Goal: Transaction & Acquisition: Book appointment/travel/reservation

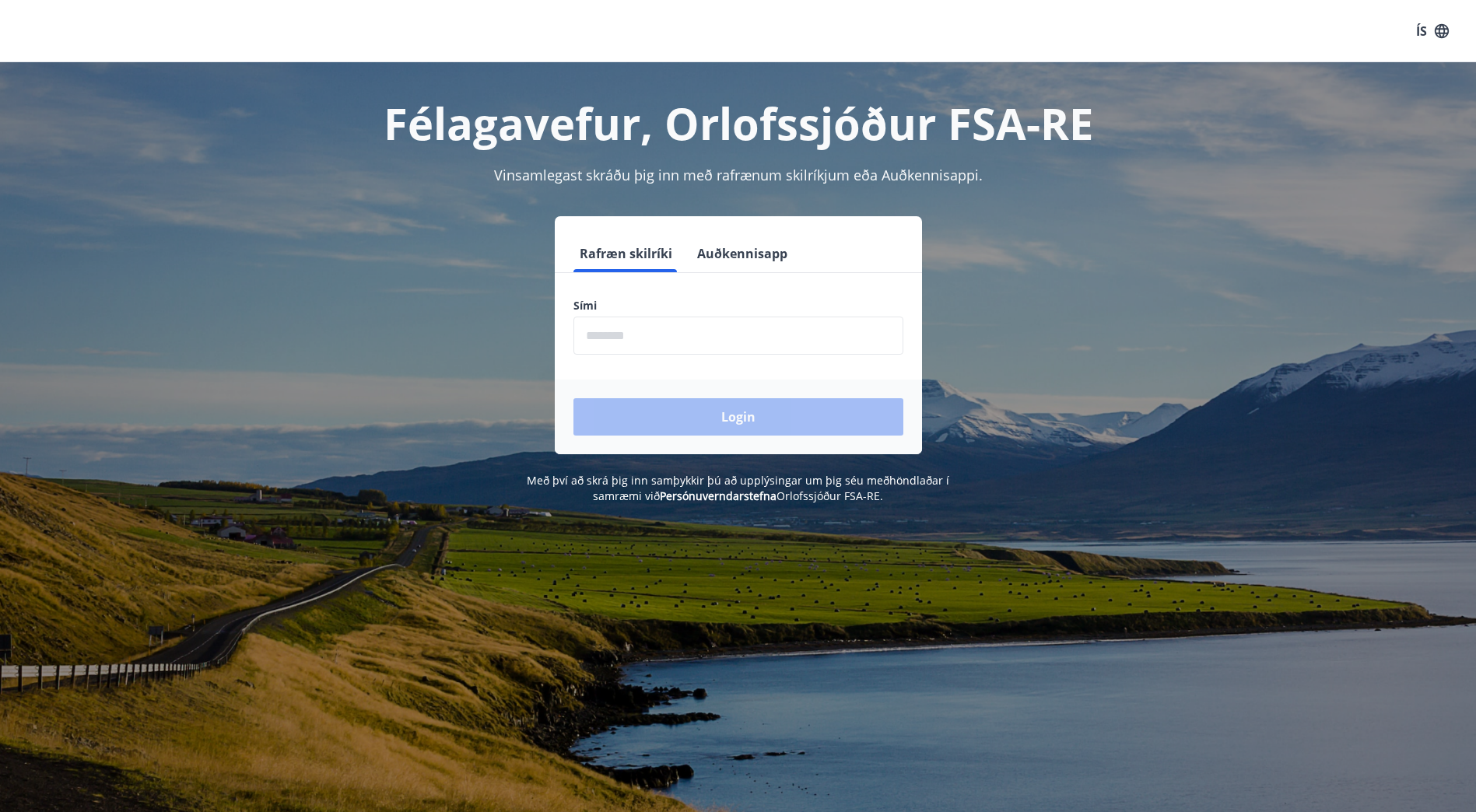
click at [698, 346] on input "phone" at bounding box center [738, 335] width 330 height 38
type input "********"
click at [750, 404] on button "Login" at bounding box center [738, 417] width 330 height 37
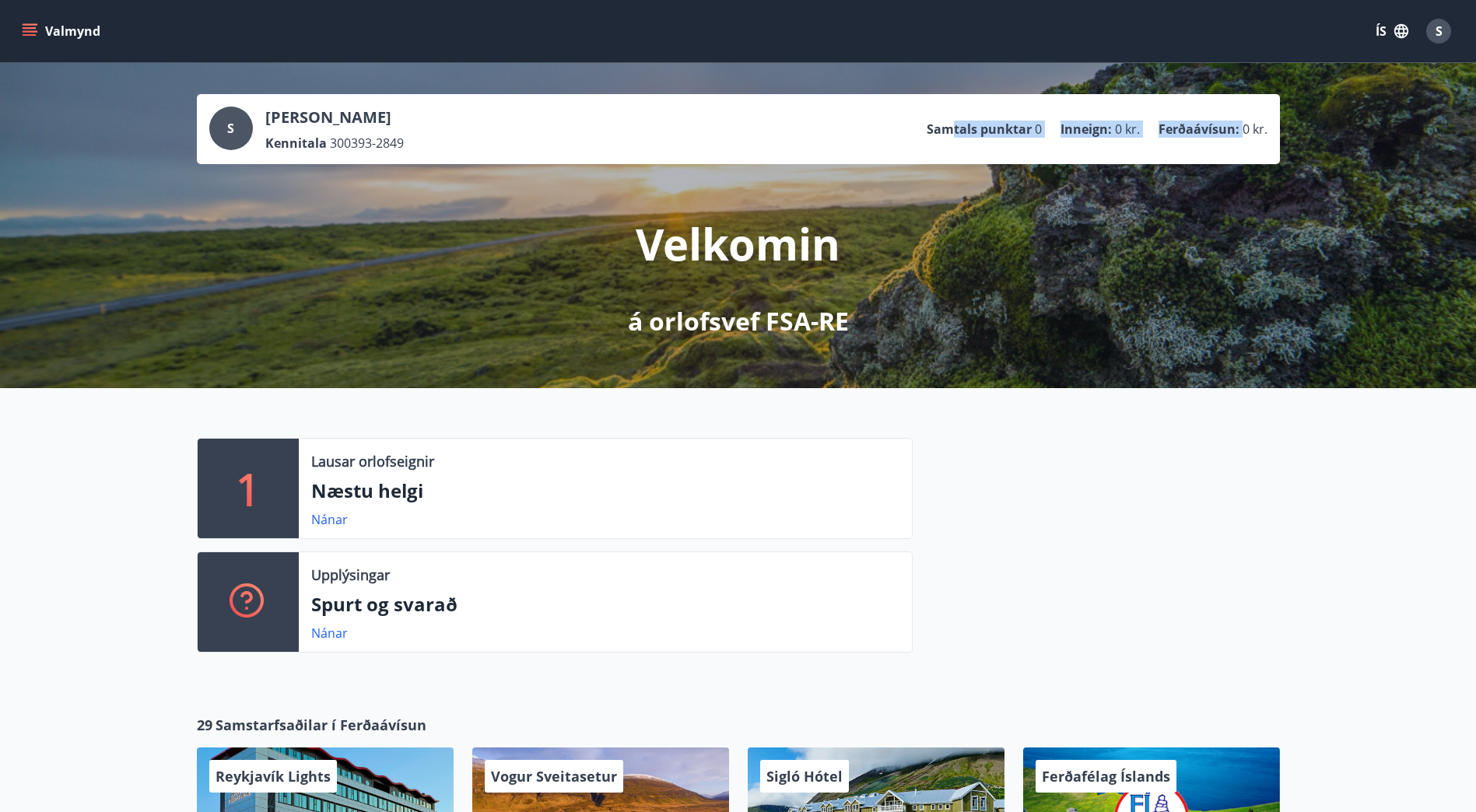
drag, startPoint x: 953, startPoint y: 128, endPoint x: 1241, endPoint y: 110, distance: 288.6
click at [1241, 110] on div "S [PERSON_NAME] [PERSON_NAME] Kennitala 300393-2849 Samtals punktar 0 Inneign :…" at bounding box center [739, 129] width 1058 height 45
click at [1137, 457] on div at bounding box center [1096, 551] width 367 height 227
drag, startPoint x: 940, startPoint y: 130, endPoint x: 1258, endPoint y: 120, distance: 318.2
click at [1258, 120] on ul "Samtals punktar 0 Inneign : 0 kr. Ferðaávísun : 0 kr." at bounding box center [1097, 129] width 341 height 29
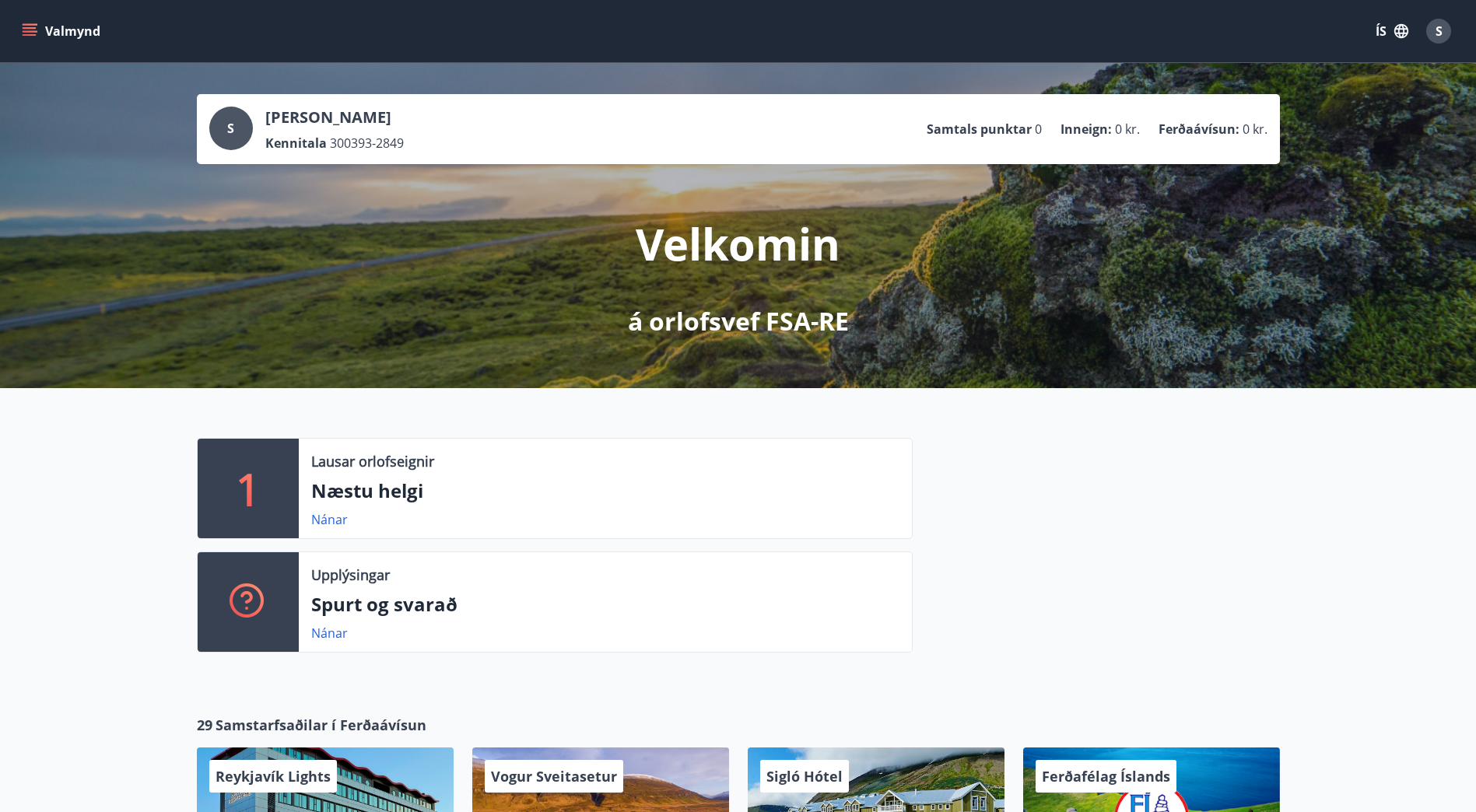
click at [1093, 490] on div at bounding box center [1096, 551] width 367 height 227
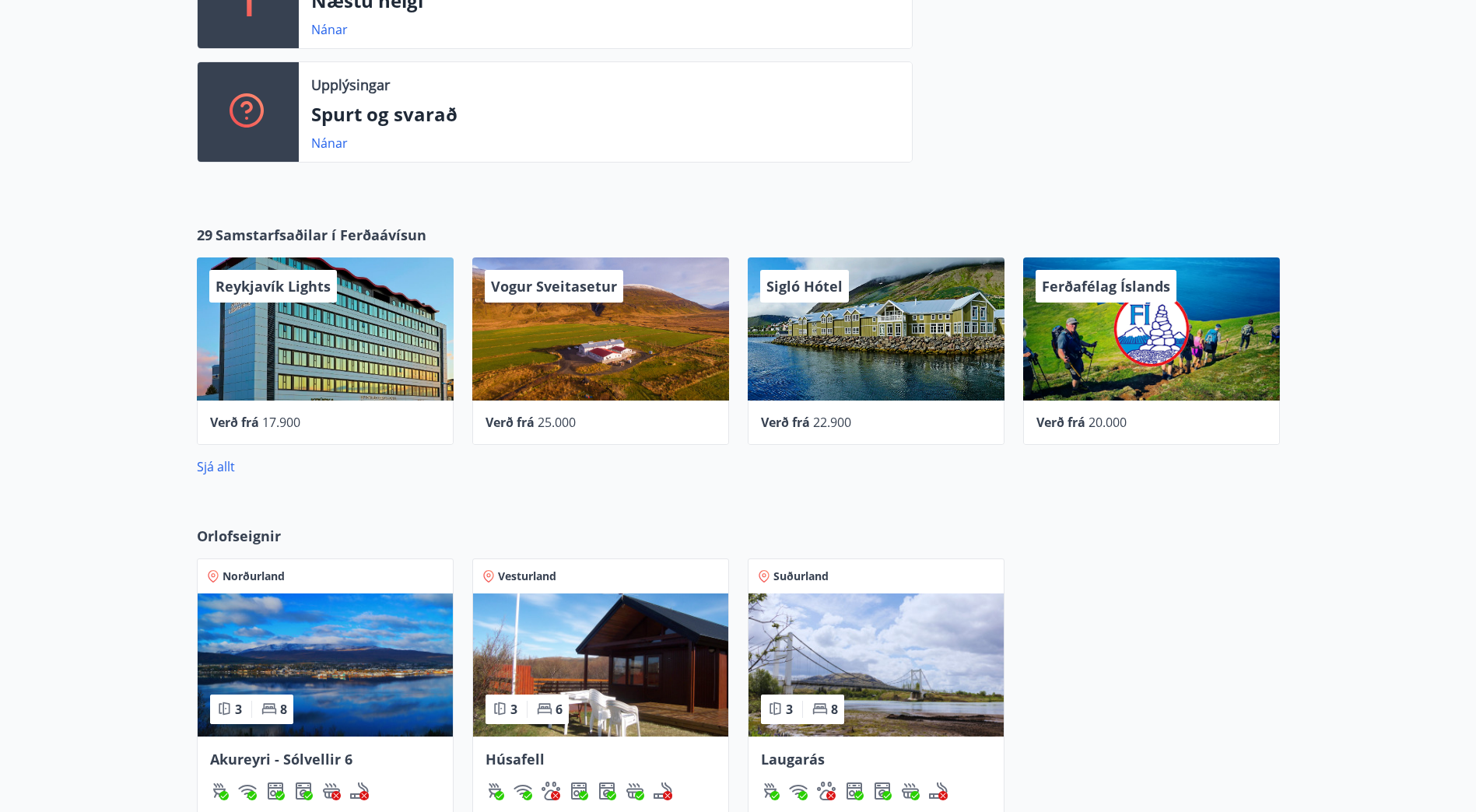
scroll to position [466, 0]
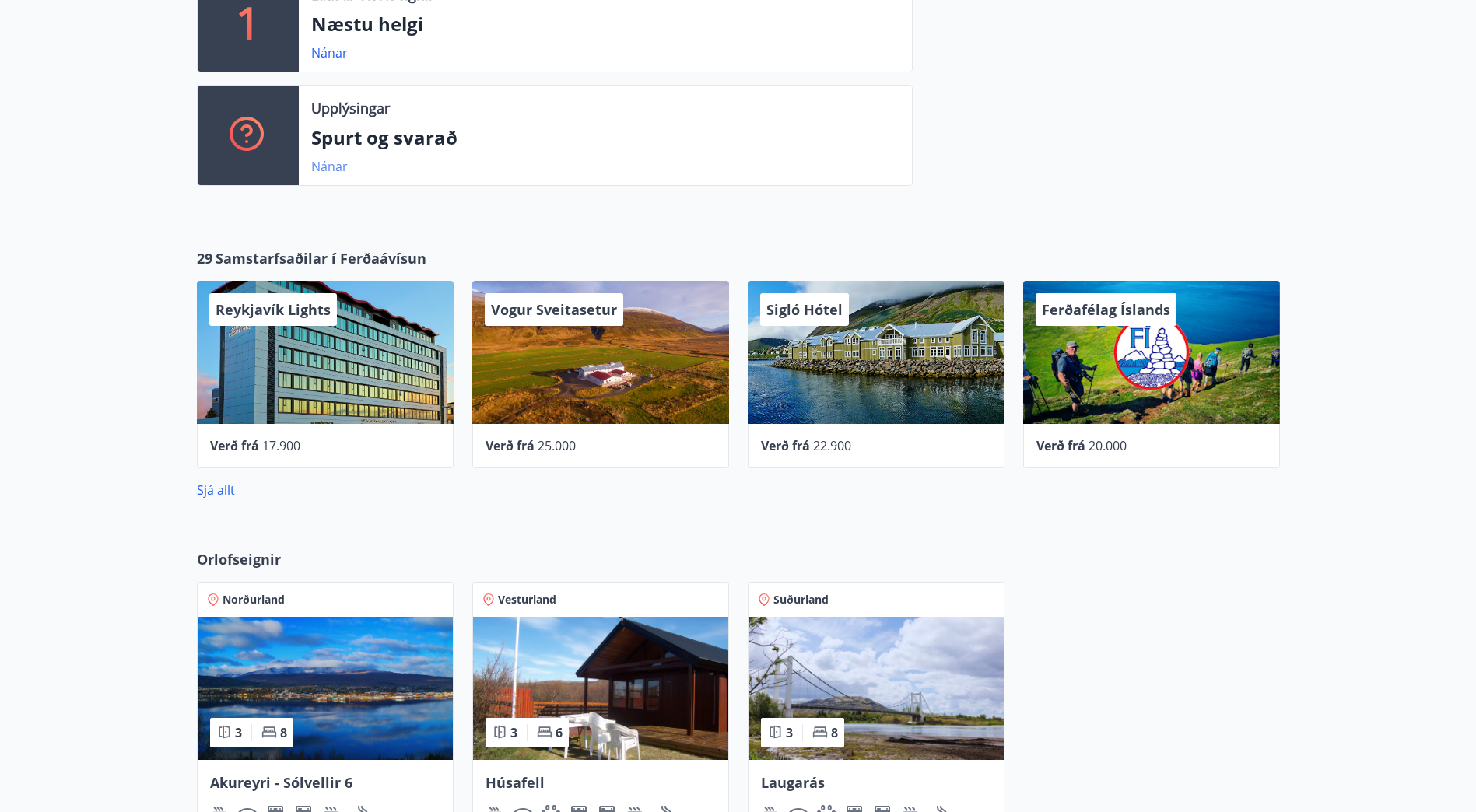
click at [324, 168] on link "Nánar" at bounding box center [330, 167] width 36 height 17
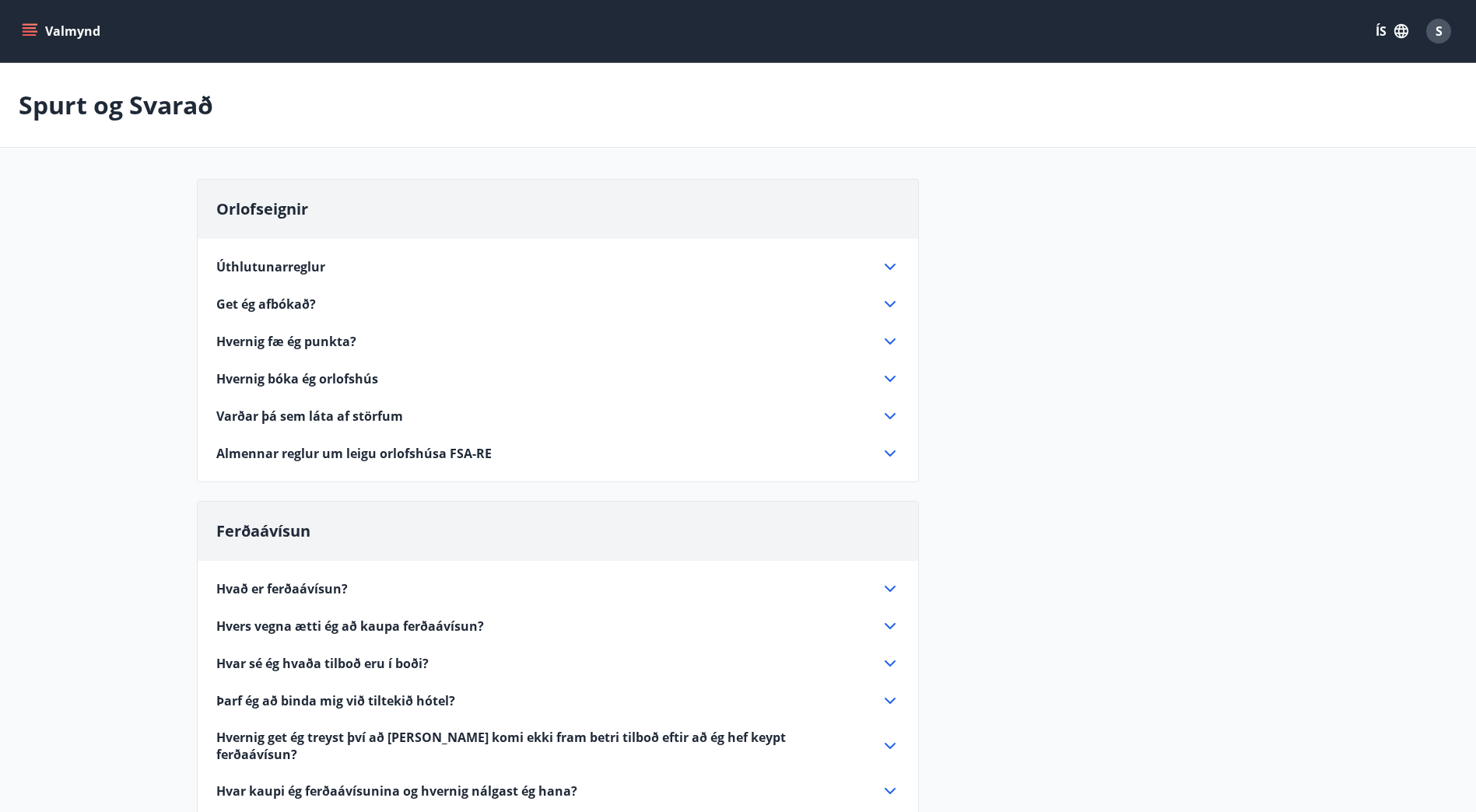
click at [893, 265] on icon at bounding box center [891, 267] width 19 height 19
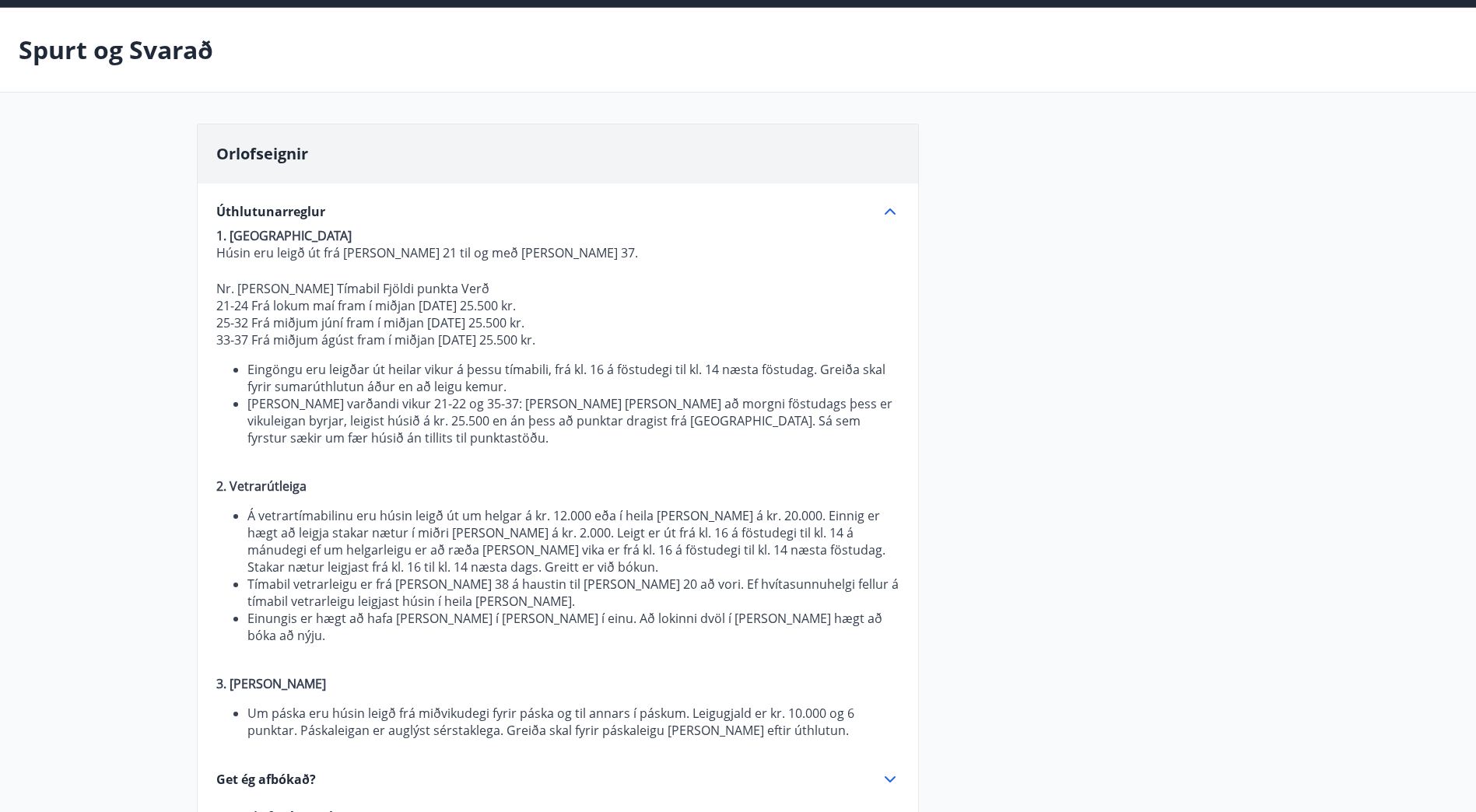
scroll to position [77, 0]
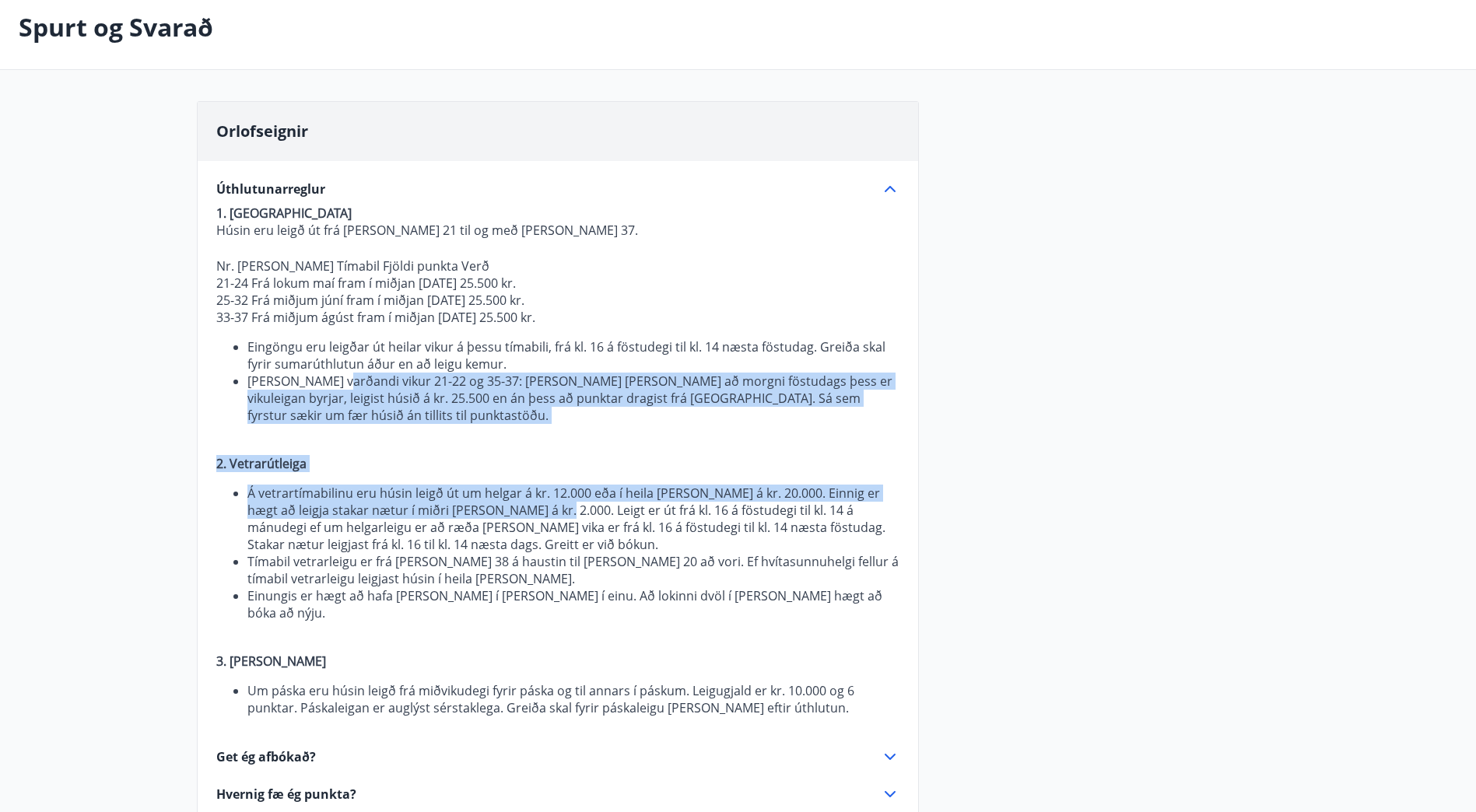
drag, startPoint x: 339, startPoint y: 380, endPoint x: 511, endPoint y: 516, distance: 219.3
click at [511, 516] on p "1. Sumarútleiga Húsin eru leigð út frá [PERSON_NAME] 21 til og með [PERSON_NAME…" at bounding box center [558, 460] width 683 height 512
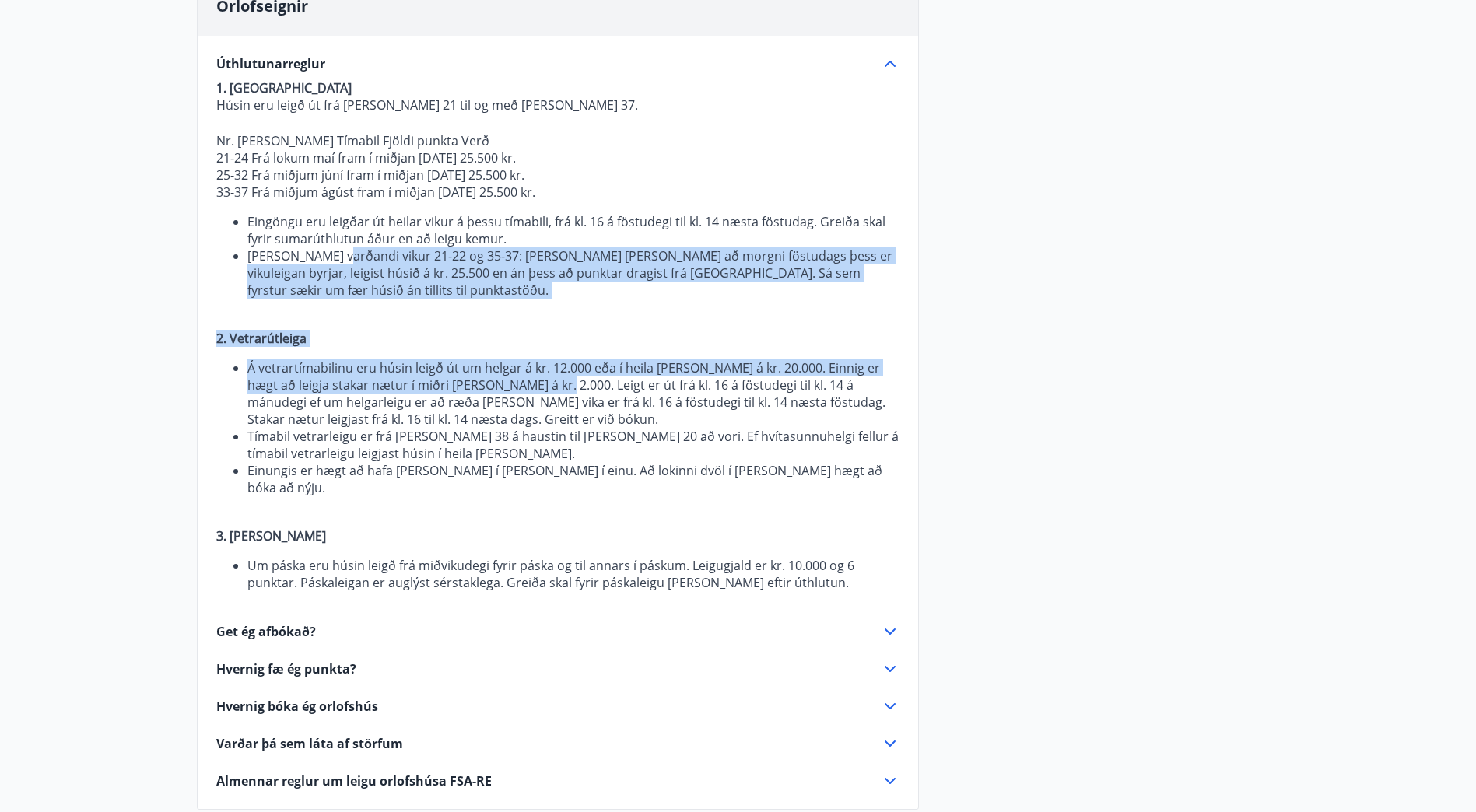
scroll to position [233, 0]
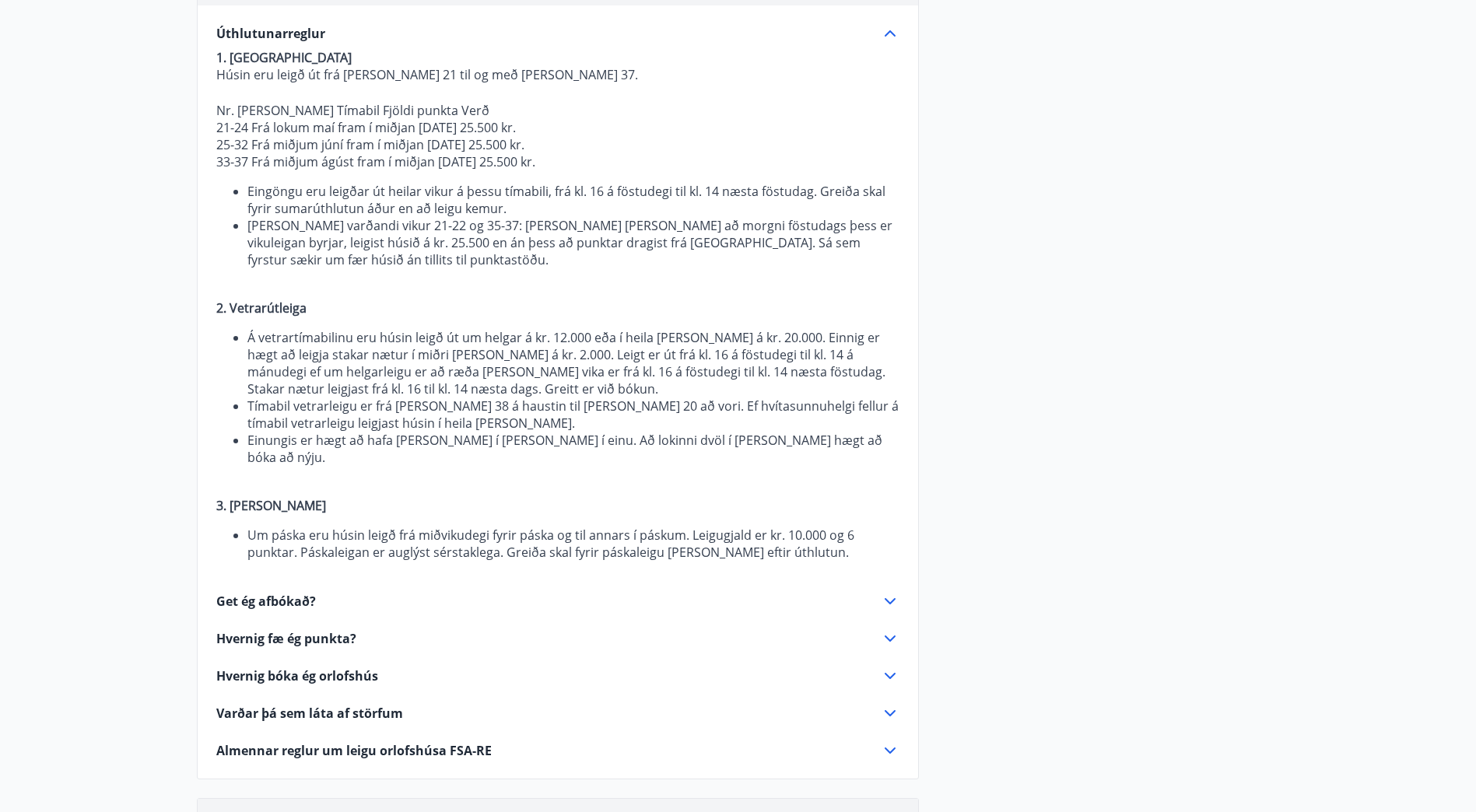
drag, startPoint x: 666, startPoint y: 424, endPoint x: 706, endPoint y: 437, distance: 42.1
click at [667, 424] on li "Tímabil vetrarleigu er frá [PERSON_NAME] 38 á haustin til [PERSON_NAME] 20 að v…" at bounding box center [573, 414] width 652 height 34
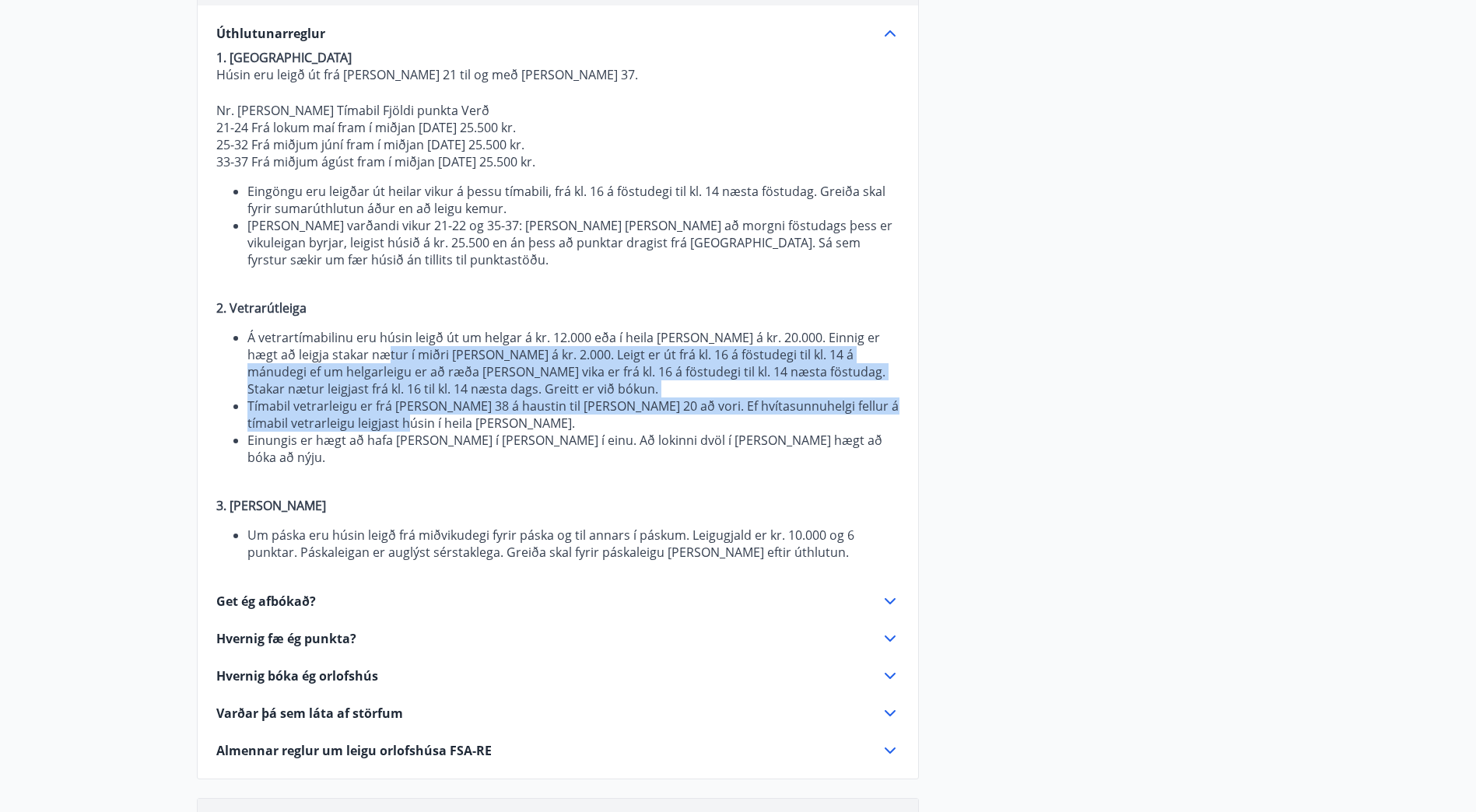
drag, startPoint x: 396, startPoint y: 355, endPoint x: 846, endPoint y: 419, distance: 454.5
click at [846, 419] on ul "Á vetrartímabilinu eru húsin leigð út um helgar á kr. 12.000 eða í heila [PERSO…" at bounding box center [558, 397] width 683 height 137
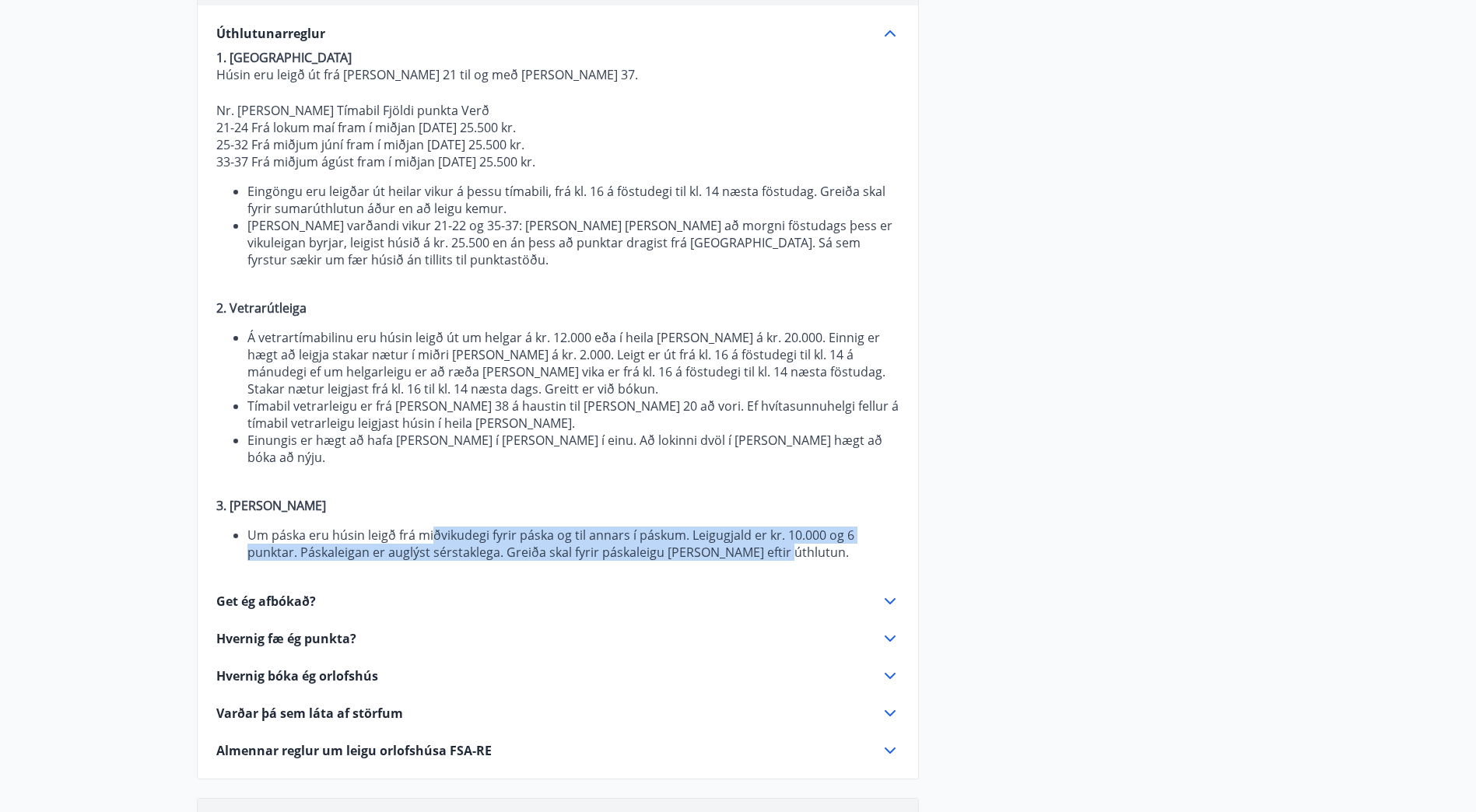
drag, startPoint x: 475, startPoint y: 517, endPoint x: 772, endPoint y: 537, distance: 297.7
click at [772, 537] on li "Um páska eru húsin leigð frá miðvikudegi fyrir páska og til annars í páskum. Le…" at bounding box center [573, 543] width 652 height 34
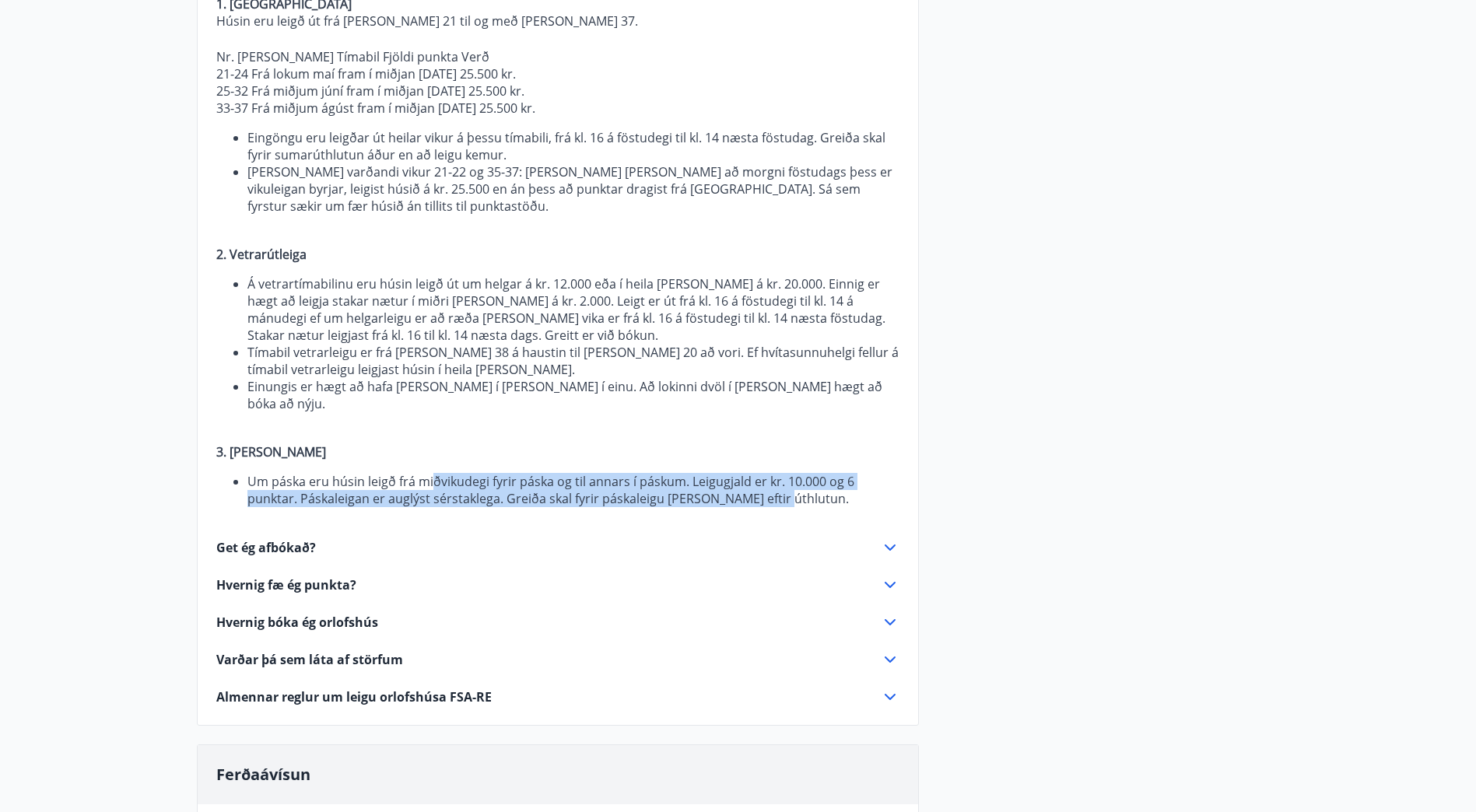
scroll to position [312, 0]
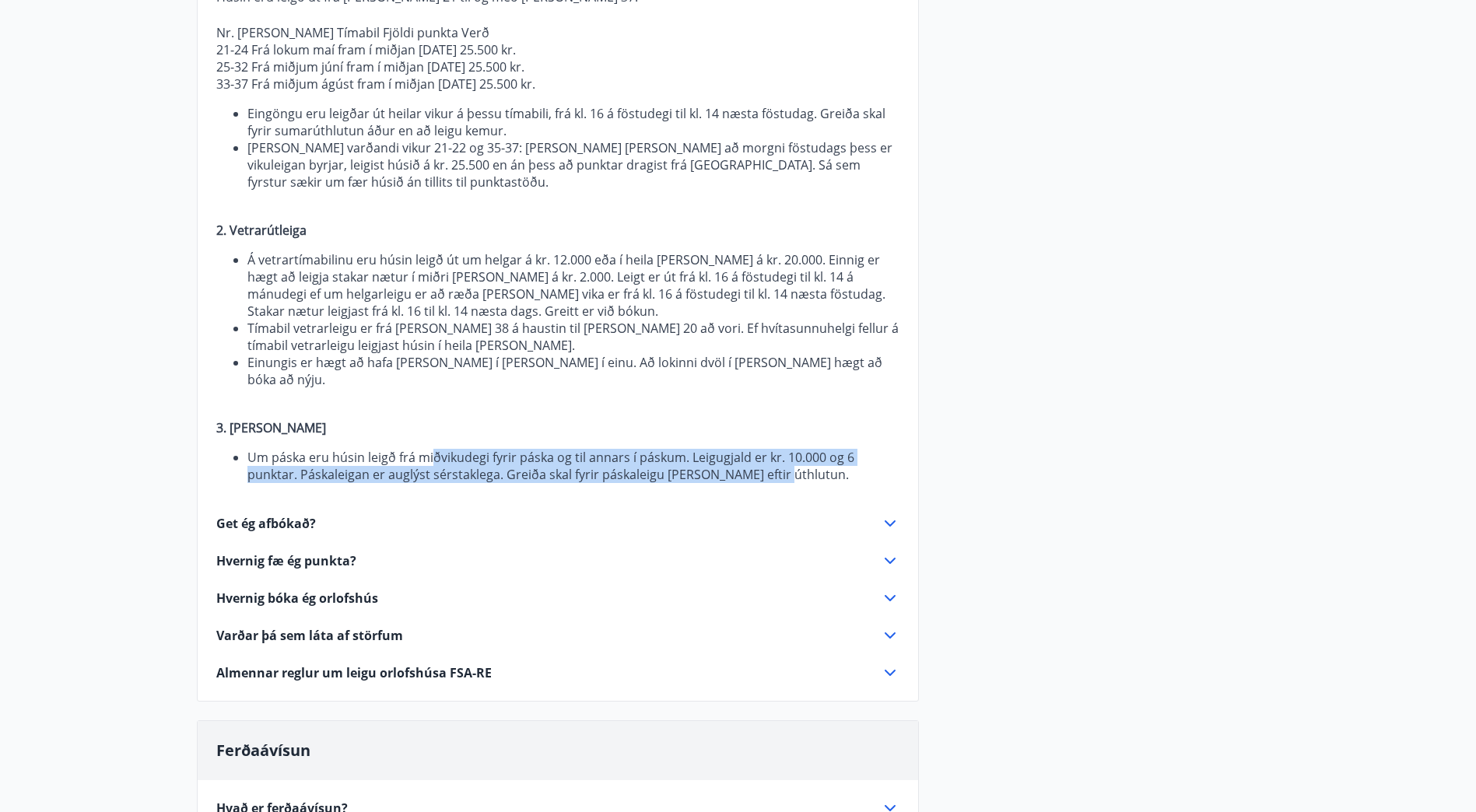
click at [887, 520] on icon at bounding box center [891, 523] width 11 height 6
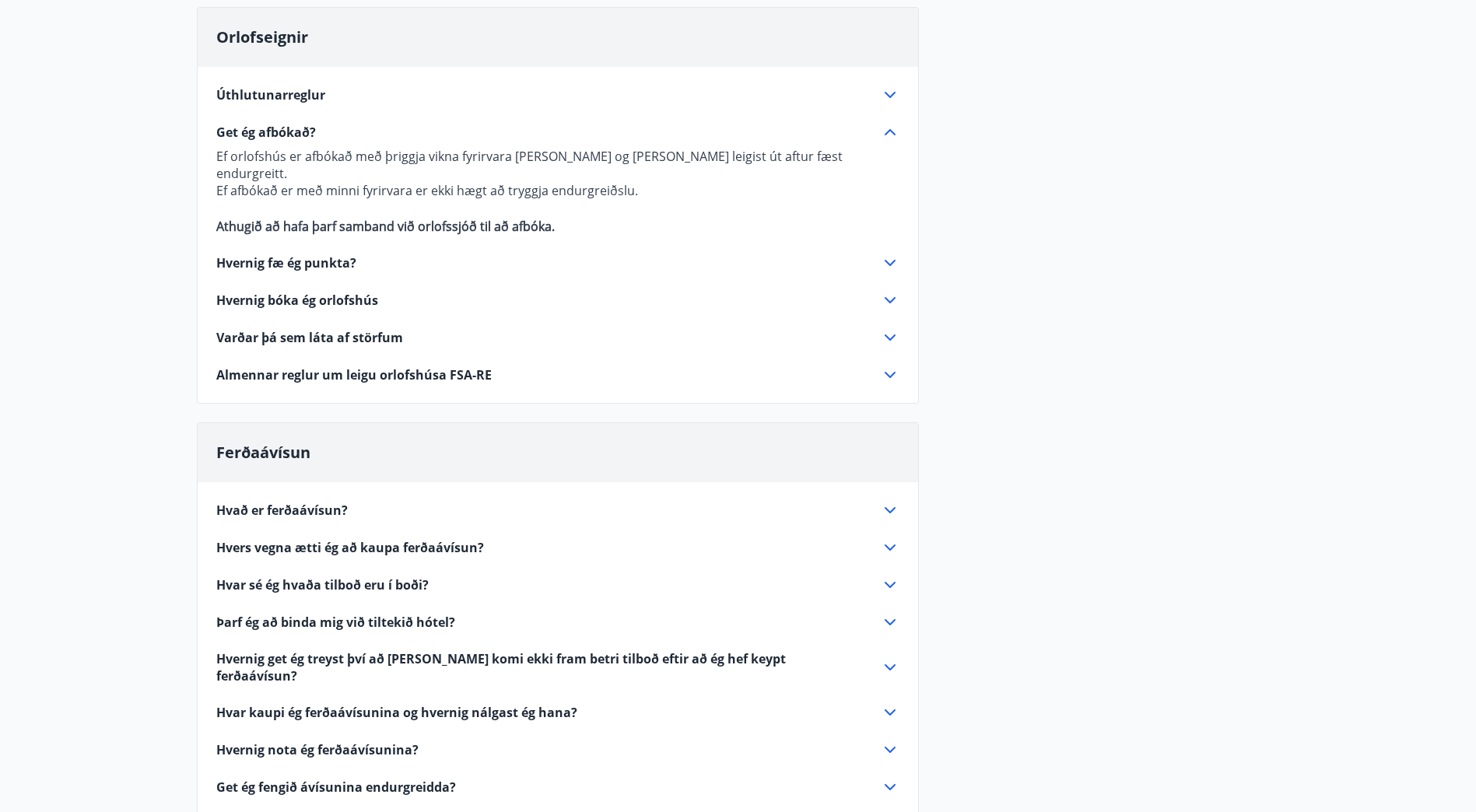
scroll to position [0, 0]
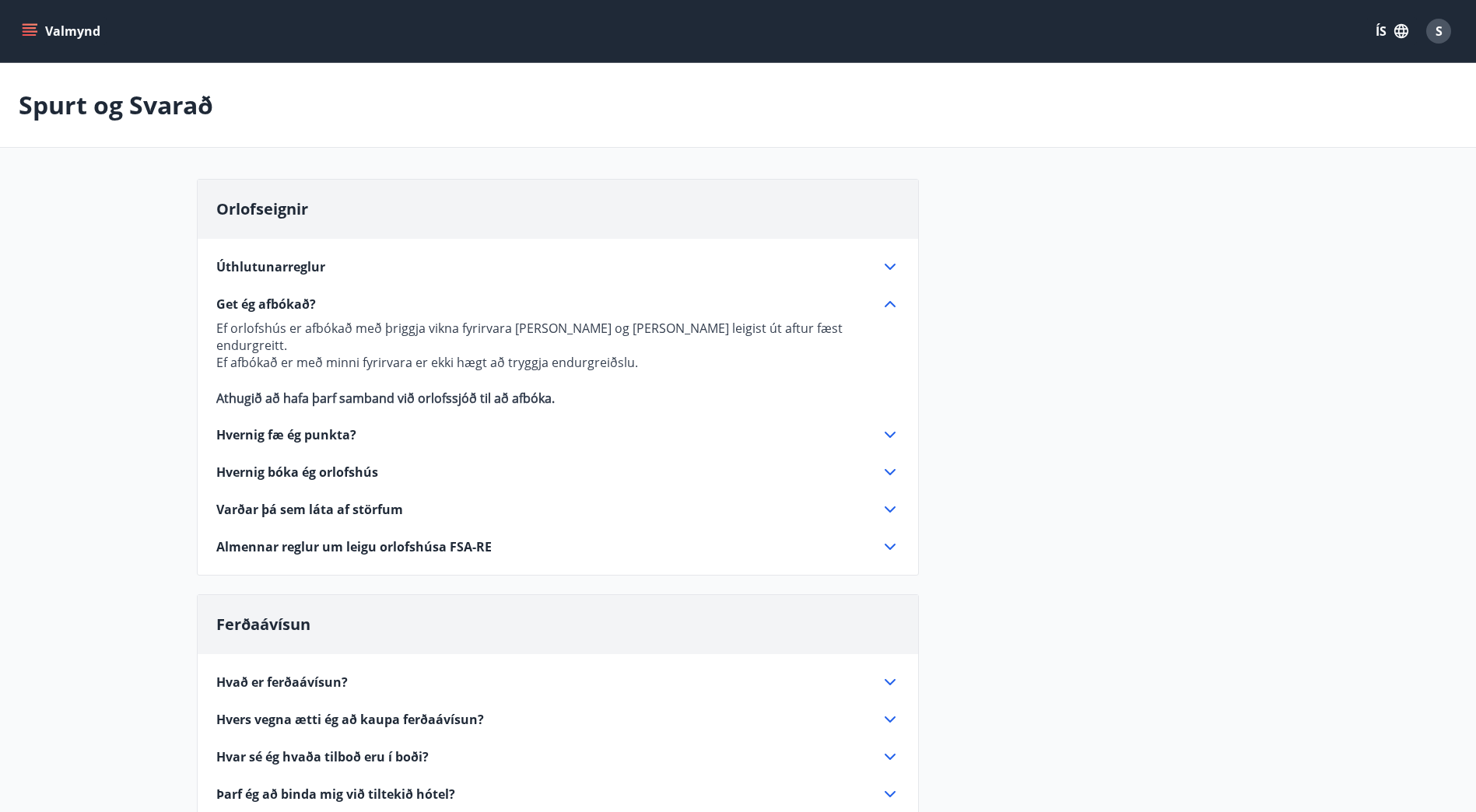
click at [885, 425] on icon at bounding box center [891, 435] width 19 height 19
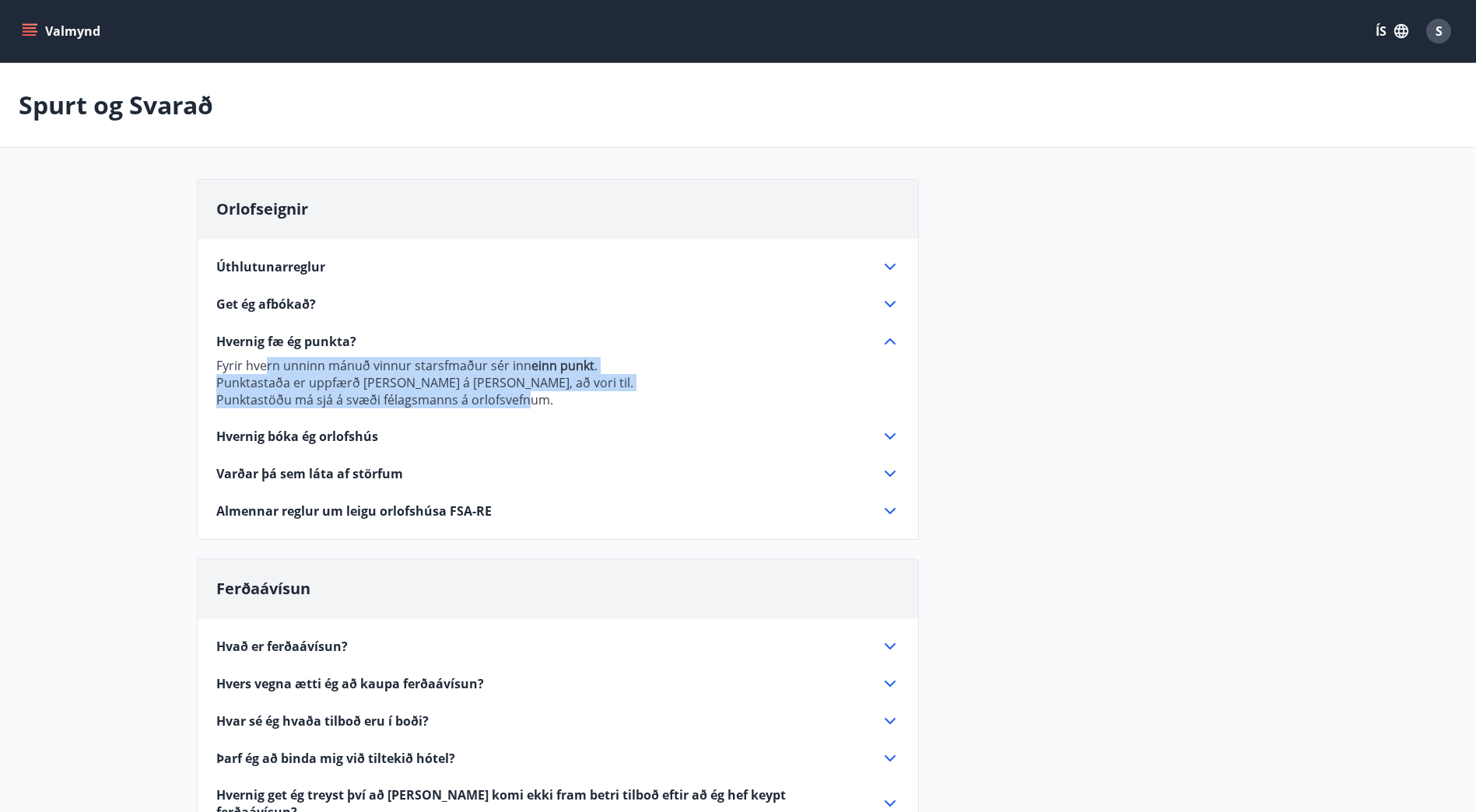
drag, startPoint x: 325, startPoint y: 367, endPoint x: 526, endPoint y: 392, distance: 202.5
click at [526, 392] on p "Fyrir hvern unninn mánuð vinnur starsfmaður sér inn einn punkt . Punktastaða er…" at bounding box center [558, 383] width 683 height 51
click at [380, 363] on p "Fyrir hvern unninn mánuð vinnur starsfmaður sér inn einn punkt ." at bounding box center [558, 366] width 683 height 17
drag, startPoint x: 240, startPoint y: 381, endPoint x: 571, endPoint y: 396, distance: 331.3
click at [571, 396] on p "Fyrir hvern unninn mánuð vinnur starsfmaður sér inn einn punkt . Punktastaða er…" at bounding box center [558, 383] width 683 height 51
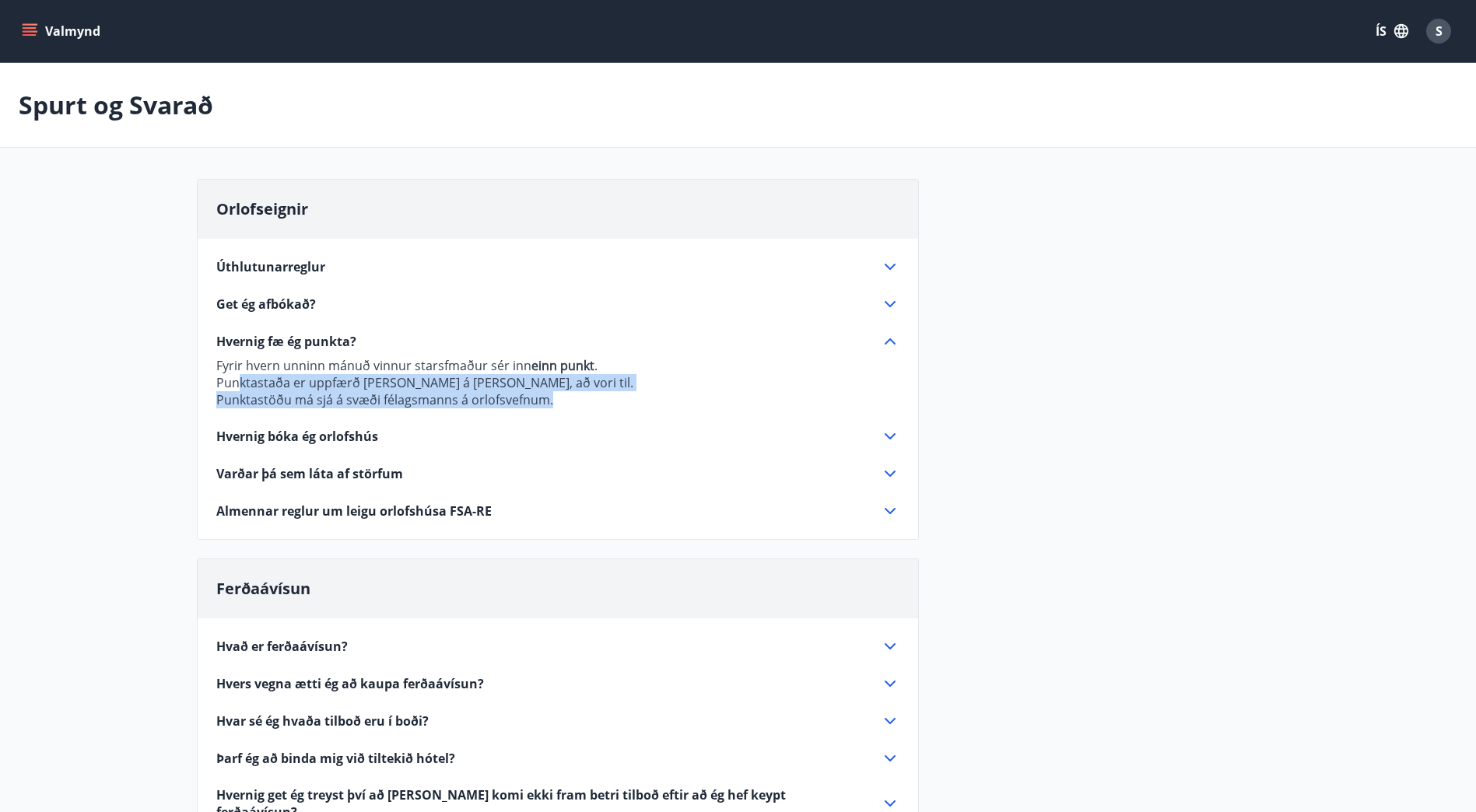
click at [423, 386] on p "Punktastaða er uppfærð [PERSON_NAME] á [PERSON_NAME], að vori til." at bounding box center [558, 383] width 683 height 17
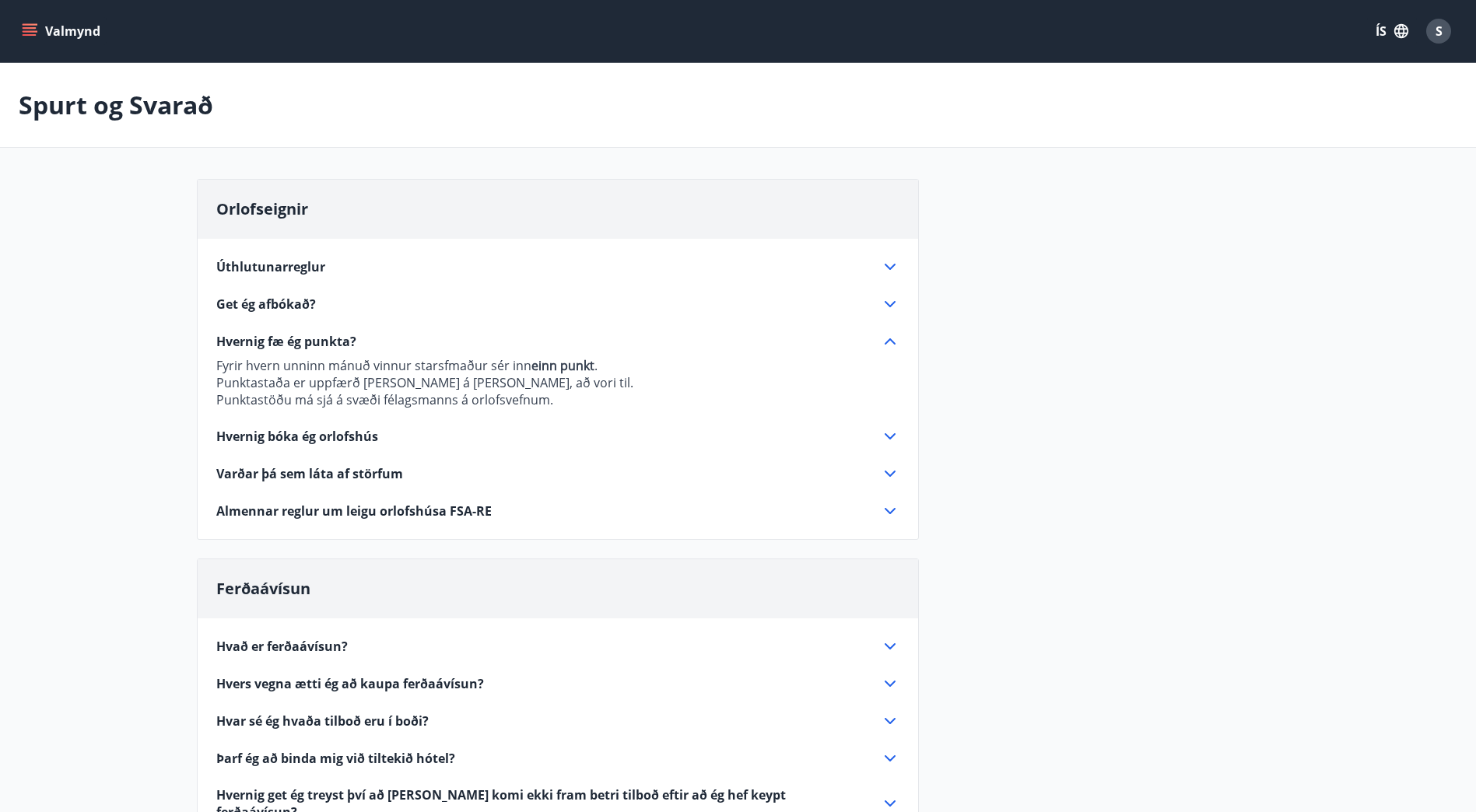
click at [884, 430] on icon at bounding box center [891, 436] width 19 height 19
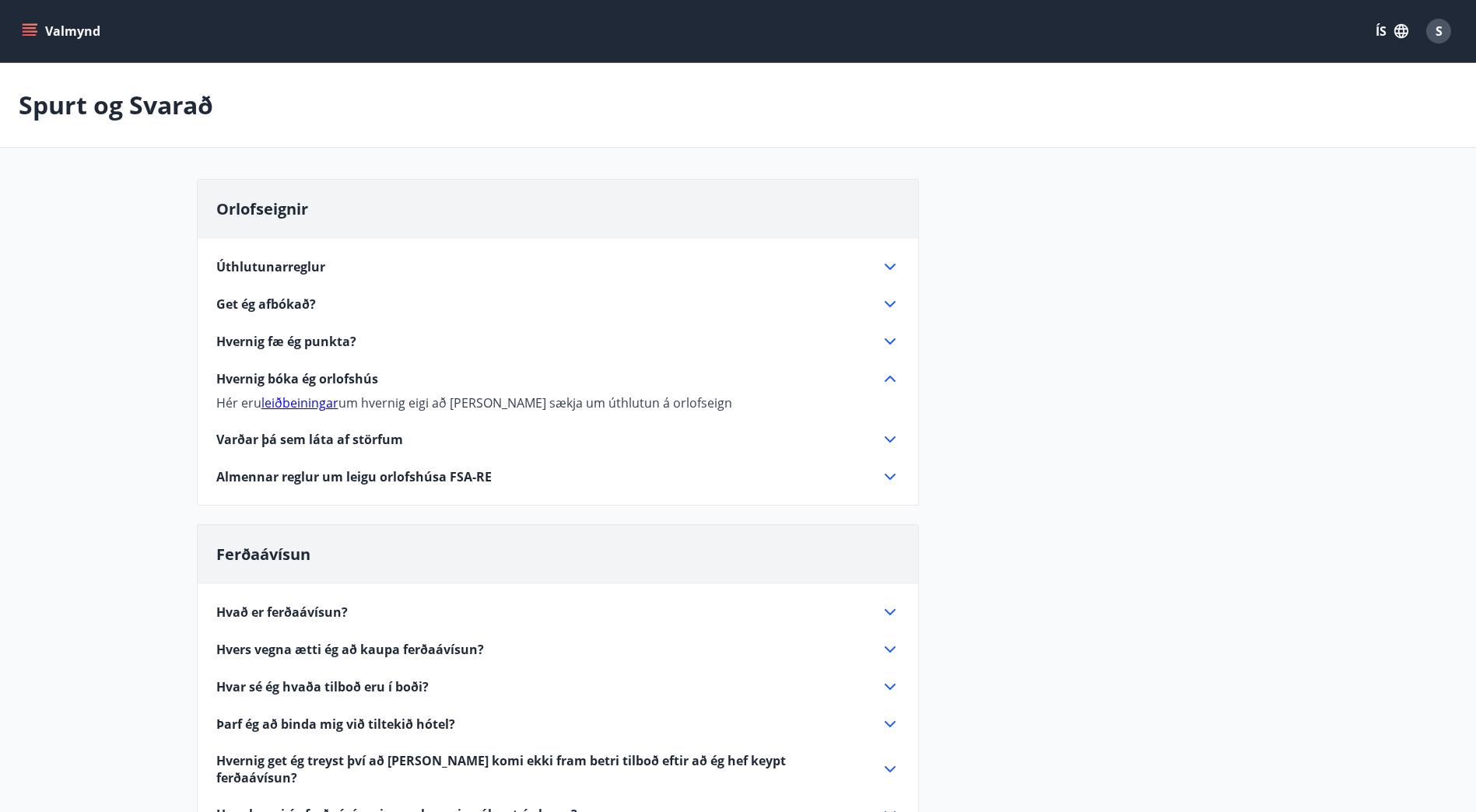
scroll to position [77, 0]
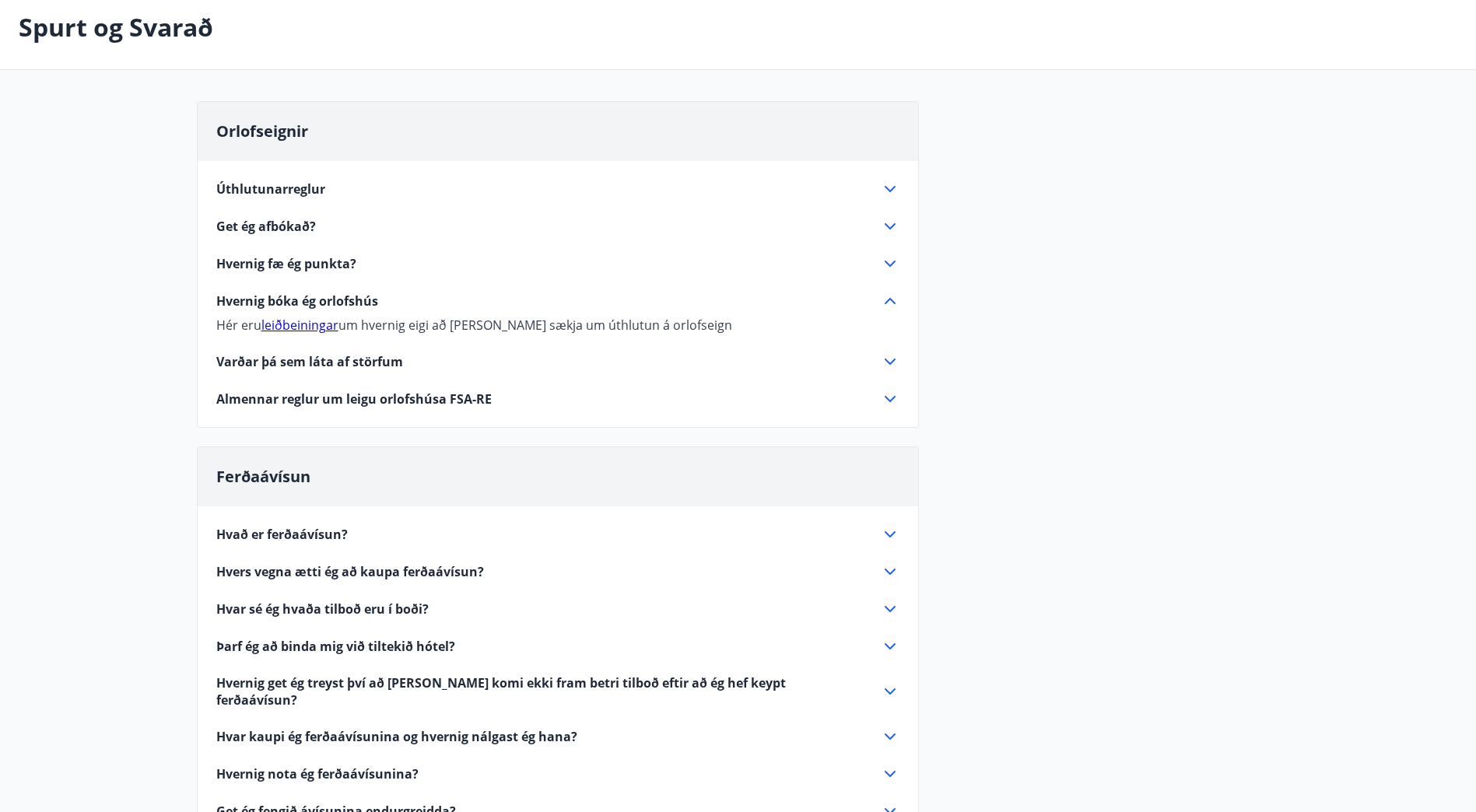
click at [896, 395] on icon at bounding box center [891, 399] width 19 height 19
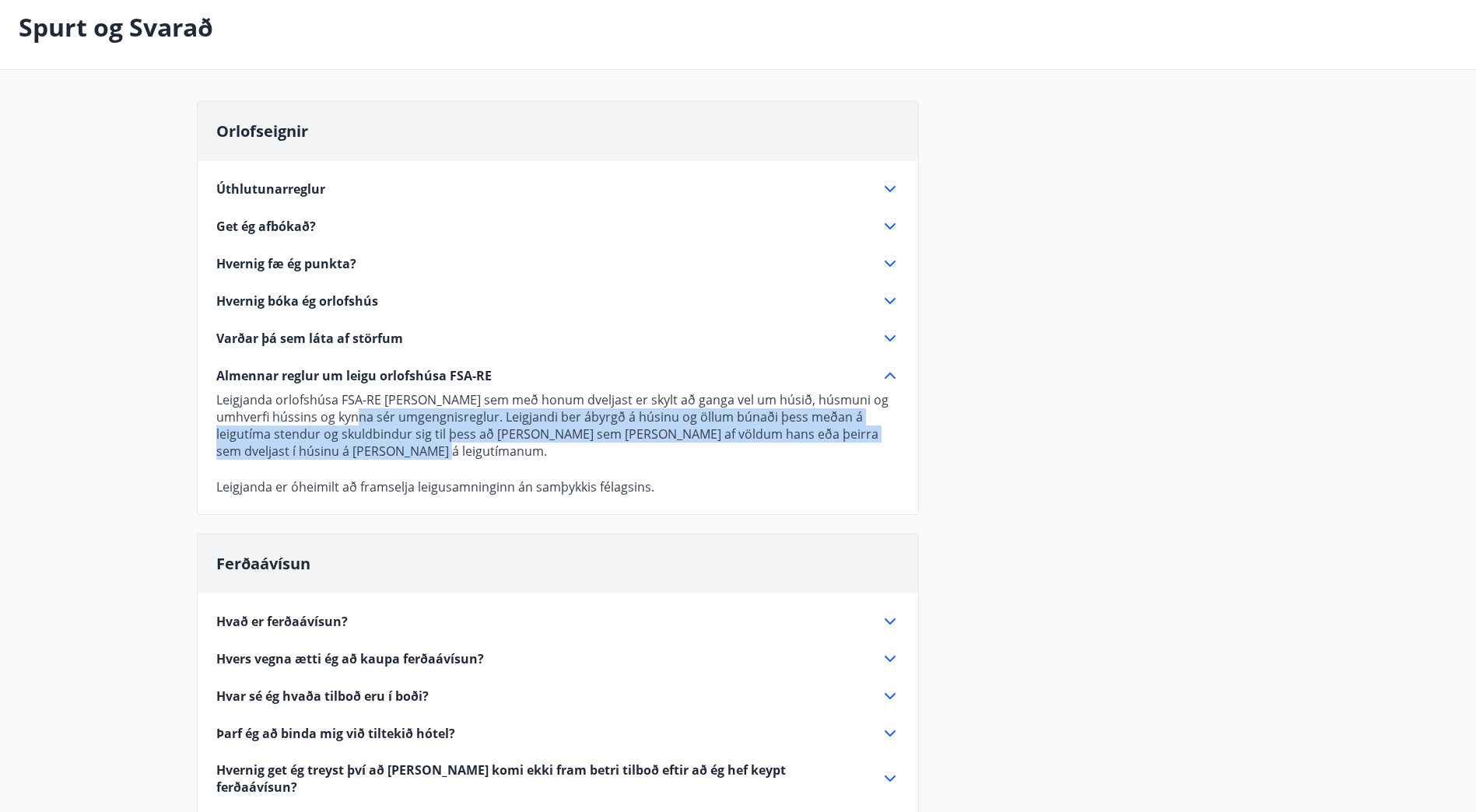
drag, startPoint x: 338, startPoint y: 411, endPoint x: 597, endPoint y: 452, distance: 262.2
click at [597, 452] on p "Leigjanda orlofshúsa FSA-RE [PERSON_NAME] sem með honum dveljast er skylt að ga…" at bounding box center [558, 425] width 683 height 69
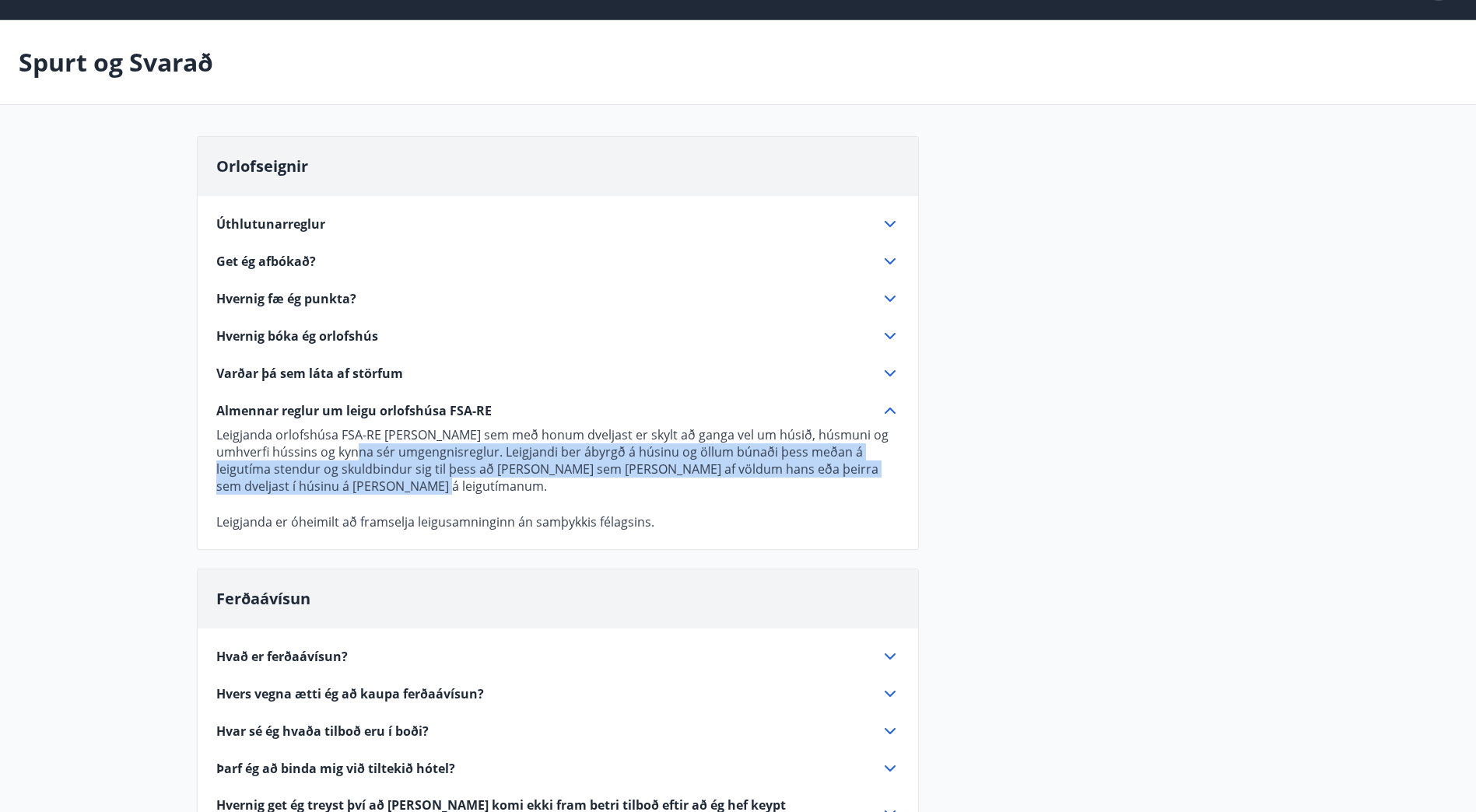
scroll to position [0, 0]
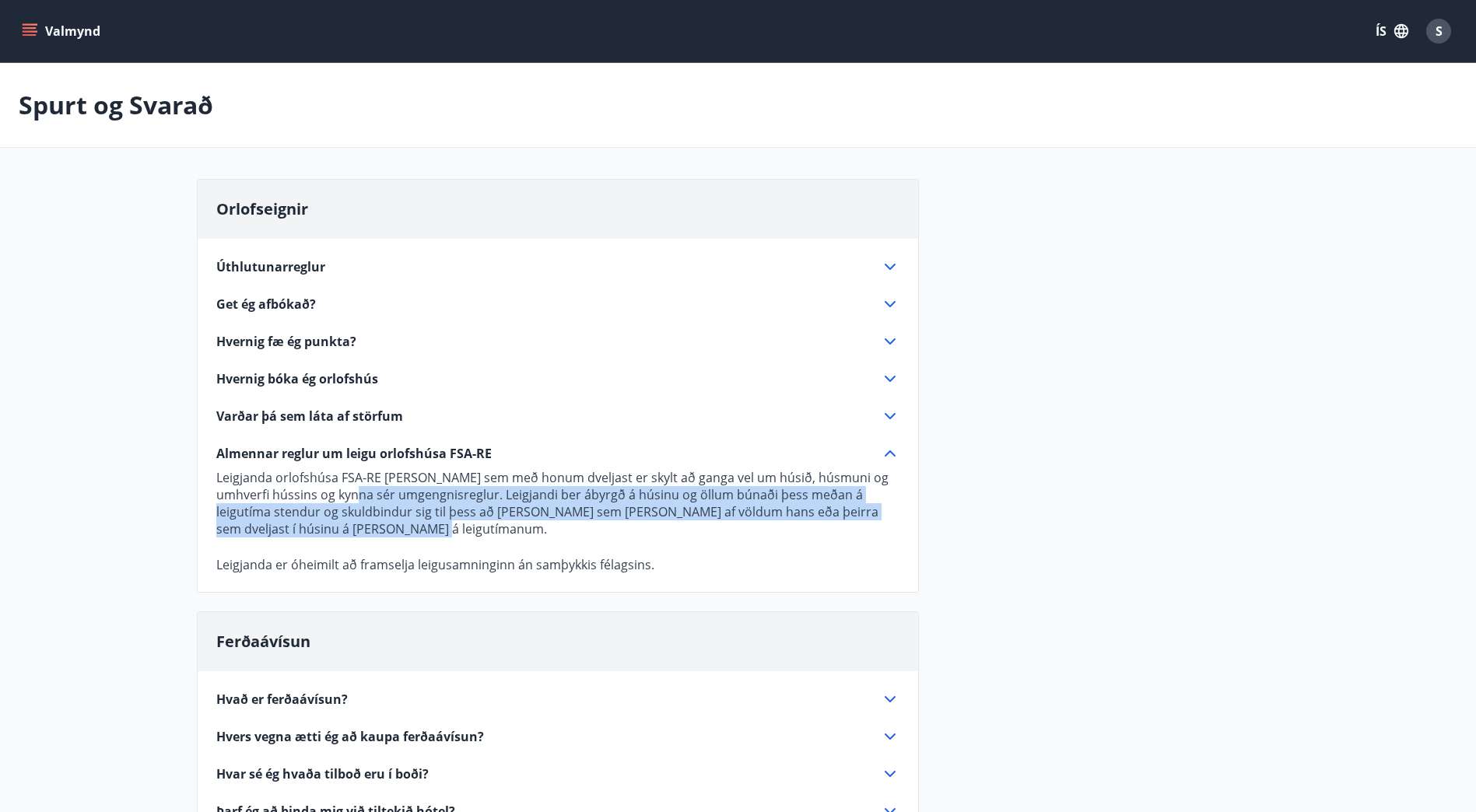
click at [886, 270] on icon at bounding box center [891, 267] width 19 height 19
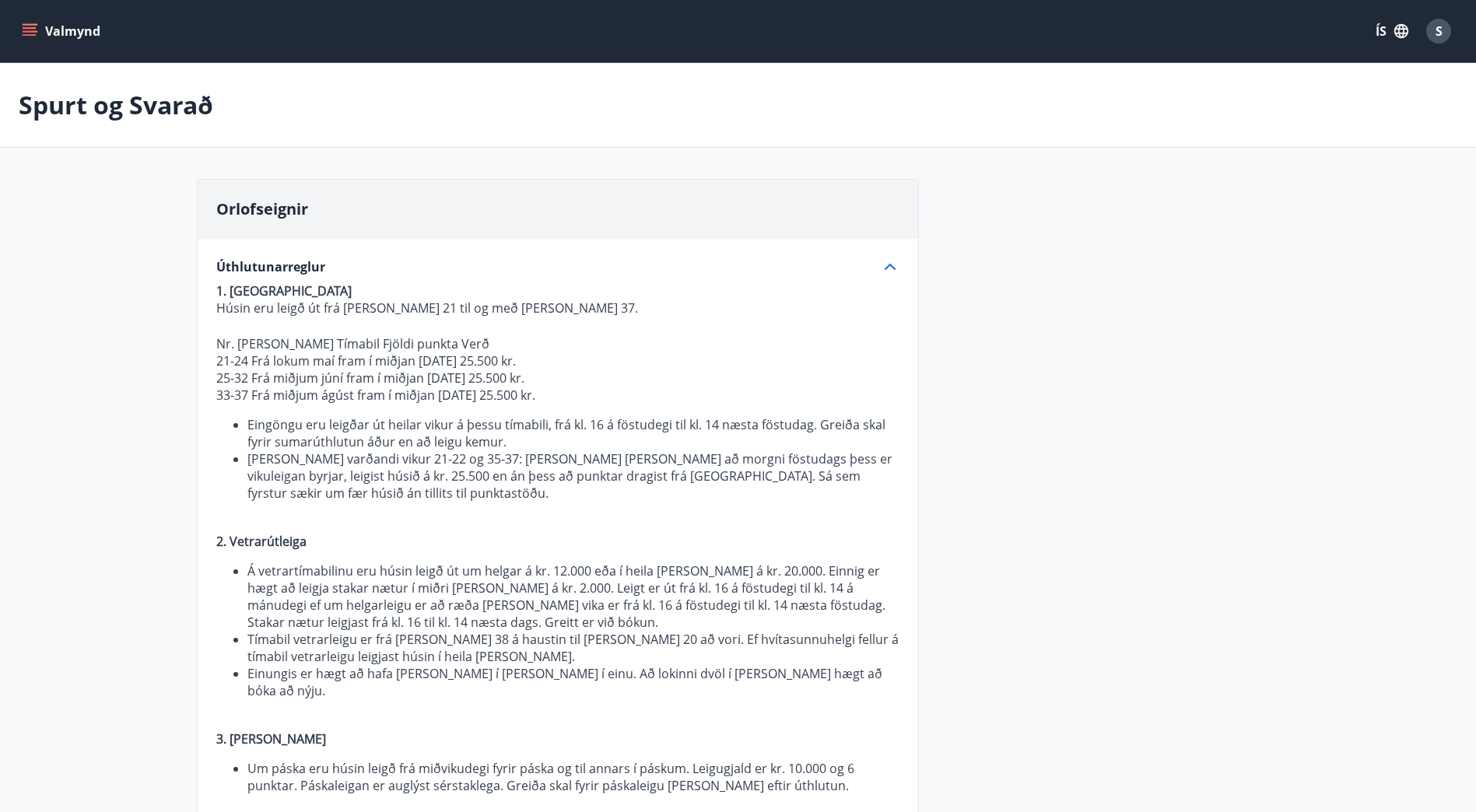
click at [24, 30] on icon "menu" at bounding box center [30, 32] width 16 height 16
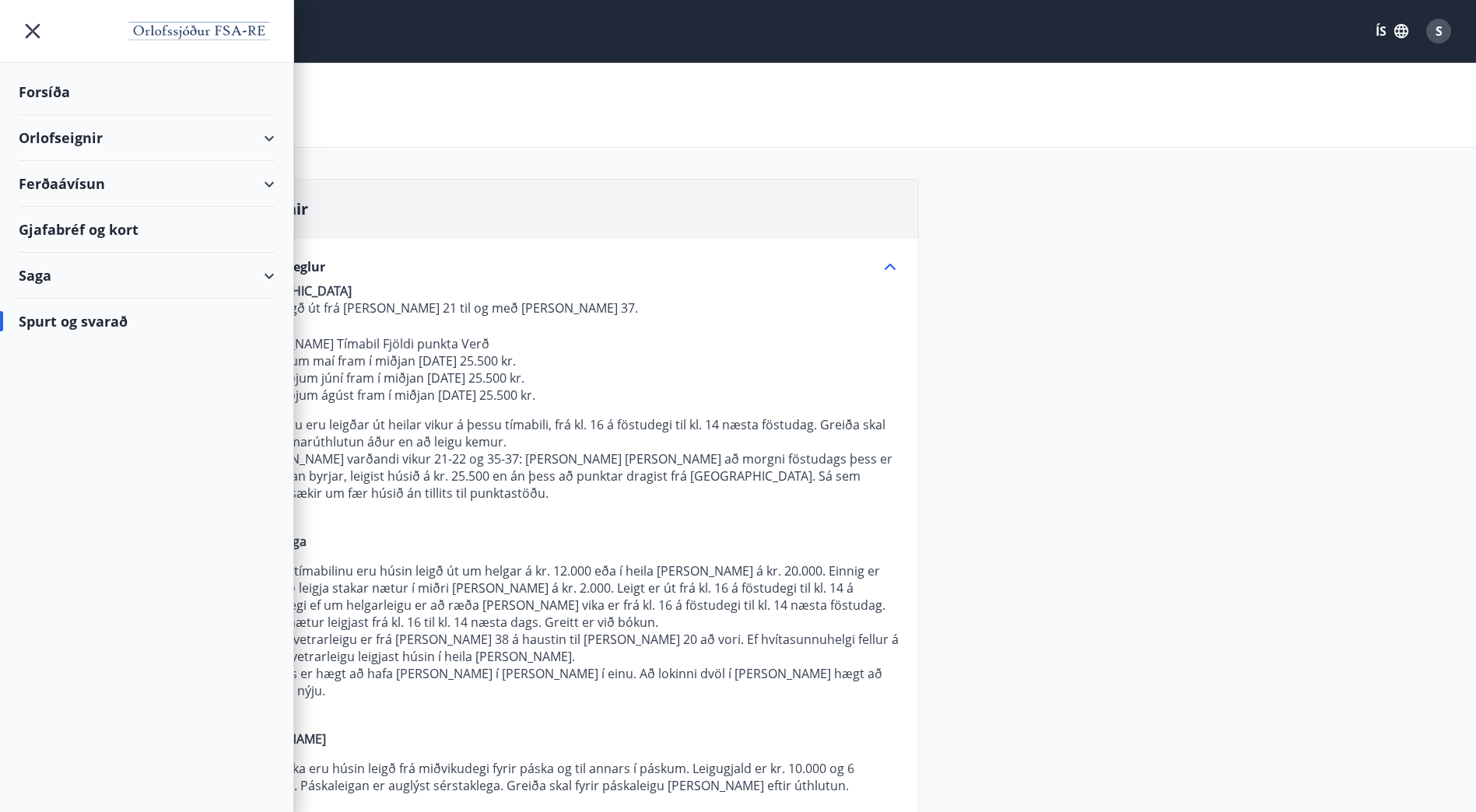
click at [267, 138] on div "Orlofseignir" at bounding box center [147, 138] width 256 height 46
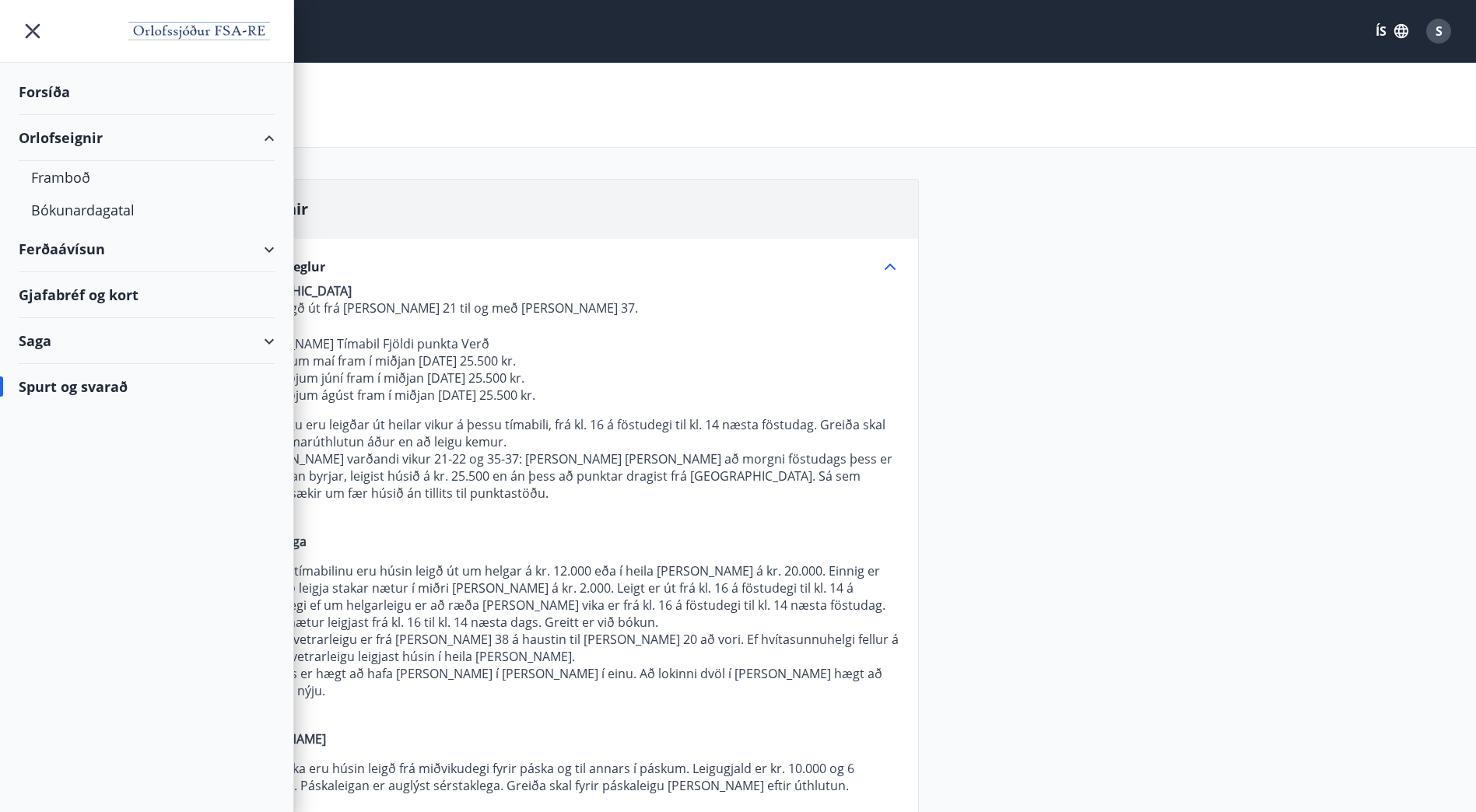
click at [274, 340] on icon at bounding box center [270, 342] width 19 height 19
click at [66, 472] on div "Punktar" at bounding box center [146, 478] width 231 height 32
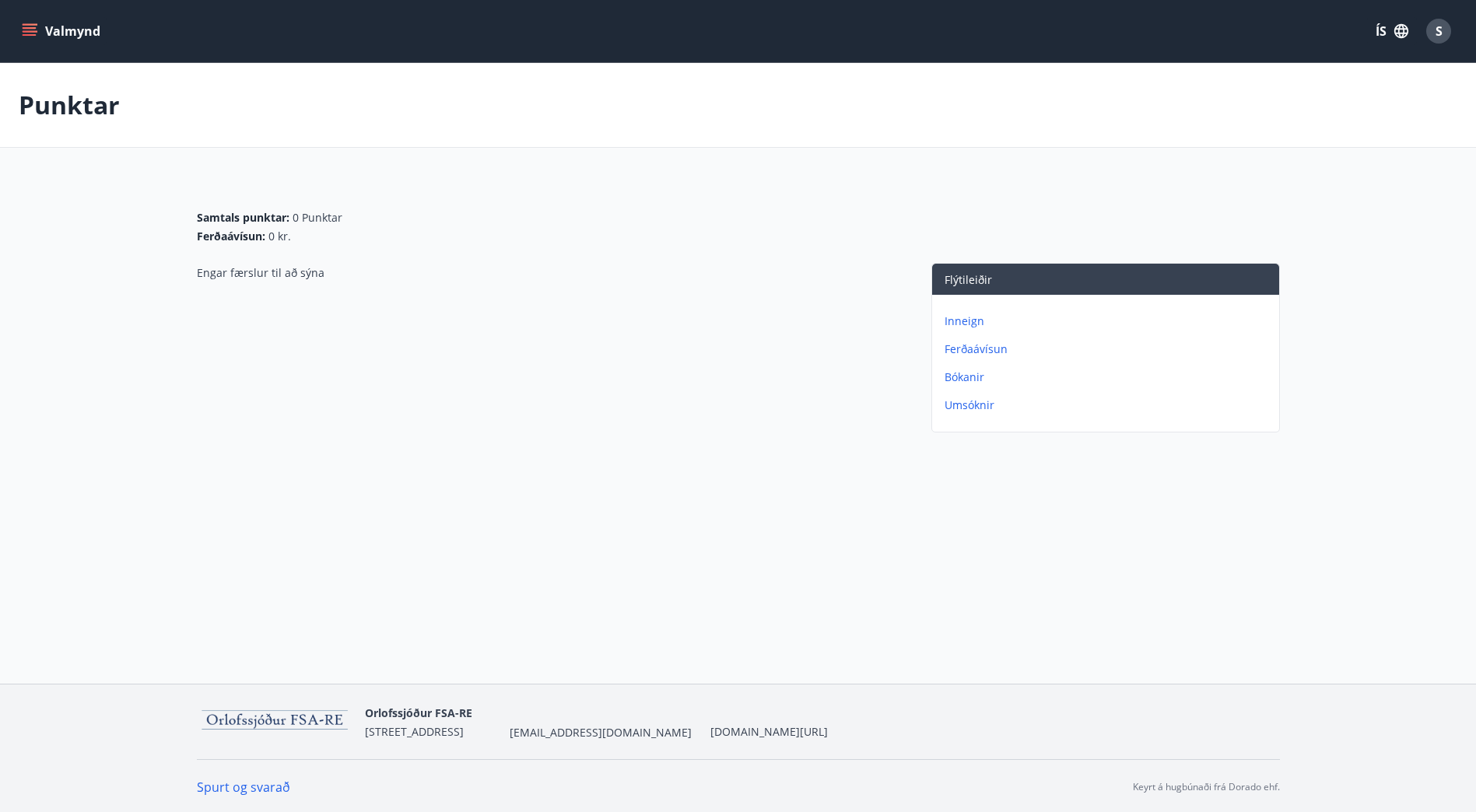
click at [952, 318] on p "Inneign" at bounding box center [1108, 321] width 328 height 16
click at [964, 349] on p "Punktar" at bounding box center [1108, 349] width 328 height 16
click at [22, 25] on icon "menu" at bounding box center [30, 32] width 16 height 16
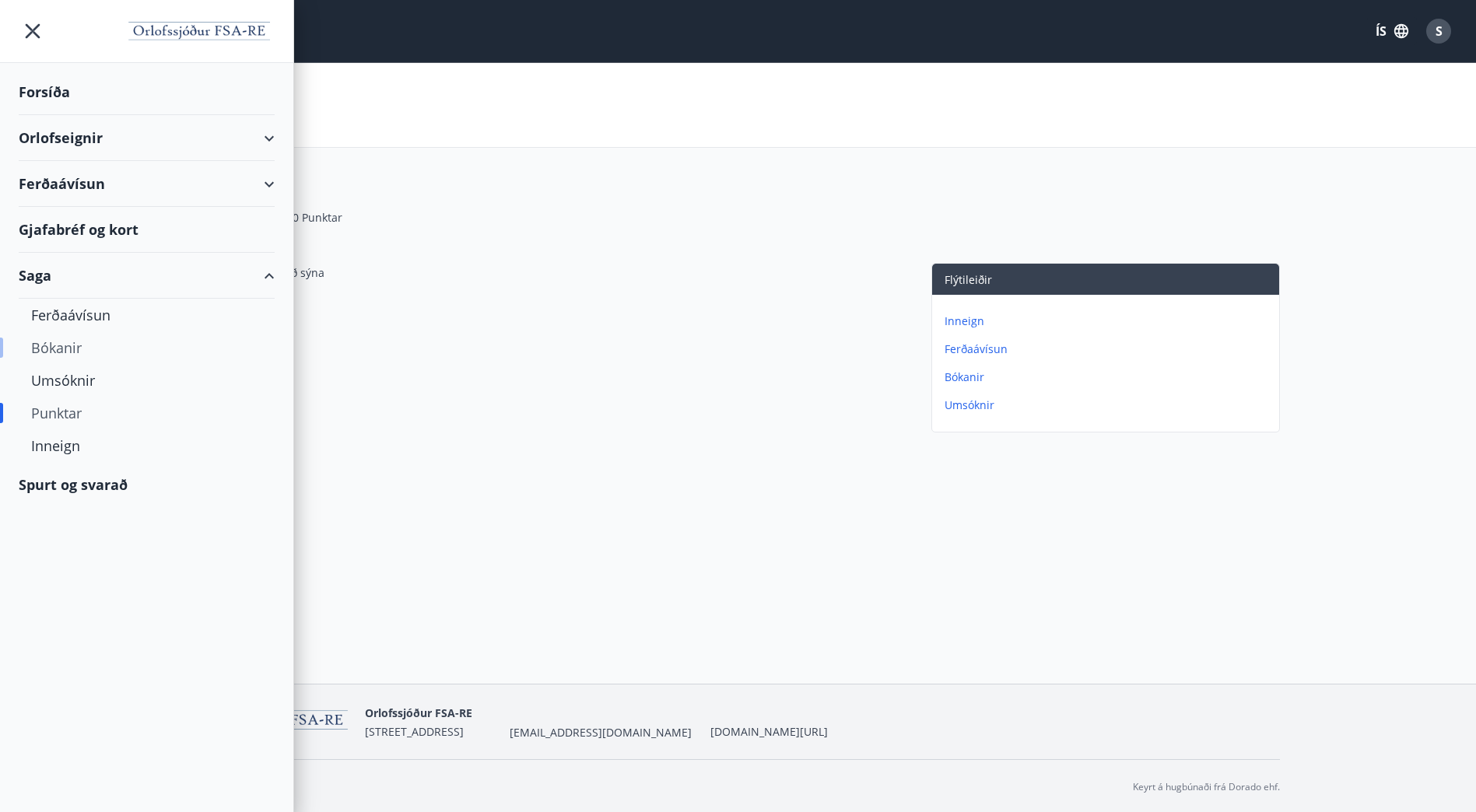
click at [80, 343] on div "Bókanir" at bounding box center [146, 347] width 231 height 32
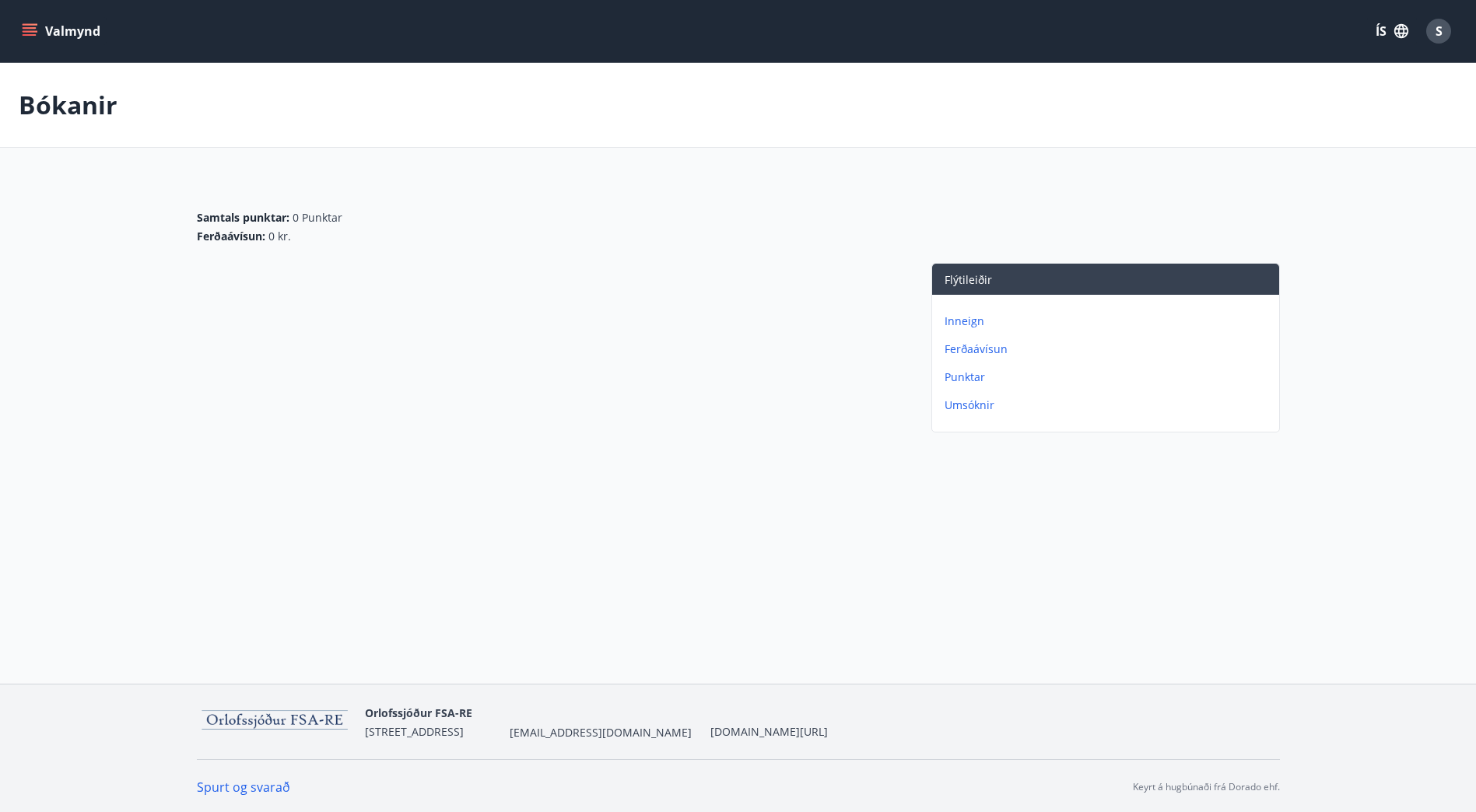
click at [32, 36] on icon "menu" at bounding box center [30, 32] width 16 height 16
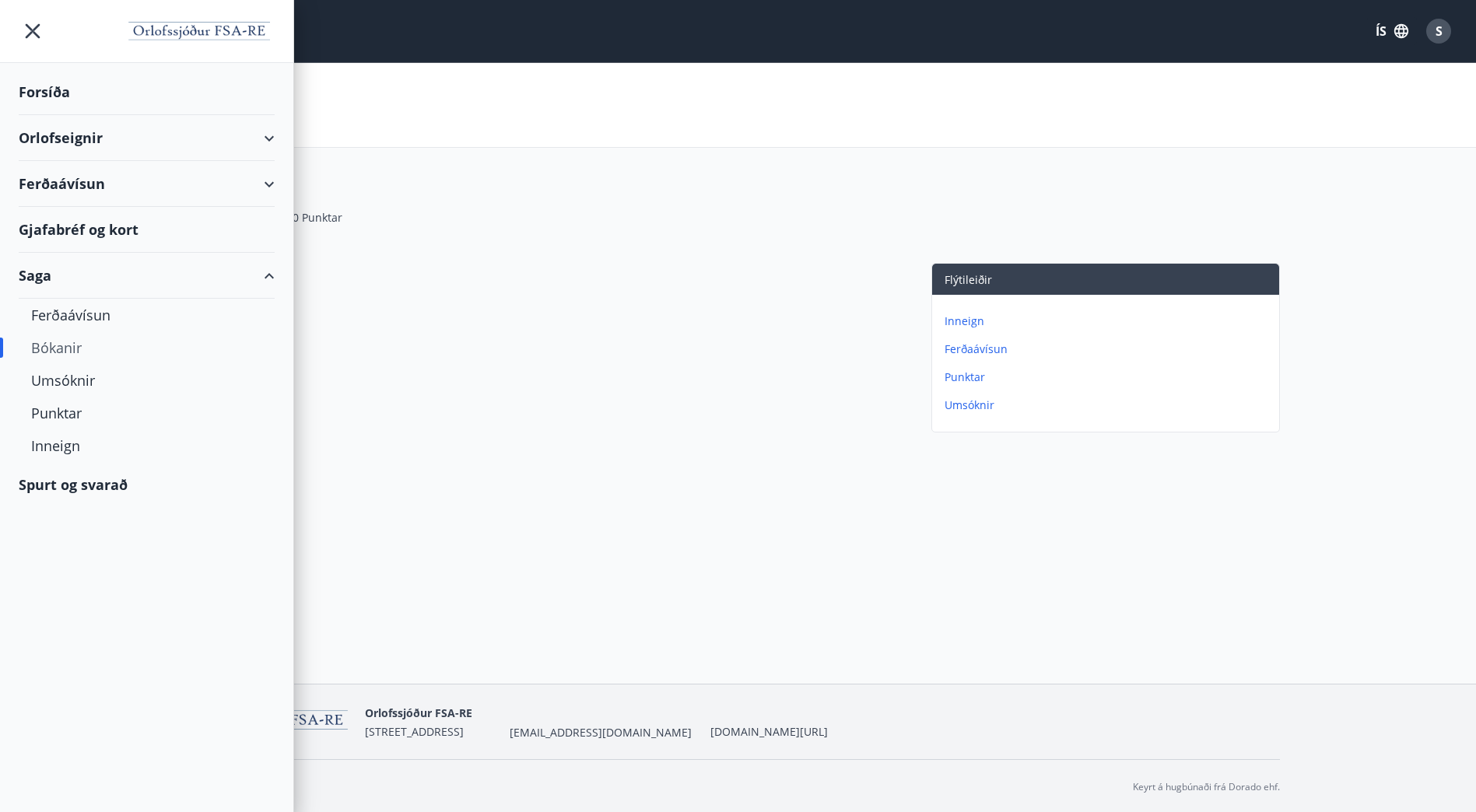
click at [244, 135] on div "Orlofseignir" at bounding box center [147, 138] width 256 height 46
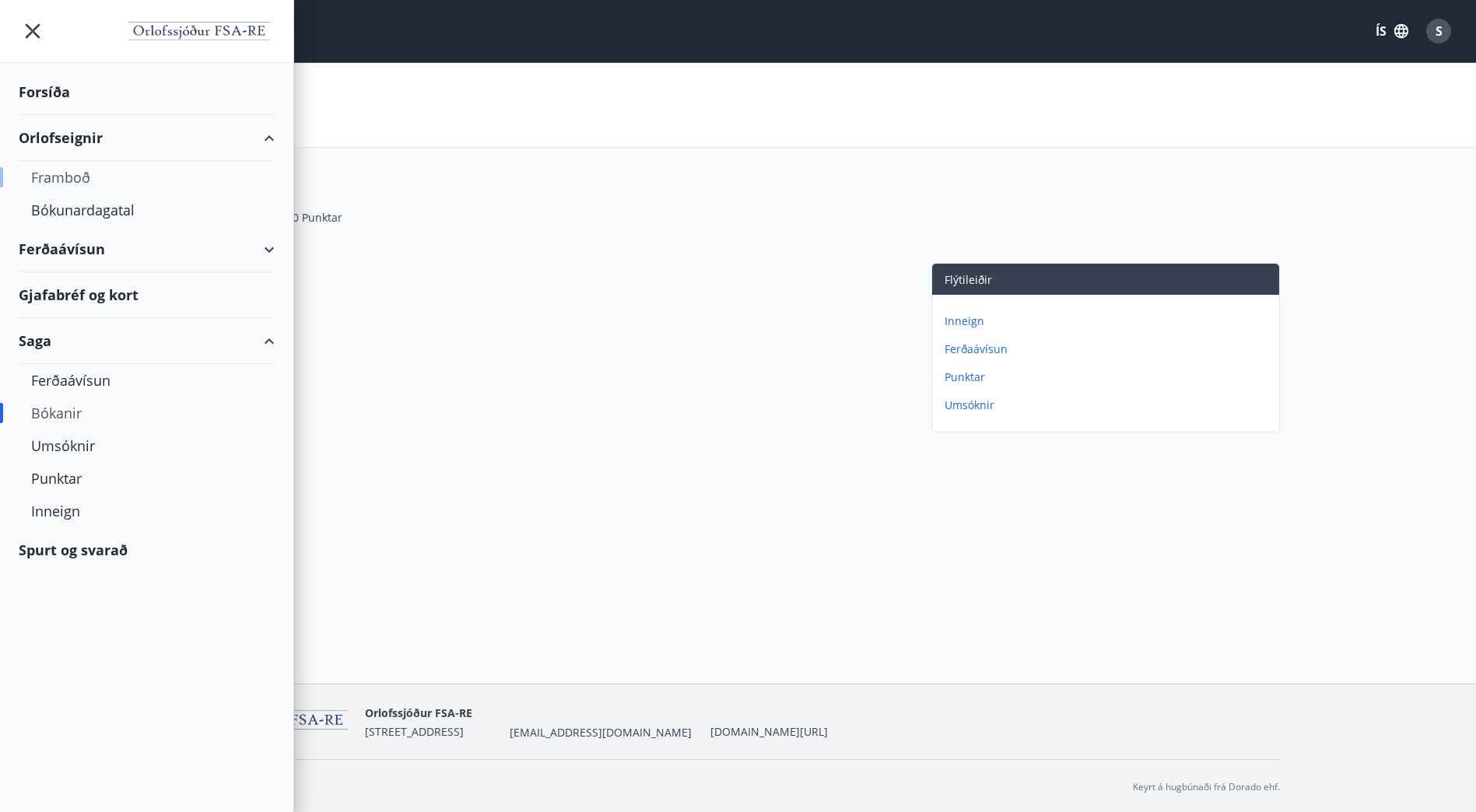
click at [81, 173] on div "Framboð" at bounding box center [146, 177] width 231 height 32
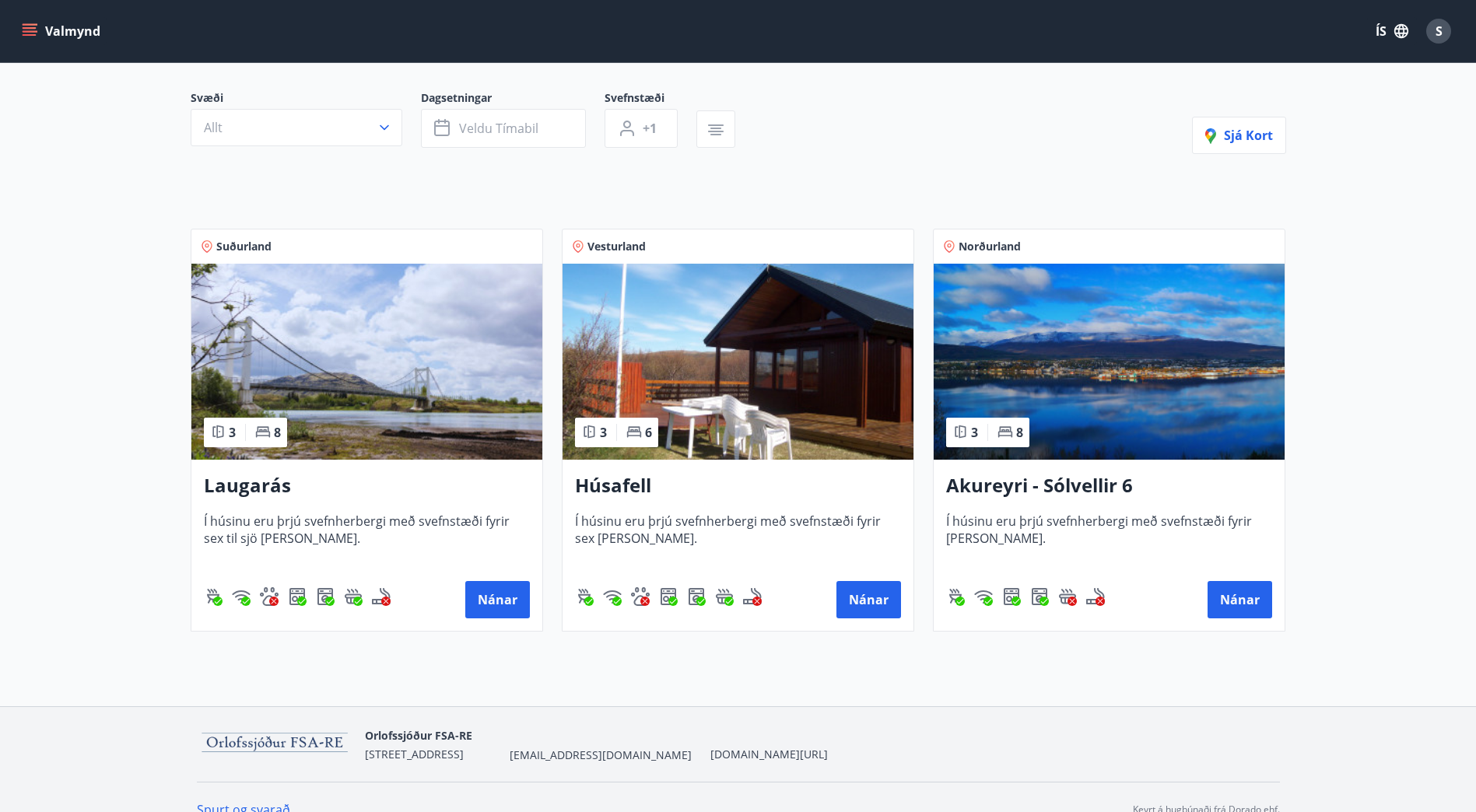
scroll to position [153, 0]
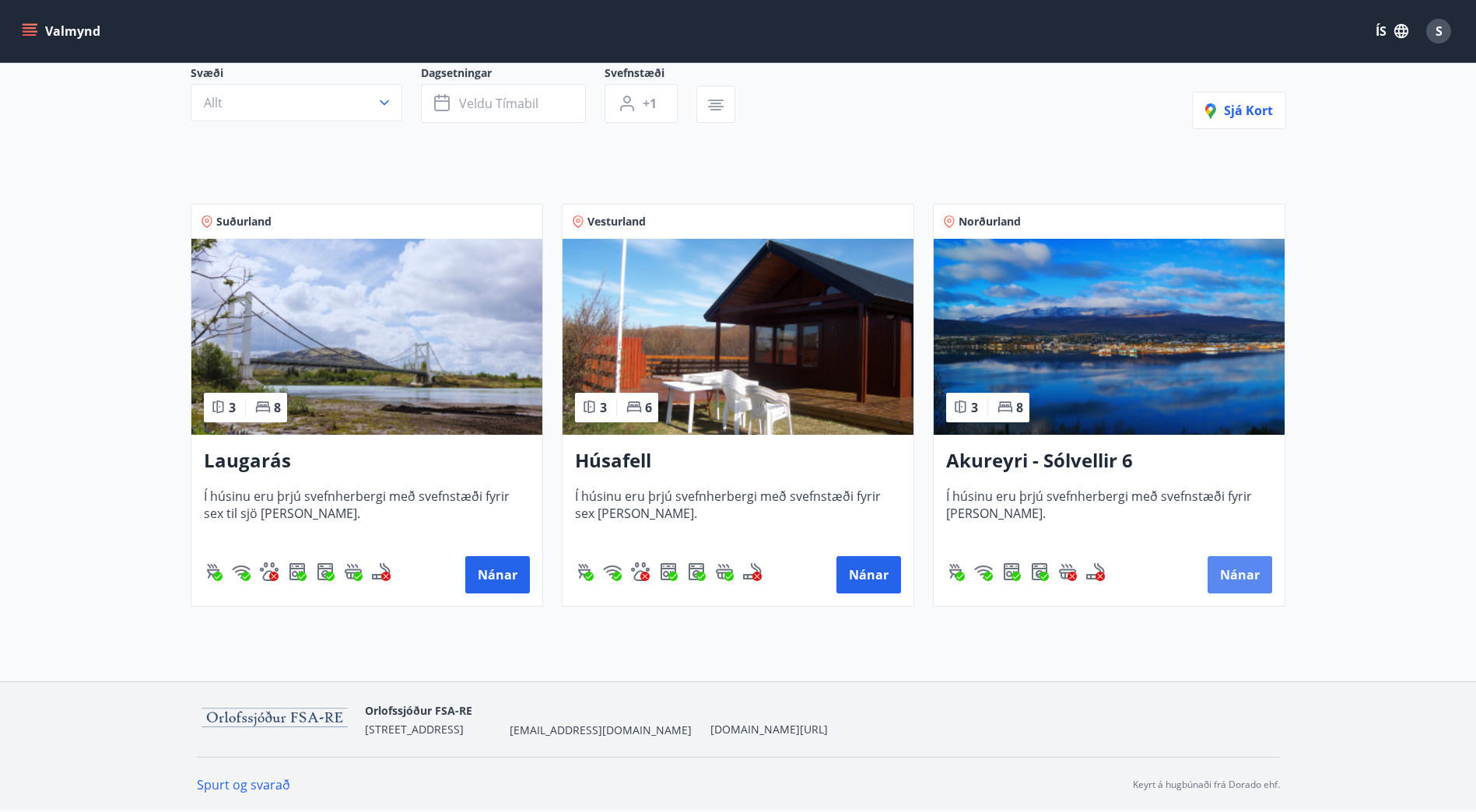
click at [1224, 574] on button "Nánar" at bounding box center [1240, 574] width 65 height 37
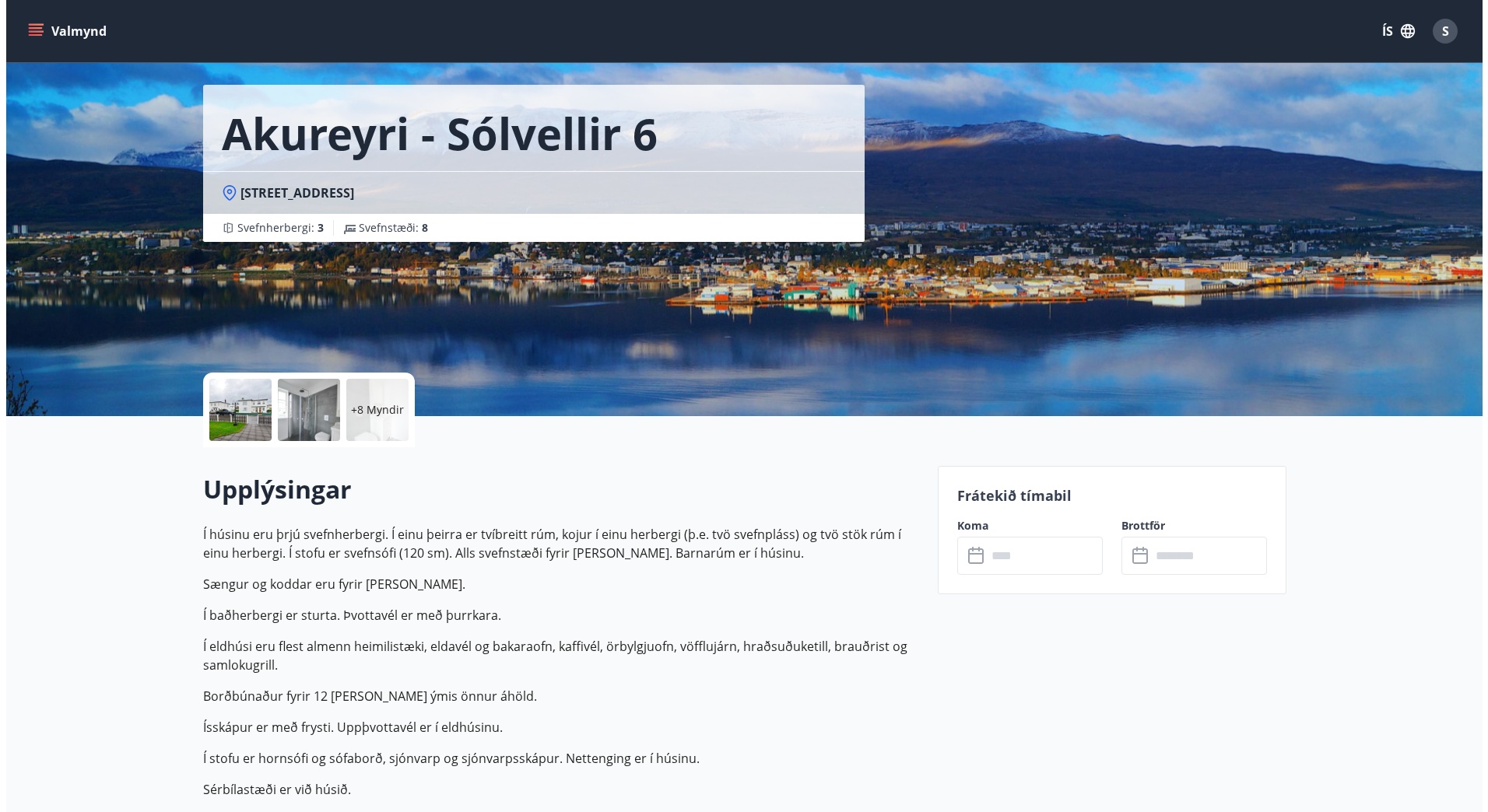
scroll to position [156, 0]
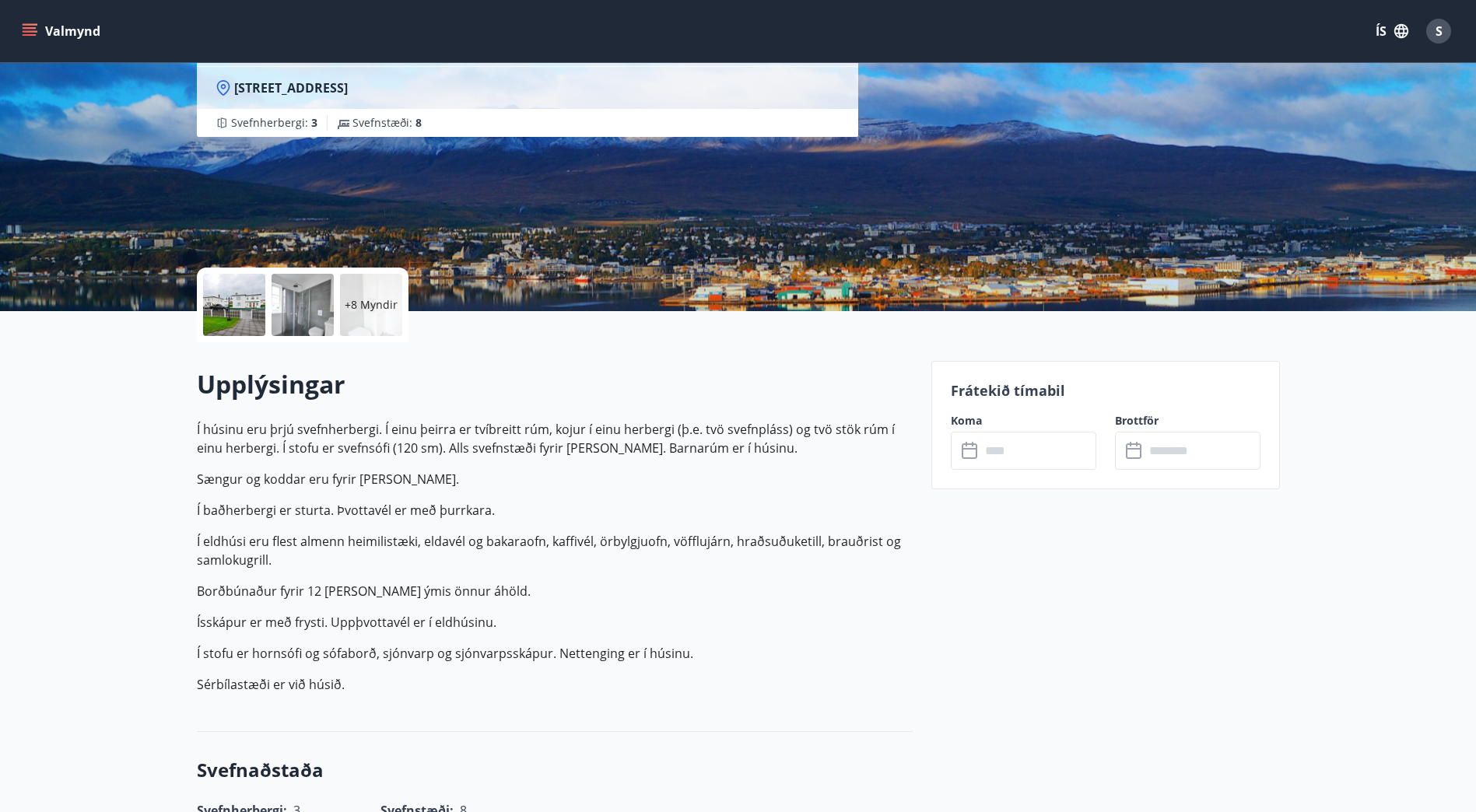
click at [243, 304] on div at bounding box center [234, 304] width 62 height 62
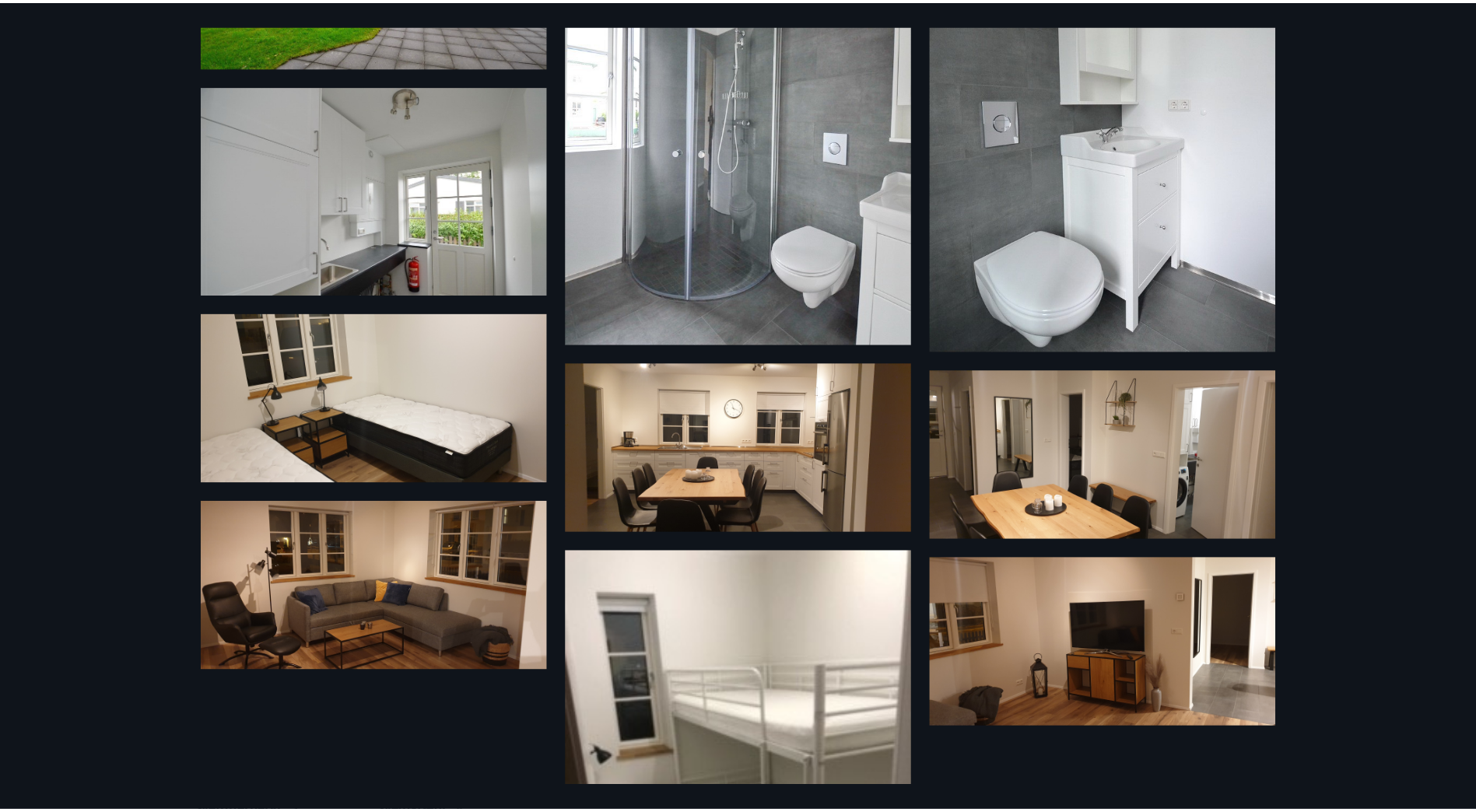
scroll to position [0, 0]
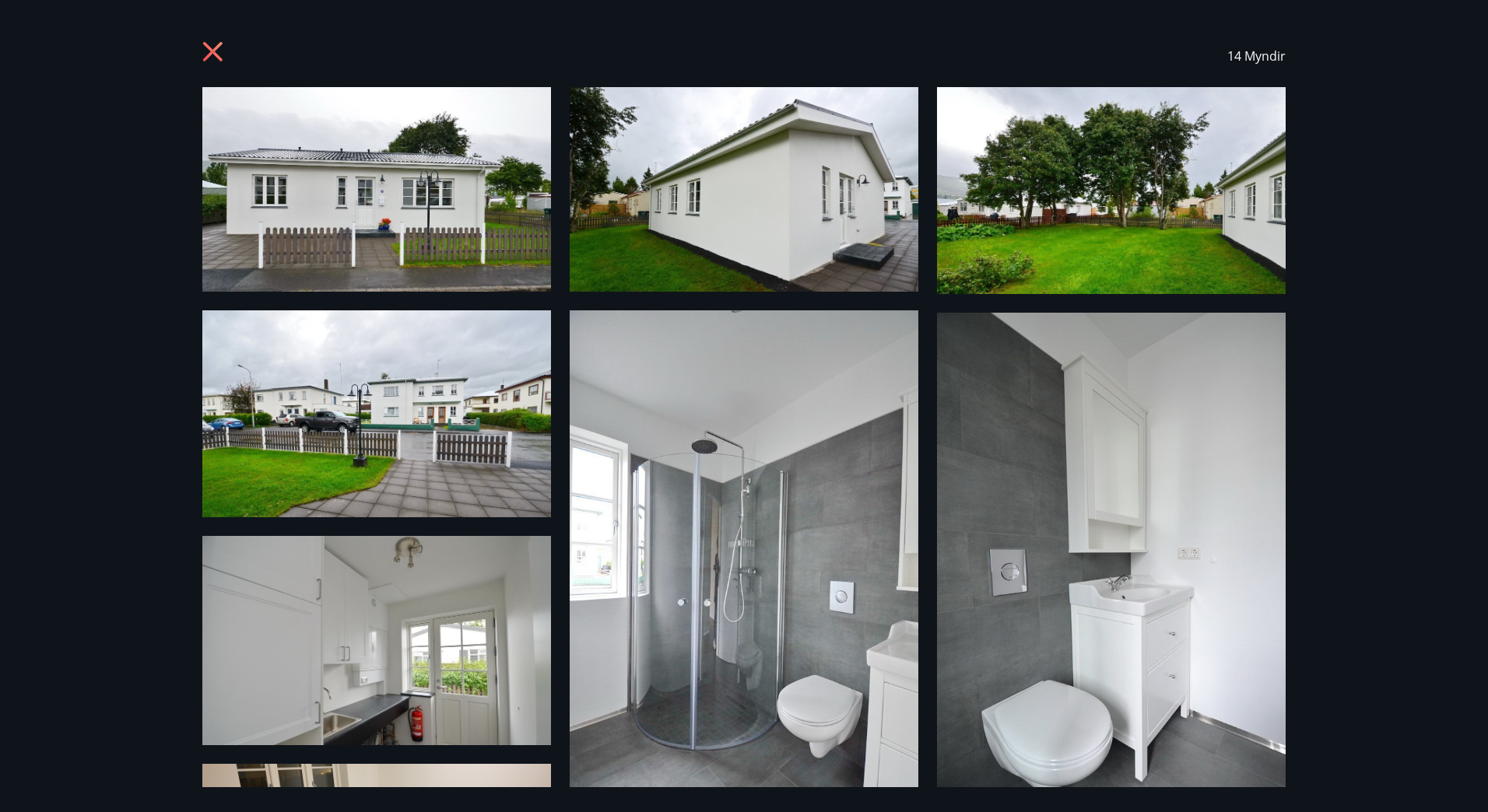
click at [1380, 195] on div "14 Myndir" at bounding box center [744, 406] width 1488 height 812
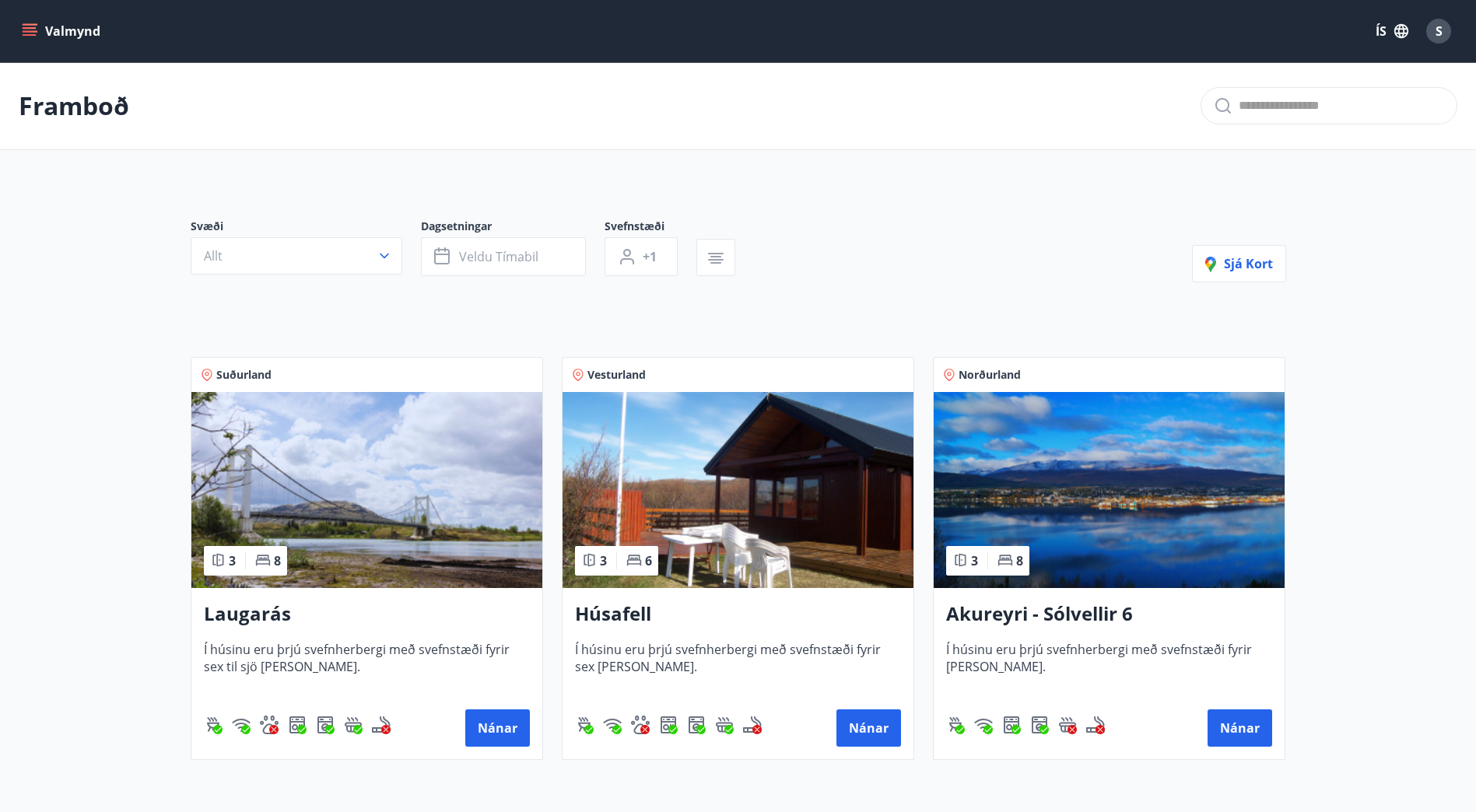
click at [684, 474] on img at bounding box center [738, 490] width 351 height 196
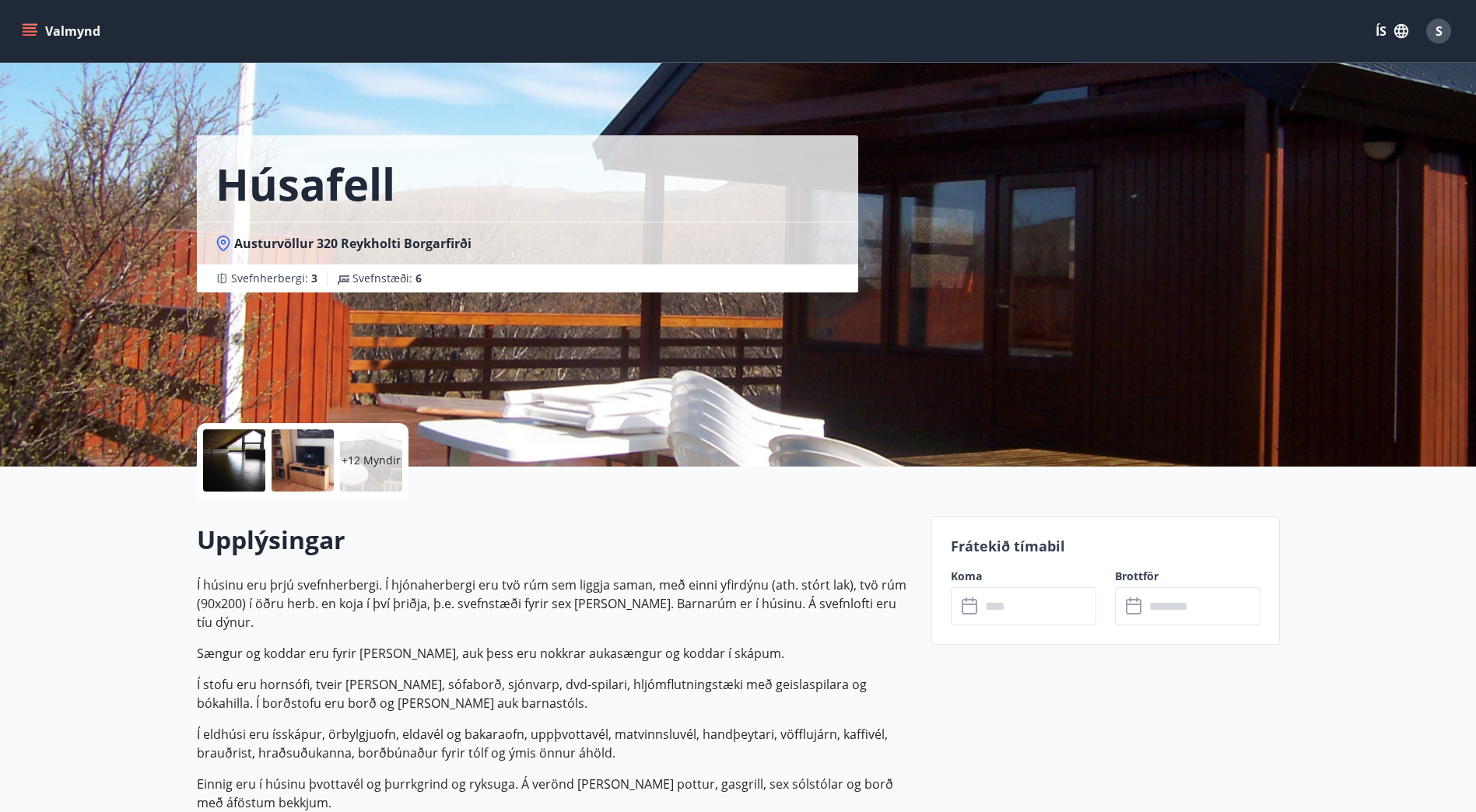
click at [248, 449] on div at bounding box center [234, 460] width 62 height 62
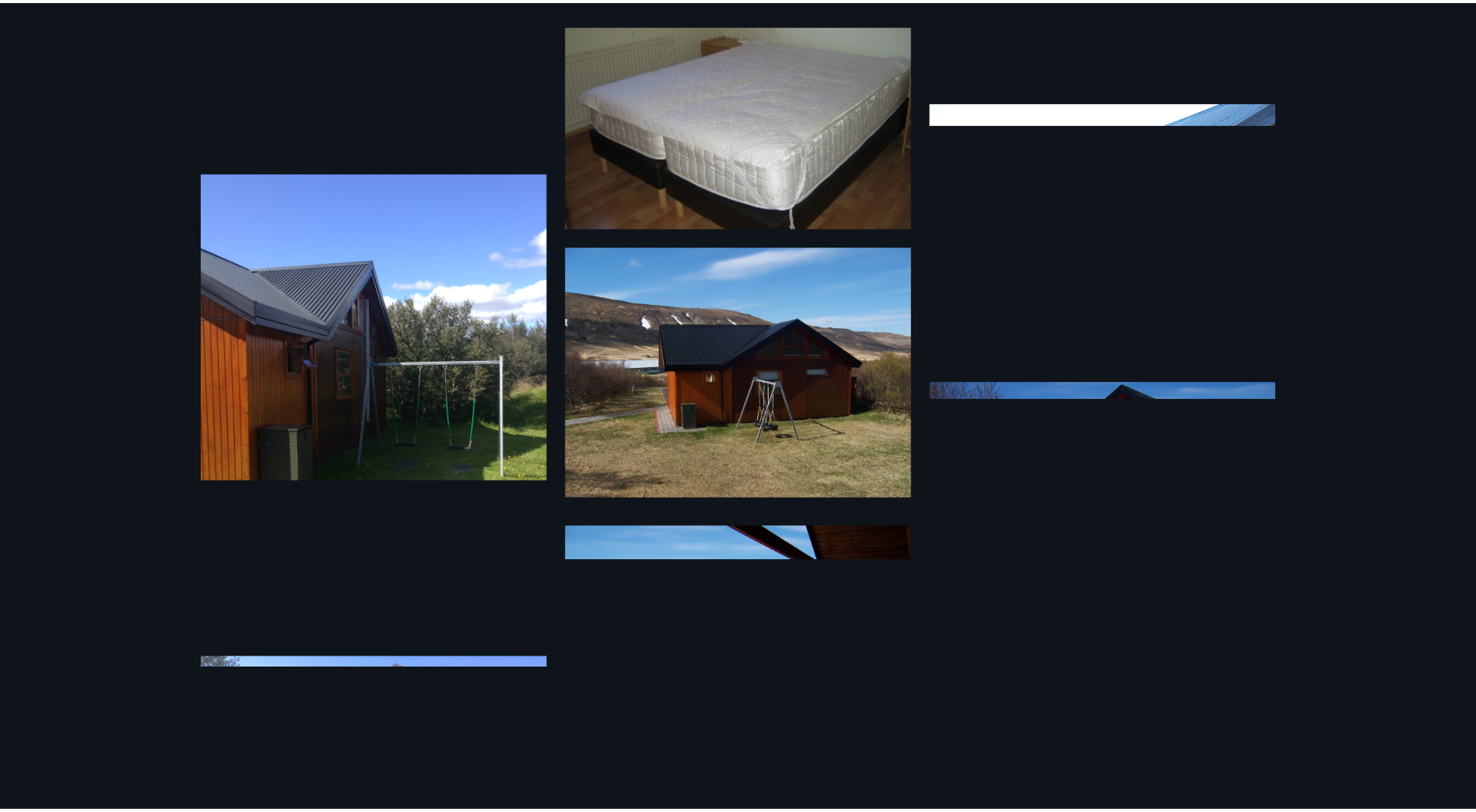
scroll to position [1171, 0]
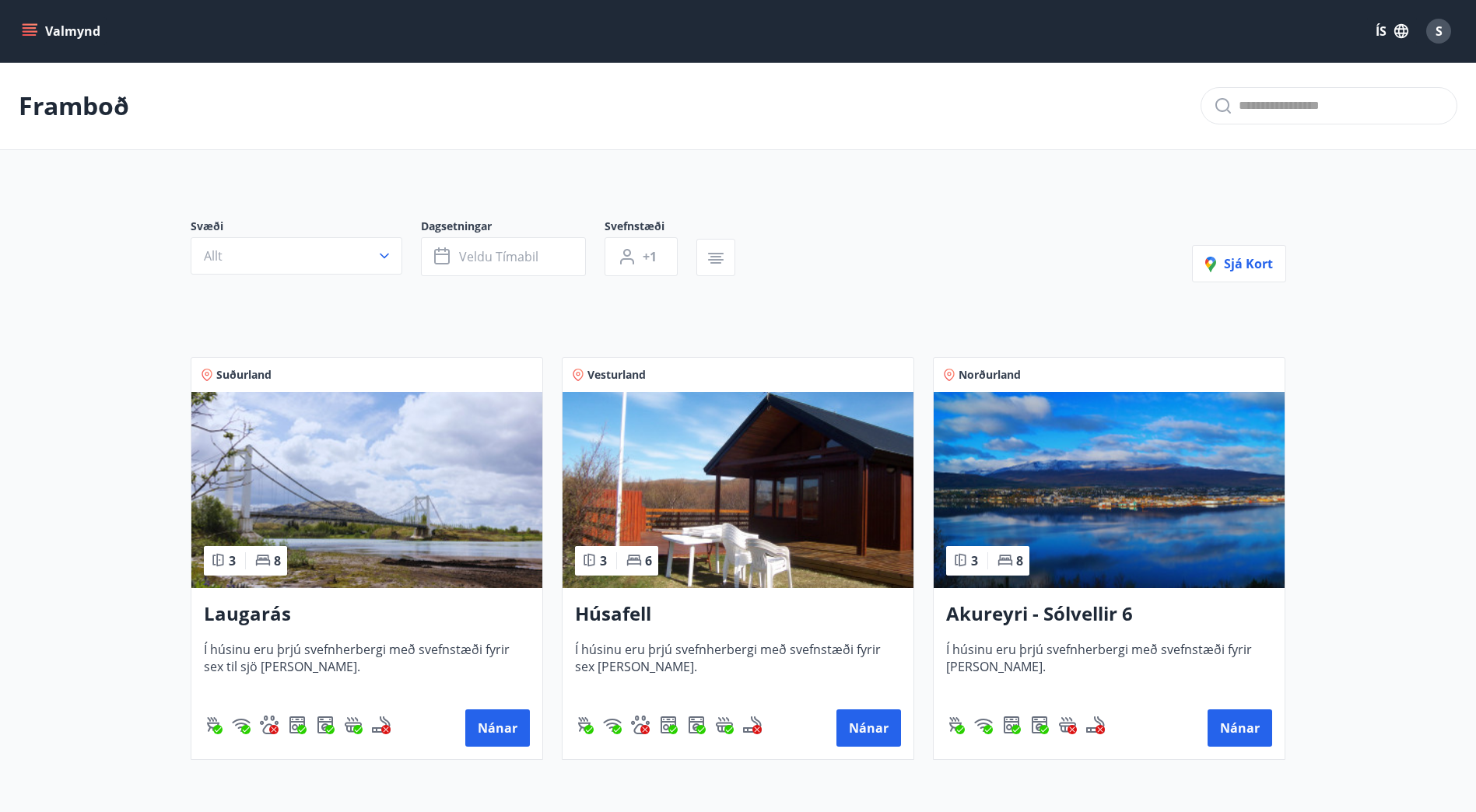
click at [422, 461] on img at bounding box center [367, 490] width 351 height 196
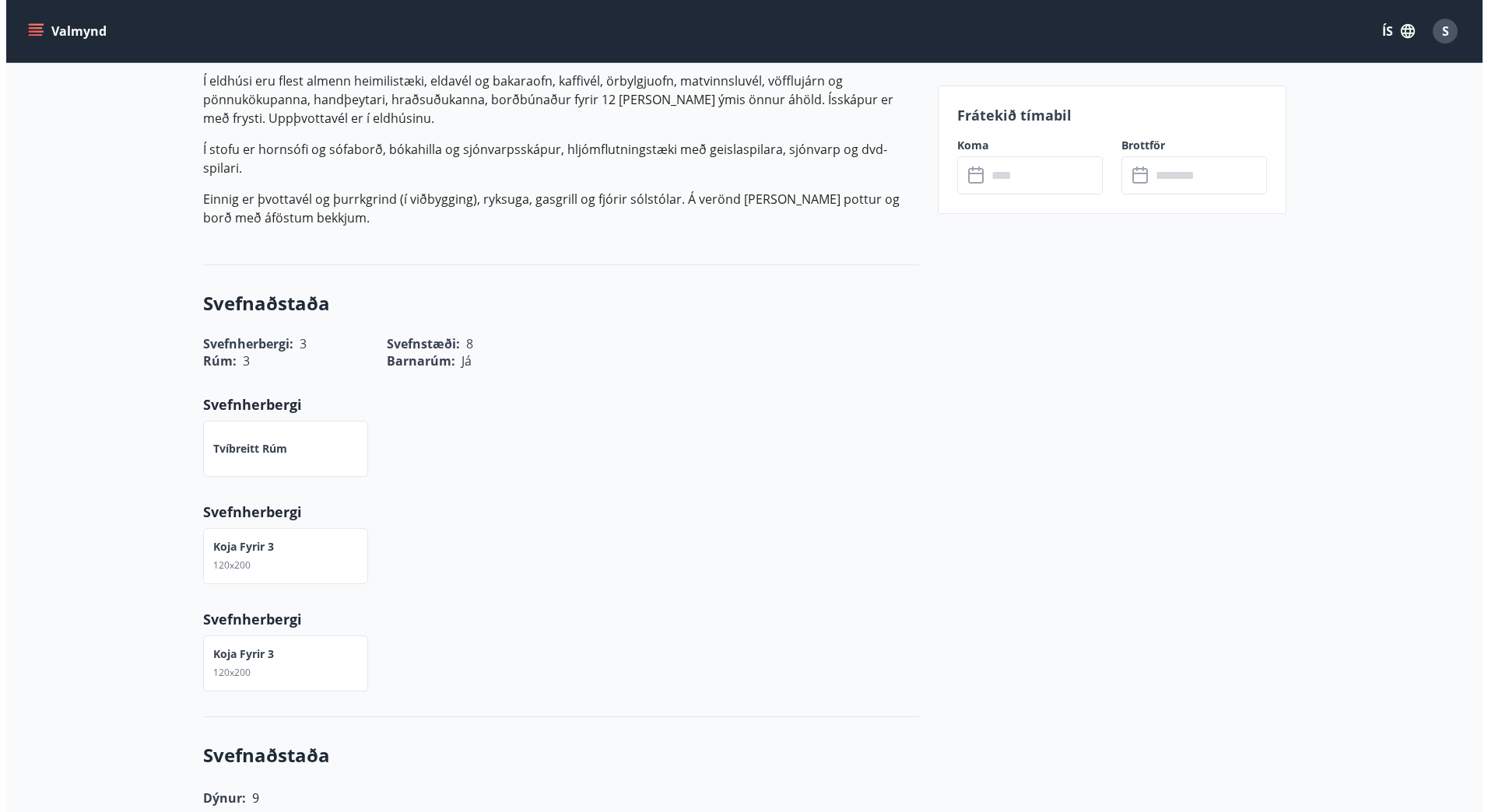
scroll to position [77, 0]
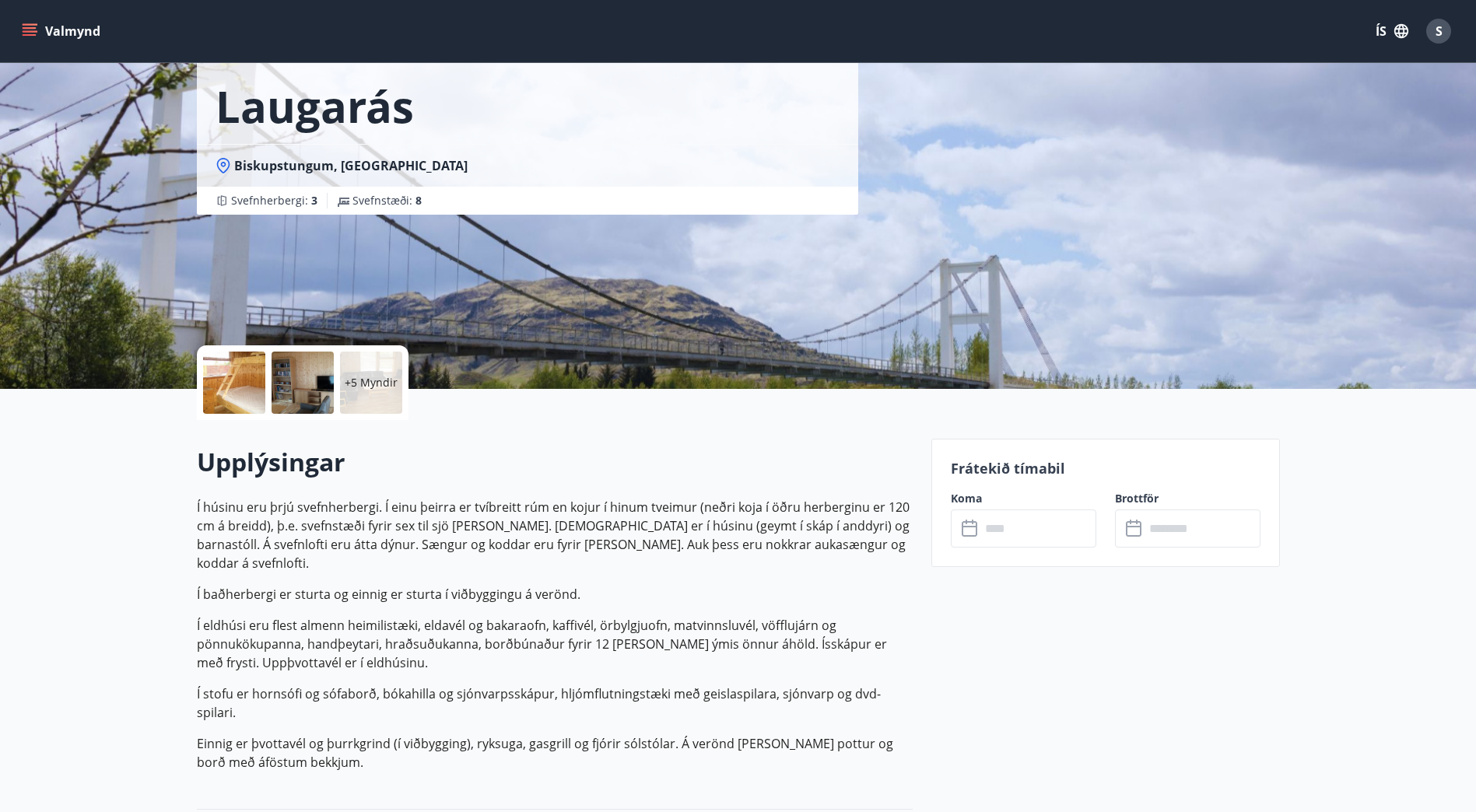
click at [222, 384] on div at bounding box center [234, 383] width 62 height 62
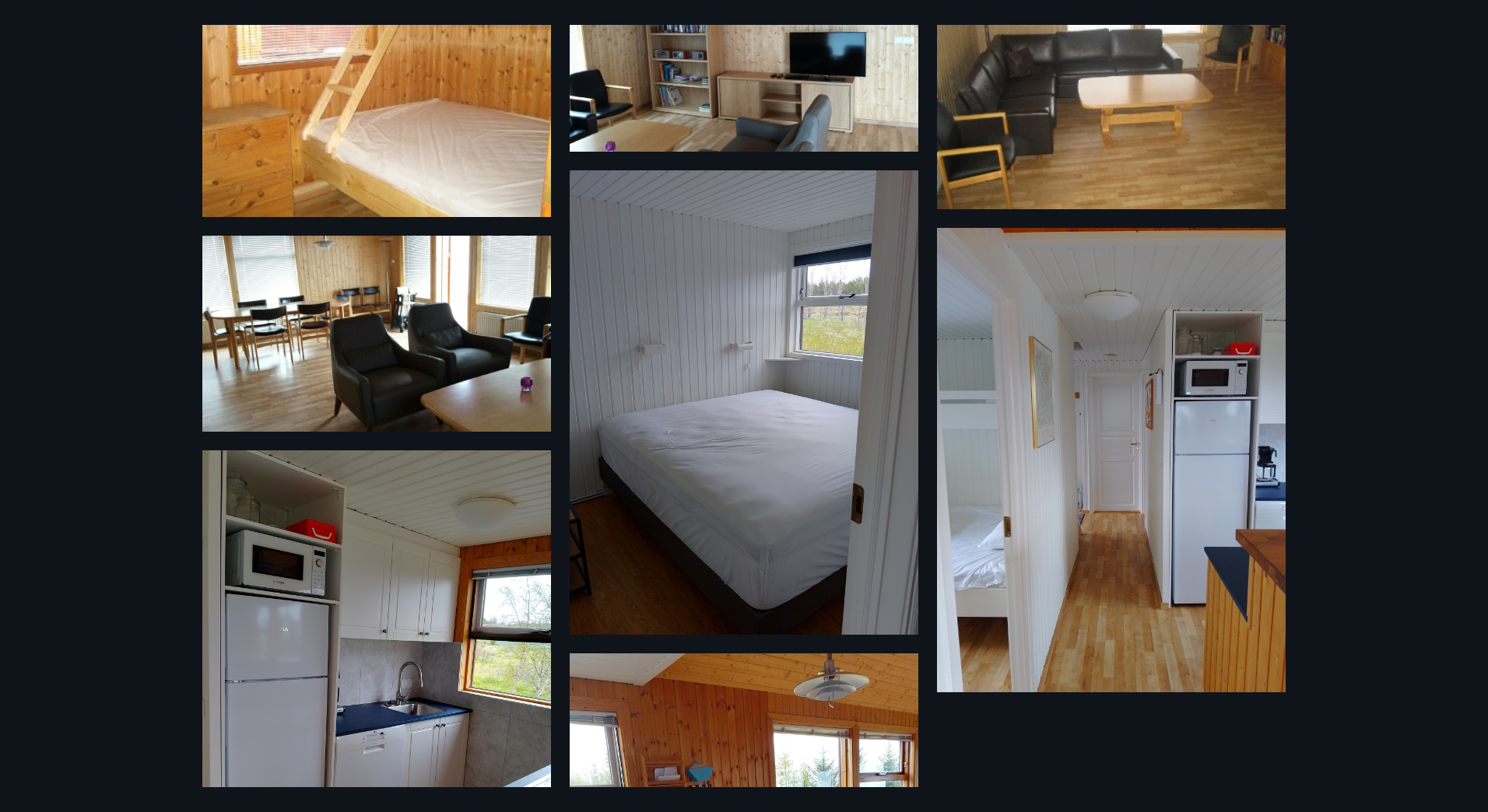
scroll to position [545, 0]
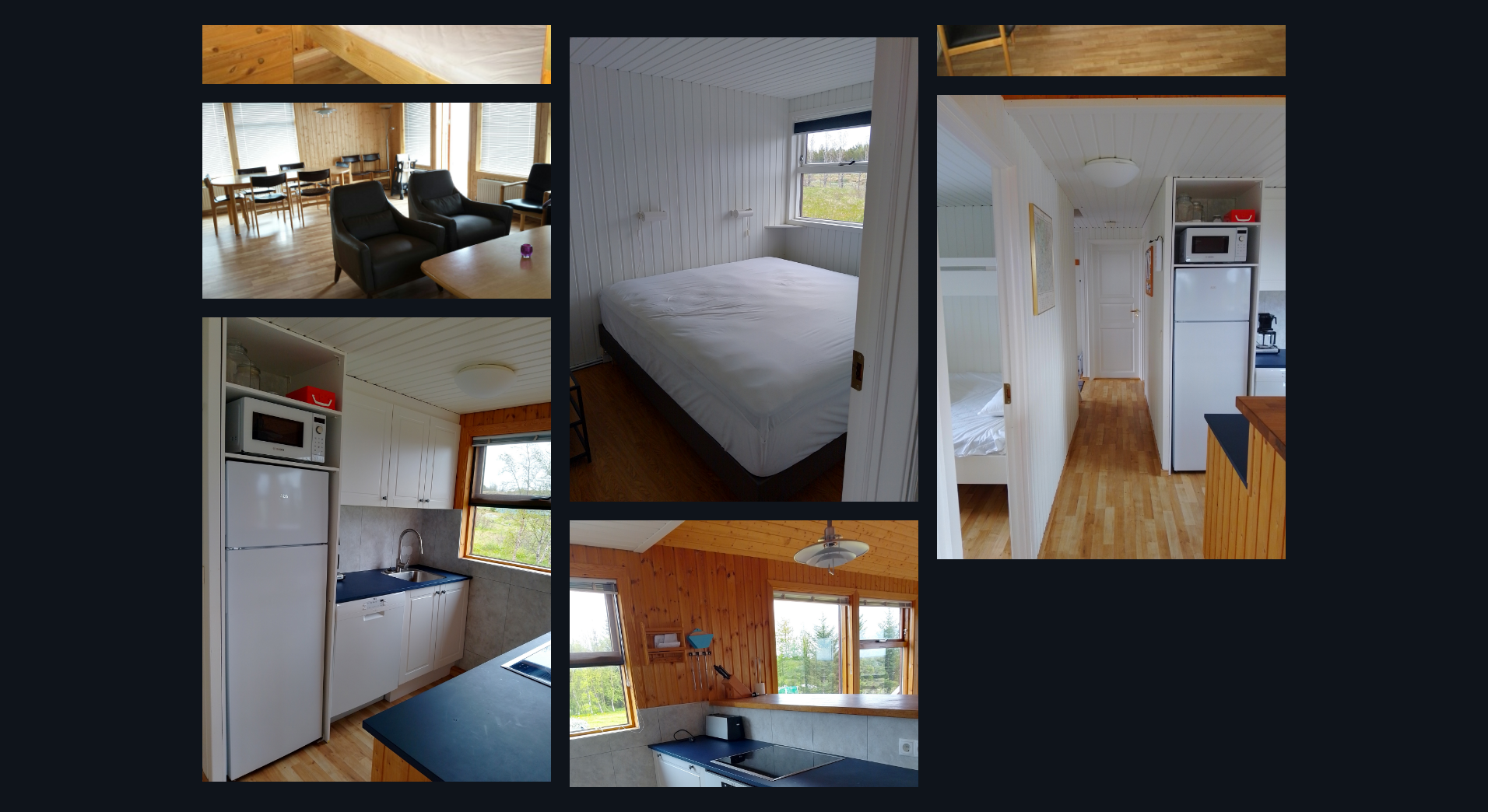
click at [1088, 676] on div "11 Myndir" at bounding box center [744, 406] width 1121 height 762
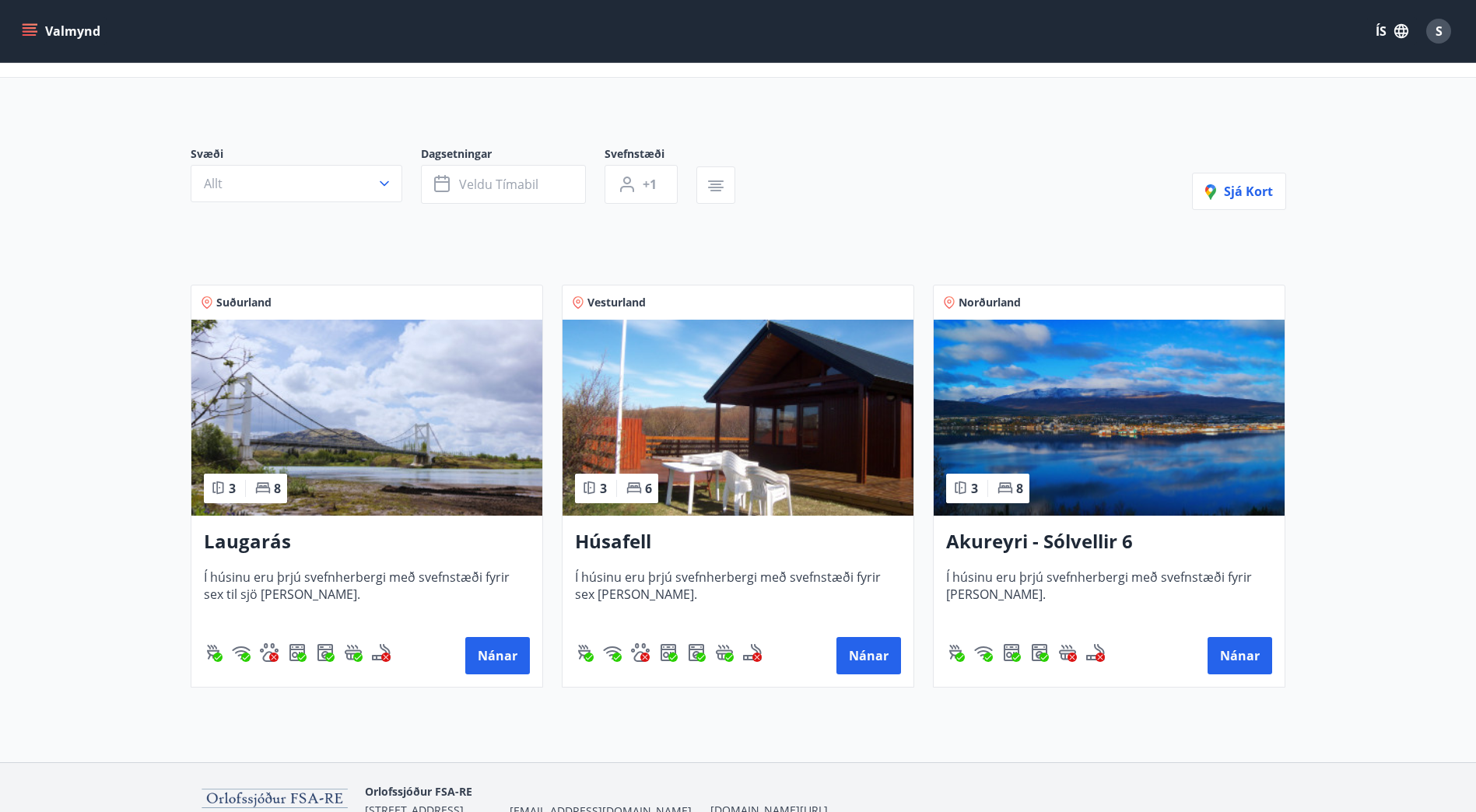
scroll to position [153, 0]
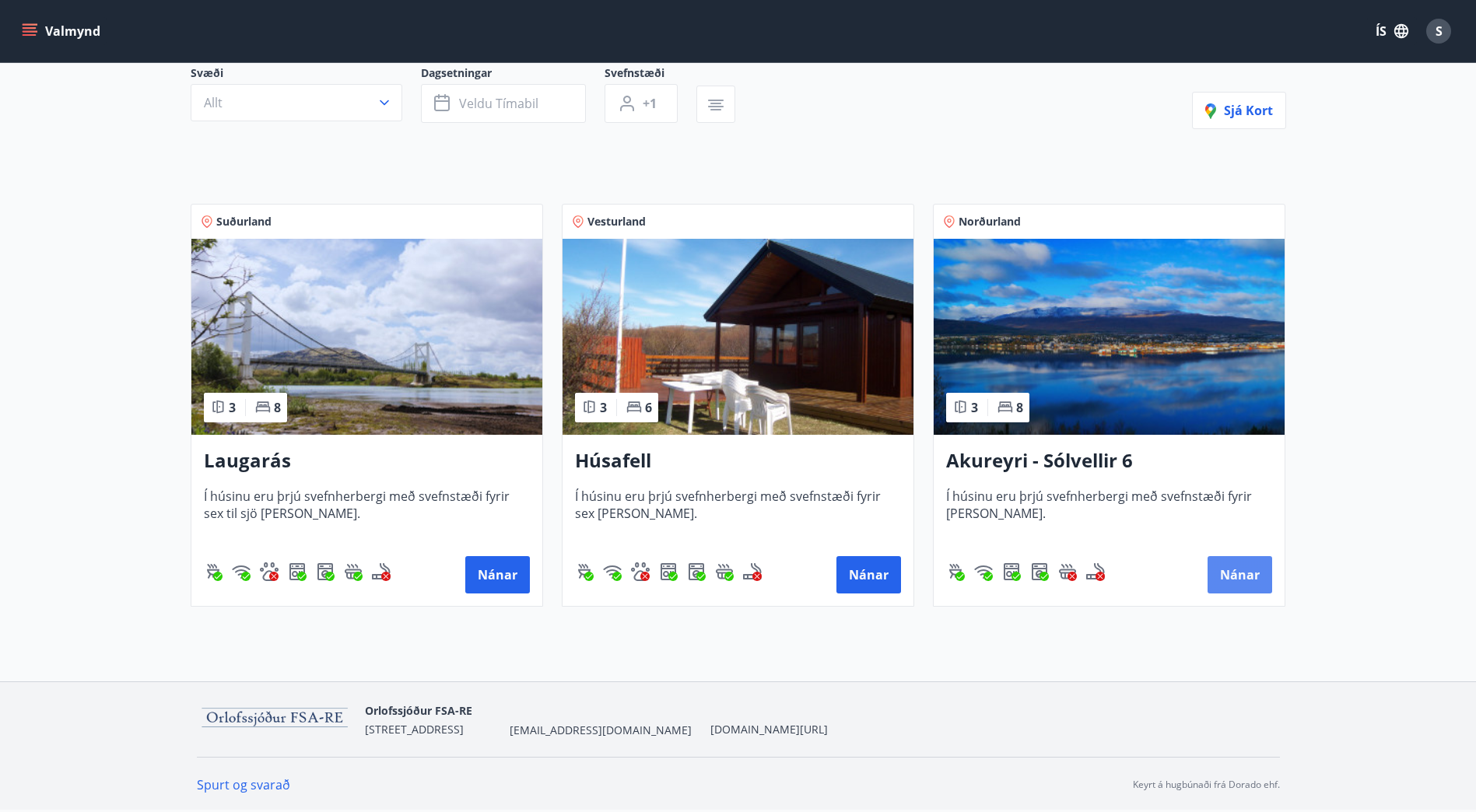
click at [1254, 569] on button "Nánar" at bounding box center [1240, 574] width 65 height 37
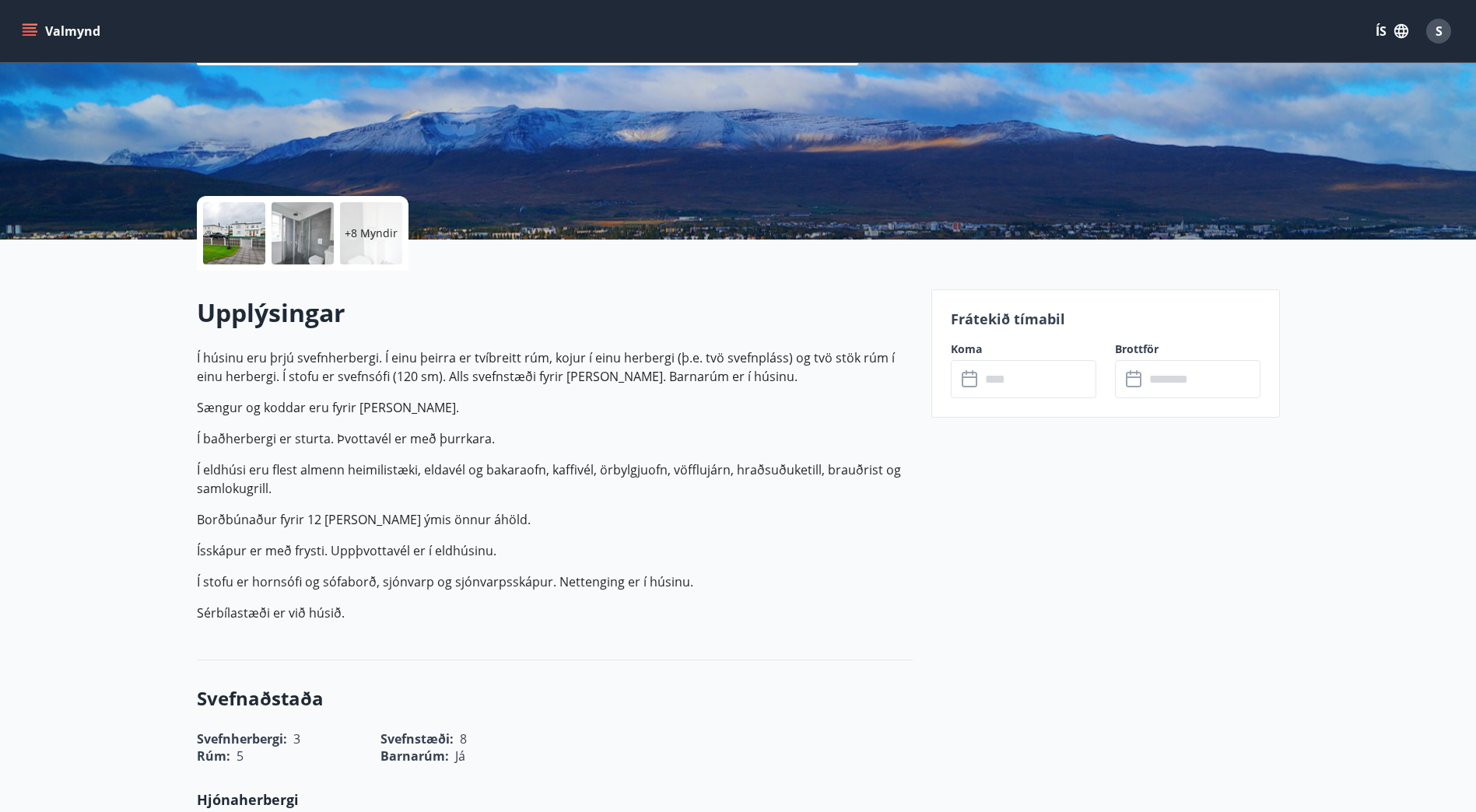
scroll to position [233, 0]
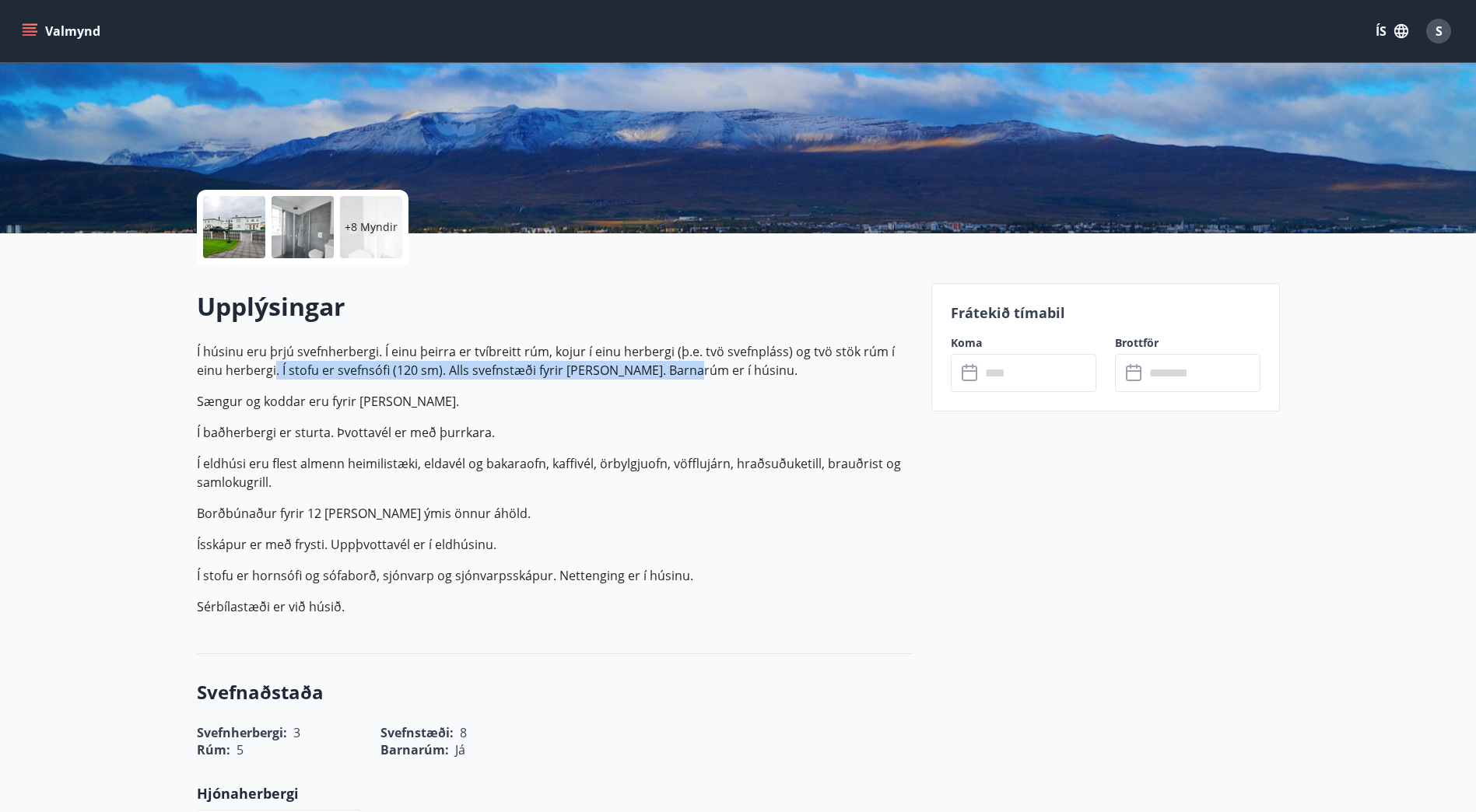
drag, startPoint x: 273, startPoint y: 376, endPoint x: 687, endPoint y: 372, distance: 414.0
click at [687, 372] on p "Í húsinu eru þrjú svefnherbergi. Í einu þeirra er tvíbreitt rúm, kojur í einu h…" at bounding box center [554, 361] width 716 height 37
drag, startPoint x: 687, startPoint y: 372, endPoint x: 634, endPoint y: 388, distance: 55.4
click at [634, 388] on p "Í húsinu eru þrjú svefnherbergi. Í einu þeirra er tvíbreitt rúm, kojur í einu h…" at bounding box center [554, 479] width 716 height 274
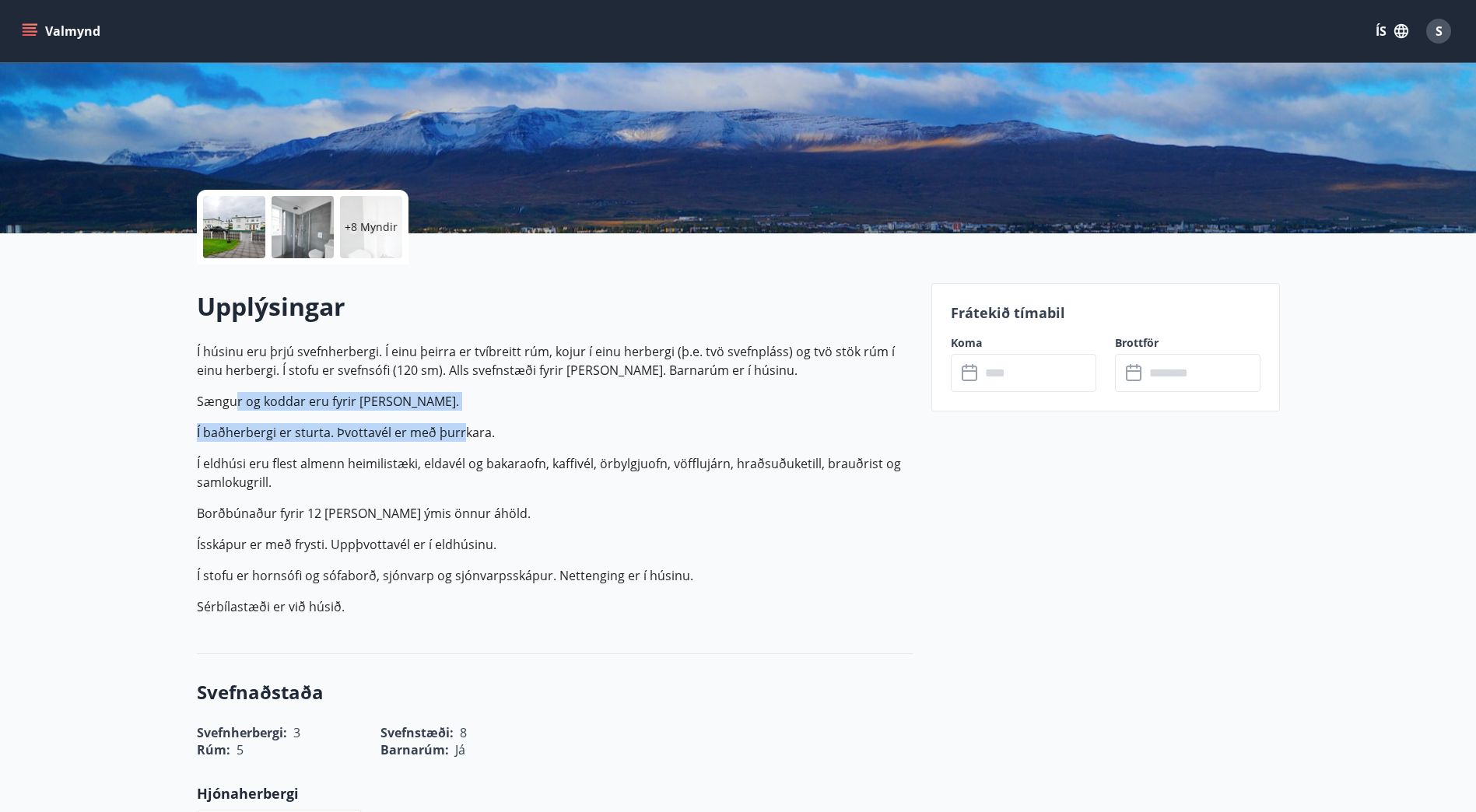
drag, startPoint x: 237, startPoint y: 401, endPoint x: 464, endPoint y: 429, distance: 228.7
click at [464, 429] on p "Í húsinu eru þrjú svefnherbergi. Í einu þeirra er tvíbreitt rúm, kojur í einu h…" at bounding box center [554, 479] width 716 height 274
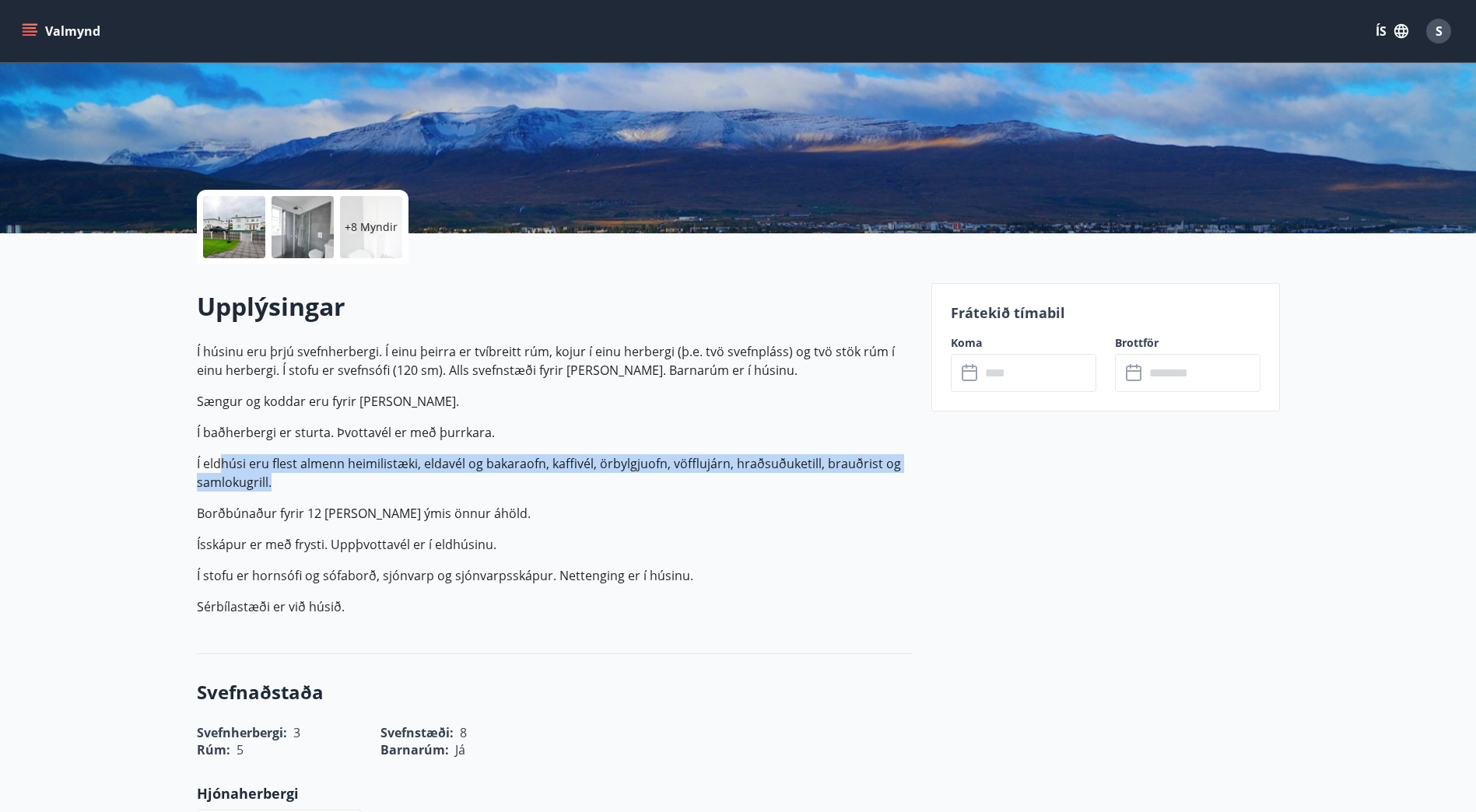
drag, startPoint x: 265, startPoint y: 465, endPoint x: 770, endPoint y: 473, distance: 505.1
click at [770, 473] on p "Í eldhúsi eru flest almenn heimilistæki, eldavél og bakaraofn, kaffivél, örbylg…" at bounding box center [554, 473] width 716 height 37
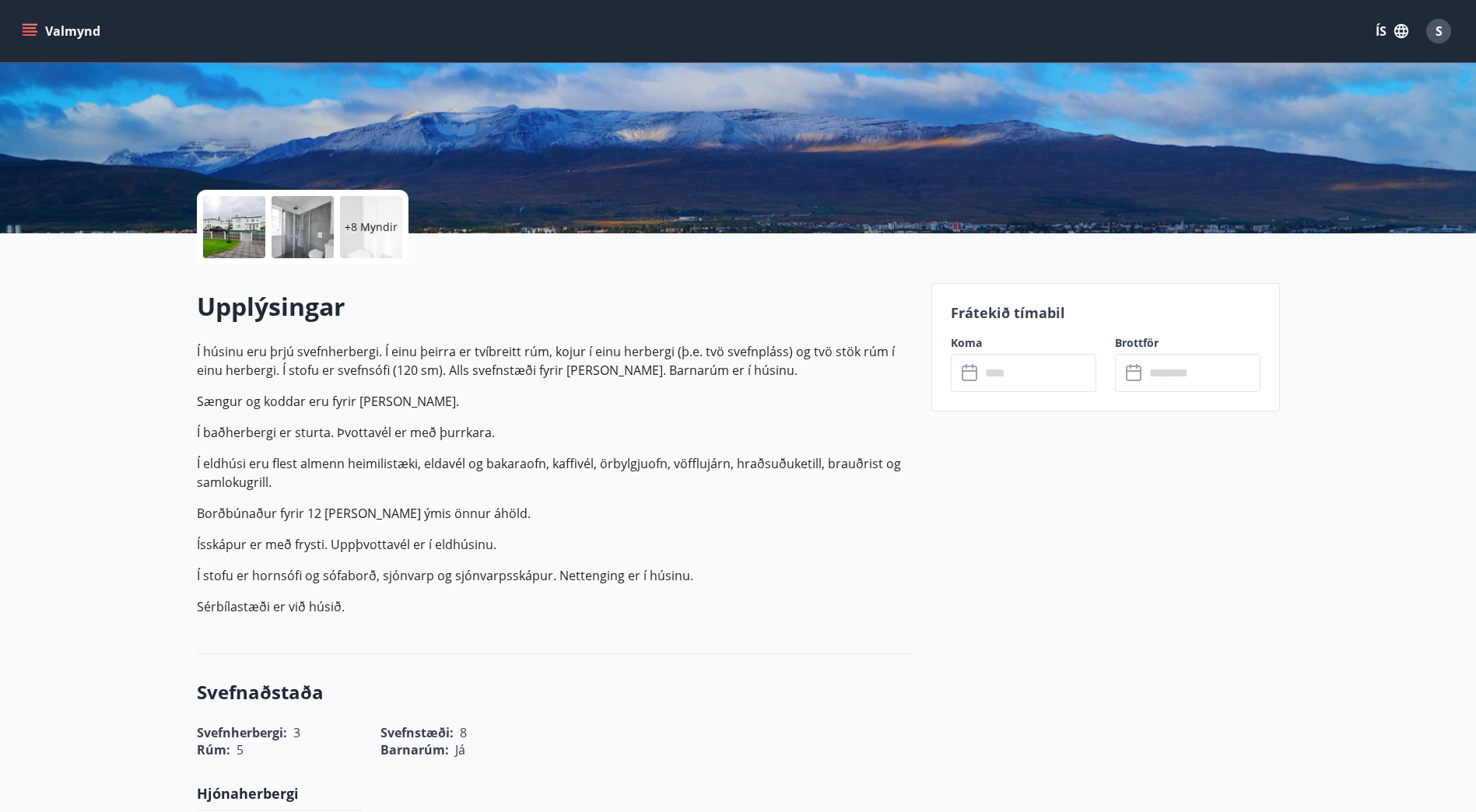
click at [267, 513] on p "Borðbúnaður fyrir 12 [PERSON_NAME] ýmis önnur áhöld." at bounding box center [554, 514] width 716 height 19
drag, startPoint x: 455, startPoint y: 505, endPoint x: 479, endPoint y: 505, distance: 24.0
click at [479, 505] on p "Borðbúnaður fyrir 12 [PERSON_NAME] ýmis önnur áhöld." at bounding box center [554, 514] width 716 height 19
drag, startPoint x: 479, startPoint y: 505, endPoint x: 312, endPoint y: 546, distance: 172.0
click at [312, 546] on p "Ísskápur er með frysti. Uppþvottavél er í eldhúsinu." at bounding box center [554, 545] width 716 height 19
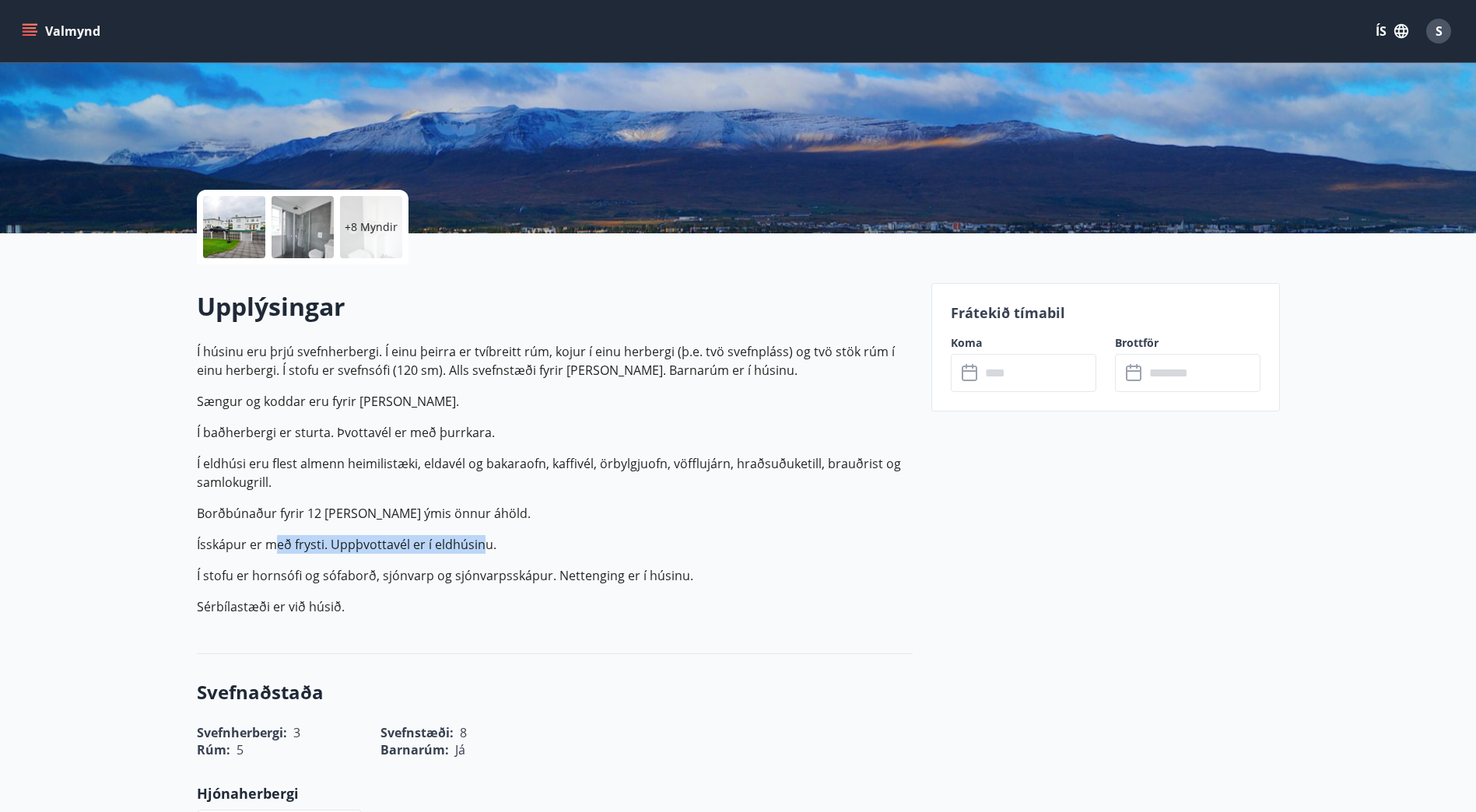
drag, startPoint x: 277, startPoint y: 542, endPoint x: 475, endPoint y: 541, distance: 198.0
click at [475, 541] on p "Ísskápur er með frysti. Uppþvottavél er í eldhúsinu." at bounding box center [554, 545] width 716 height 19
drag, startPoint x: 475, startPoint y: 541, endPoint x: 258, endPoint y: 584, distance: 221.2
click at [265, 585] on p "Í húsinu eru þrjú svefnherbergi. Í einu þeirra er tvíbreitt rúm, kojur í einu h…" at bounding box center [554, 479] width 716 height 274
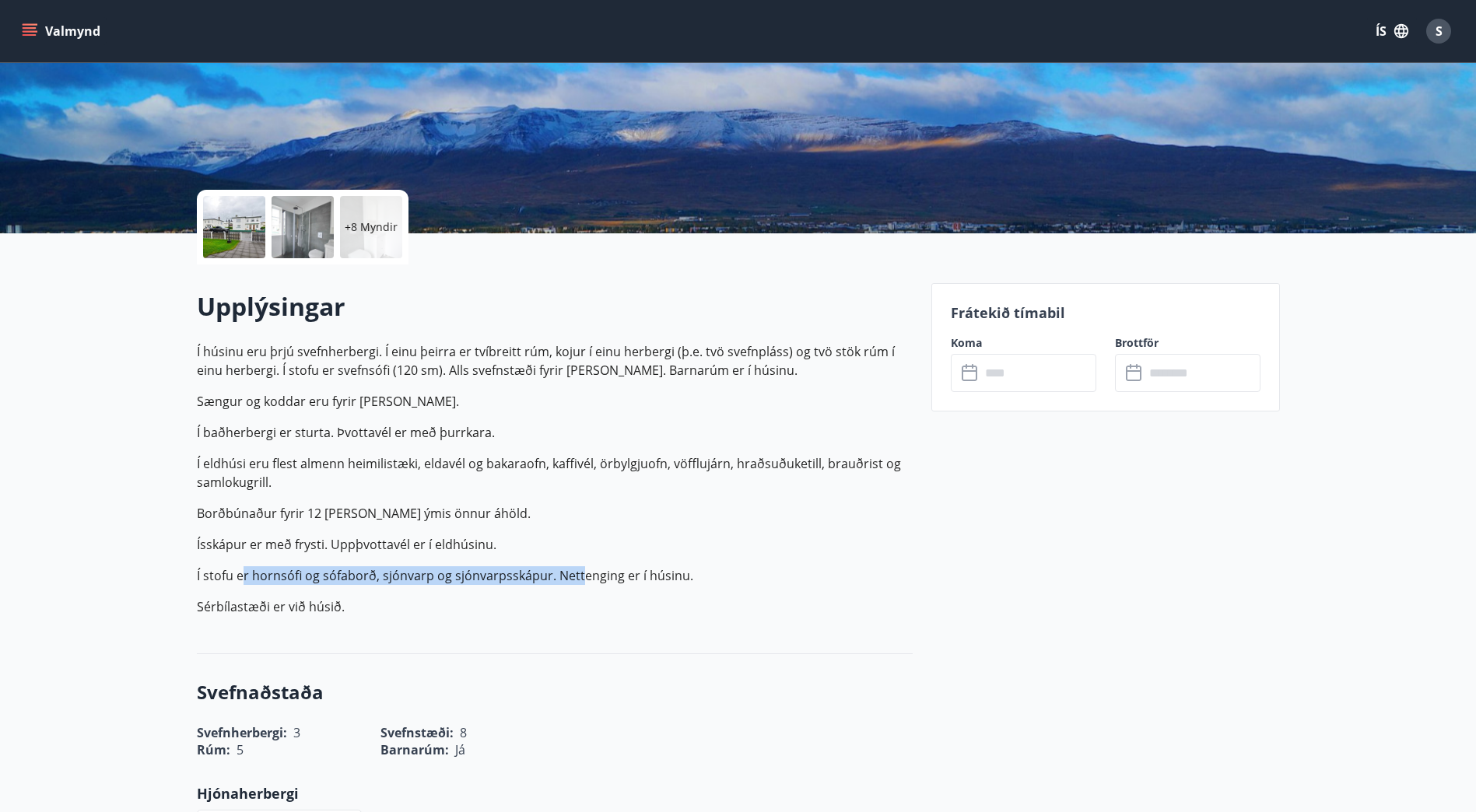
drag, startPoint x: 376, startPoint y: 571, endPoint x: 581, endPoint y: 571, distance: 205.0
click at [581, 571] on p "Í stofu er hornsófi og sófaborð, sjónvarp og sjónvarpsskápur. Nettenging er í h…" at bounding box center [554, 576] width 716 height 19
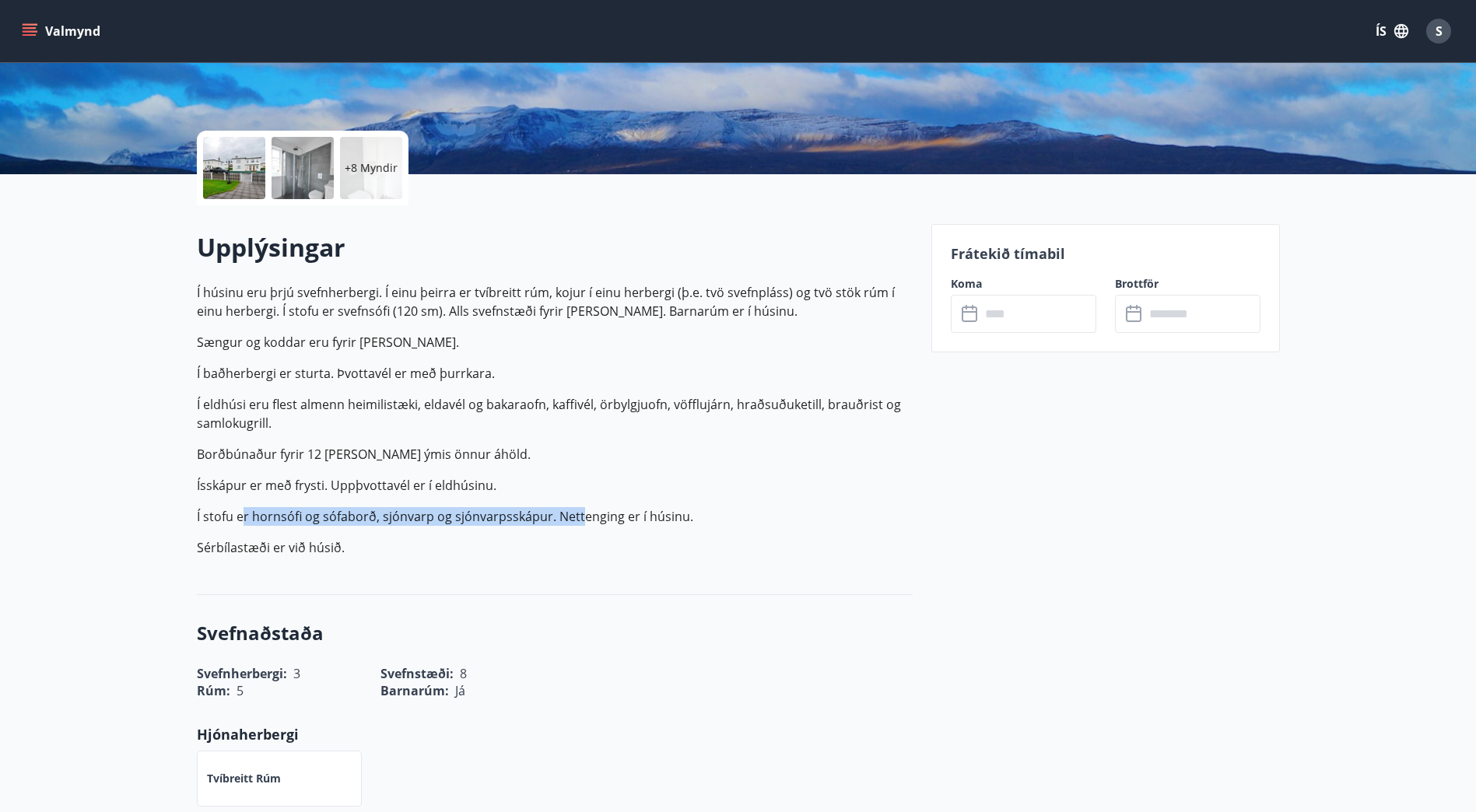
scroll to position [389, 0]
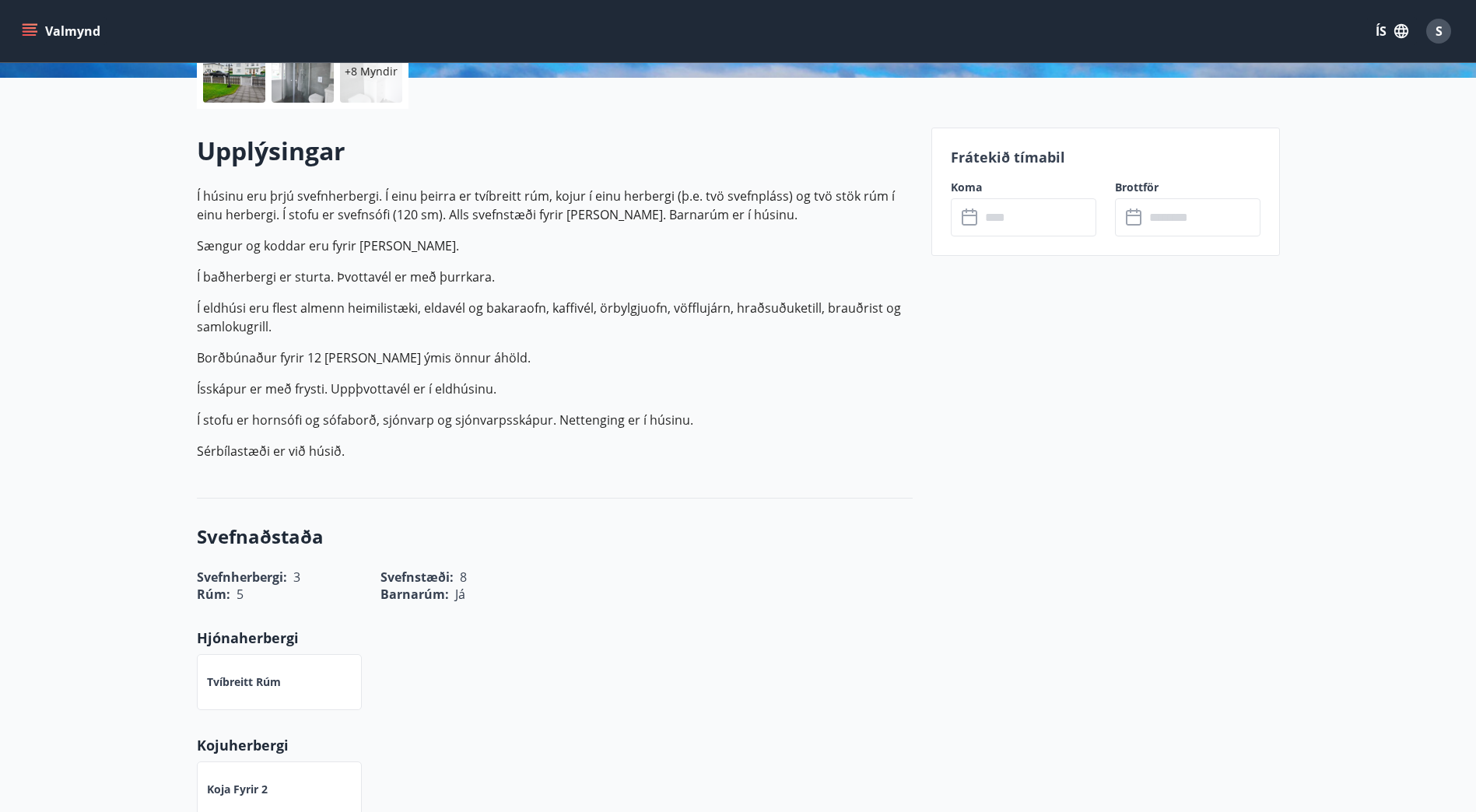
click at [494, 468] on div "Upplýsingar Í húsinu eru þrjú svefnherbergi. Í einu þeirra er tvíbreitt rúm, ko…" at bounding box center [554, 303] width 716 height 339
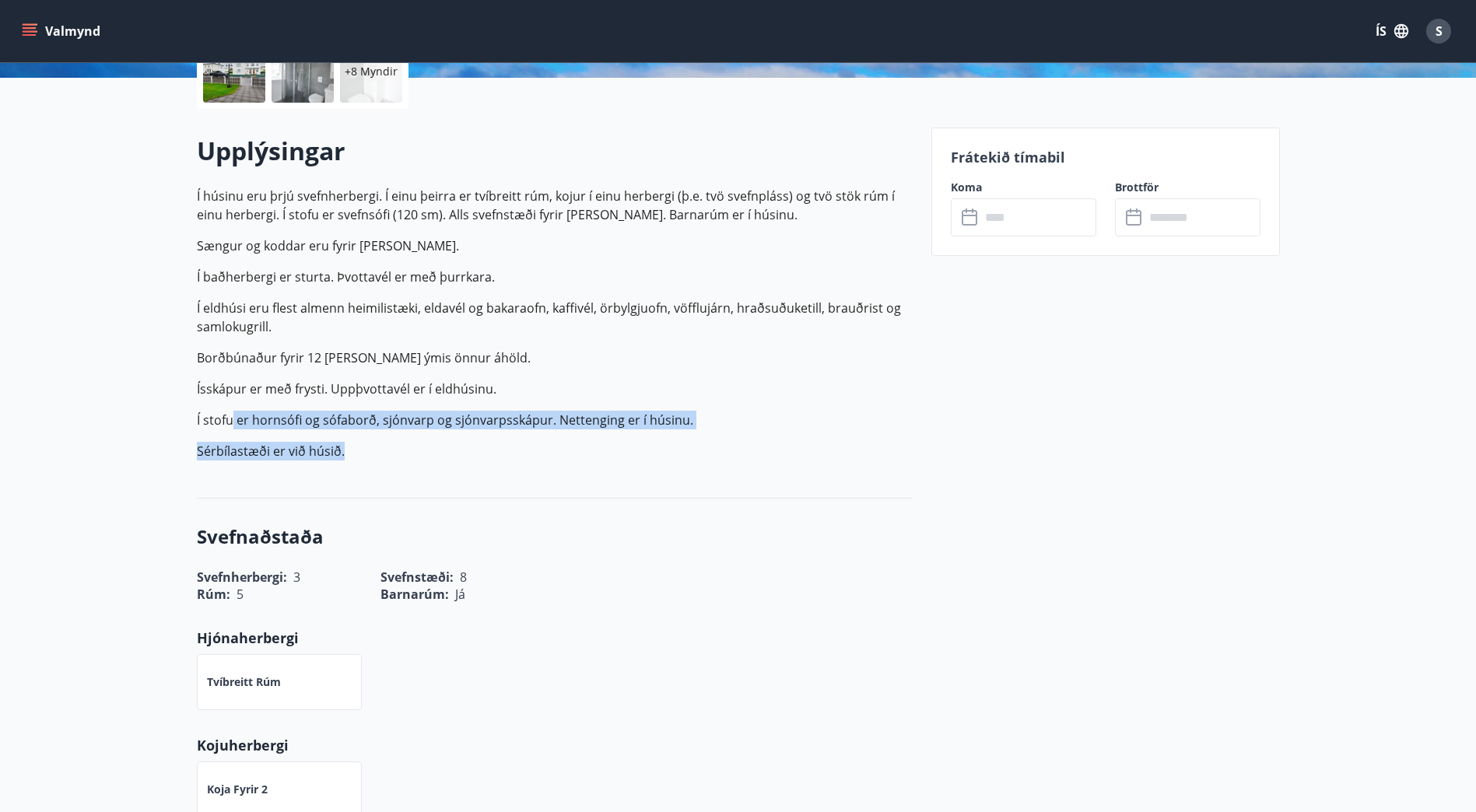
drag, startPoint x: 239, startPoint y: 437, endPoint x: 373, endPoint y: 457, distance: 135.5
click at [373, 457] on p "Í húsinu eru þrjú svefnherbergi. Í einu þeirra er tvíbreitt rúm, kojur í einu h…" at bounding box center [554, 323] width 716 height 274
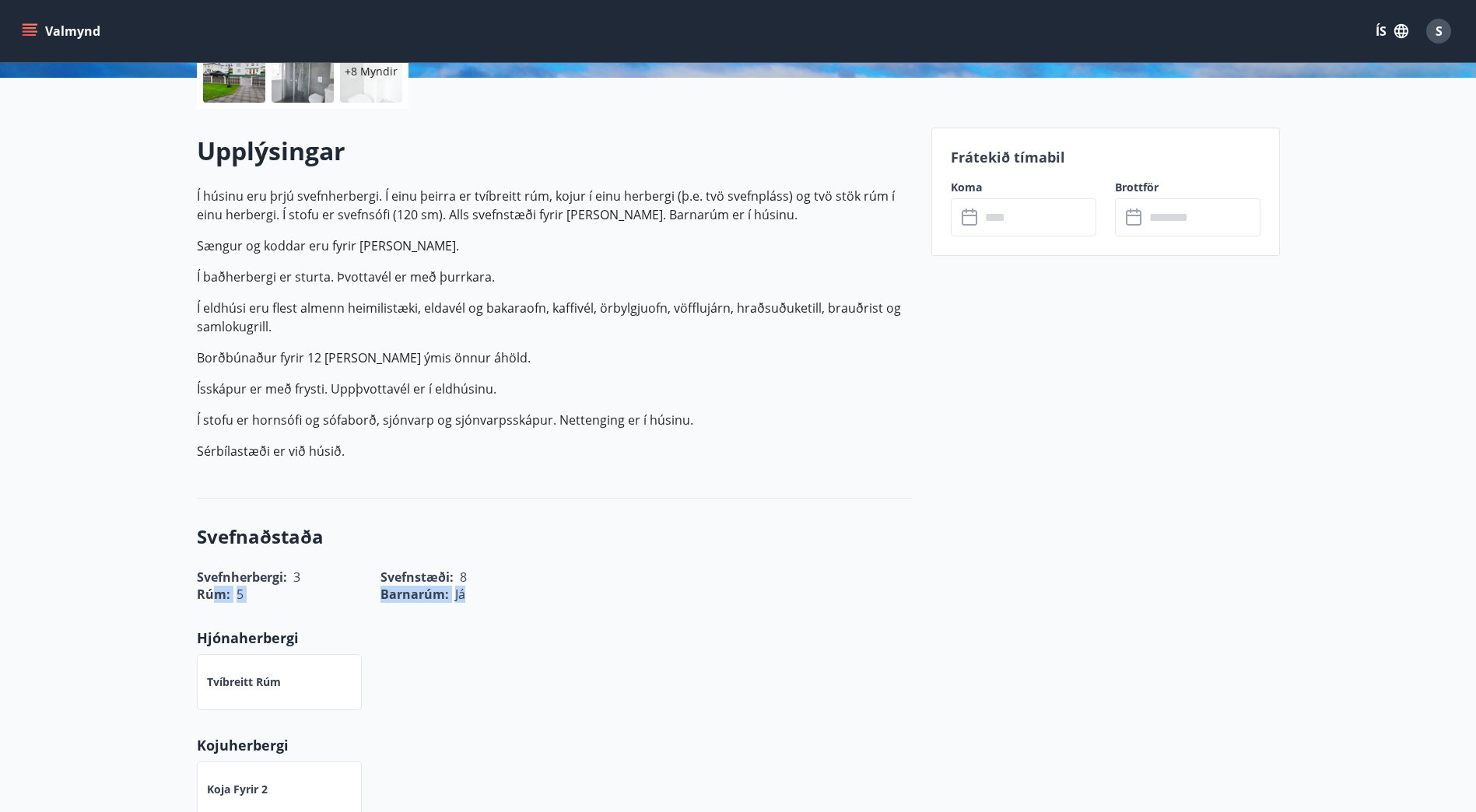
drag, startPoint x: 213, startPoint y: 567, endPoint x: 499, endPoint y: 587, distance: 286.7
click at [499, 587] on div "Rúm : 5 Barnarúm : [PERSON_NAME]" at bounding box center [545, 584] width 735 height 36
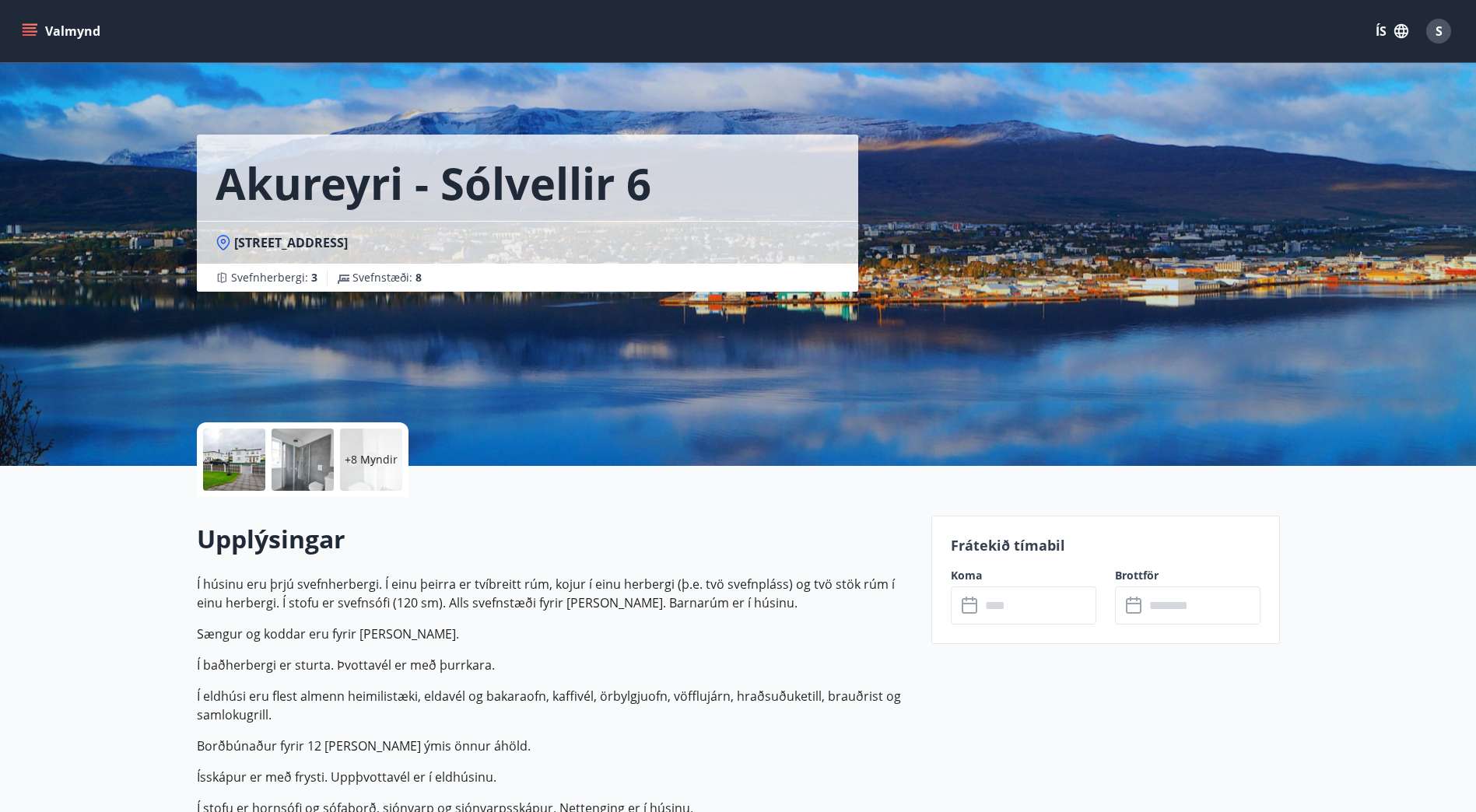
scroll to position [0, 0]
click at [963, 603] on icon at bounding box center [970, 604] width 16 height 2
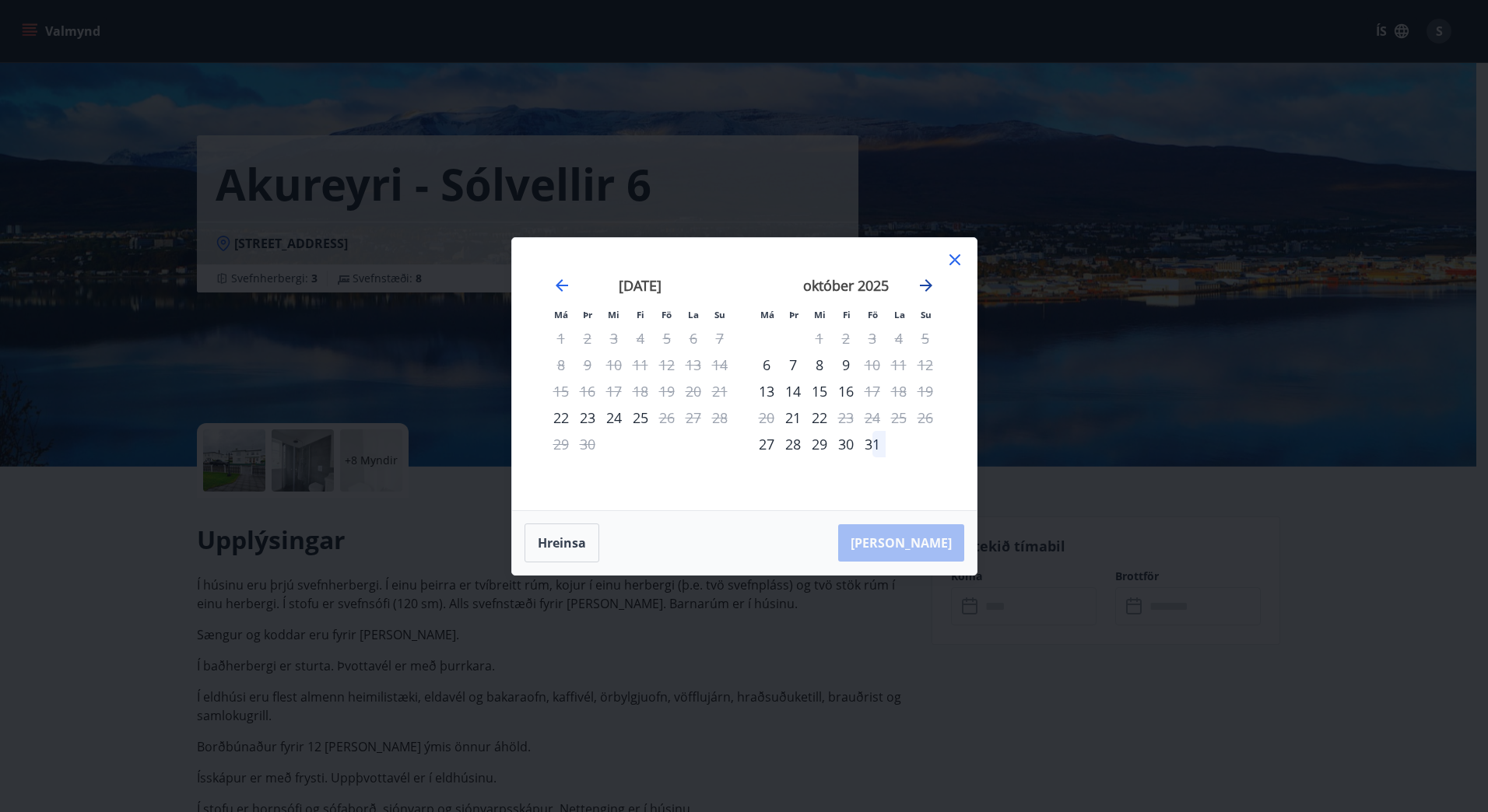
click at [926, 289] on icon "Move forward to switch to the next month." at bounding box center [926, 285] width 19 height 19
click at [959, 258] on icon at bounding box center [955, 260] width 19 height 19
